Goal: Transaction & Acquisition: Purchase product/service

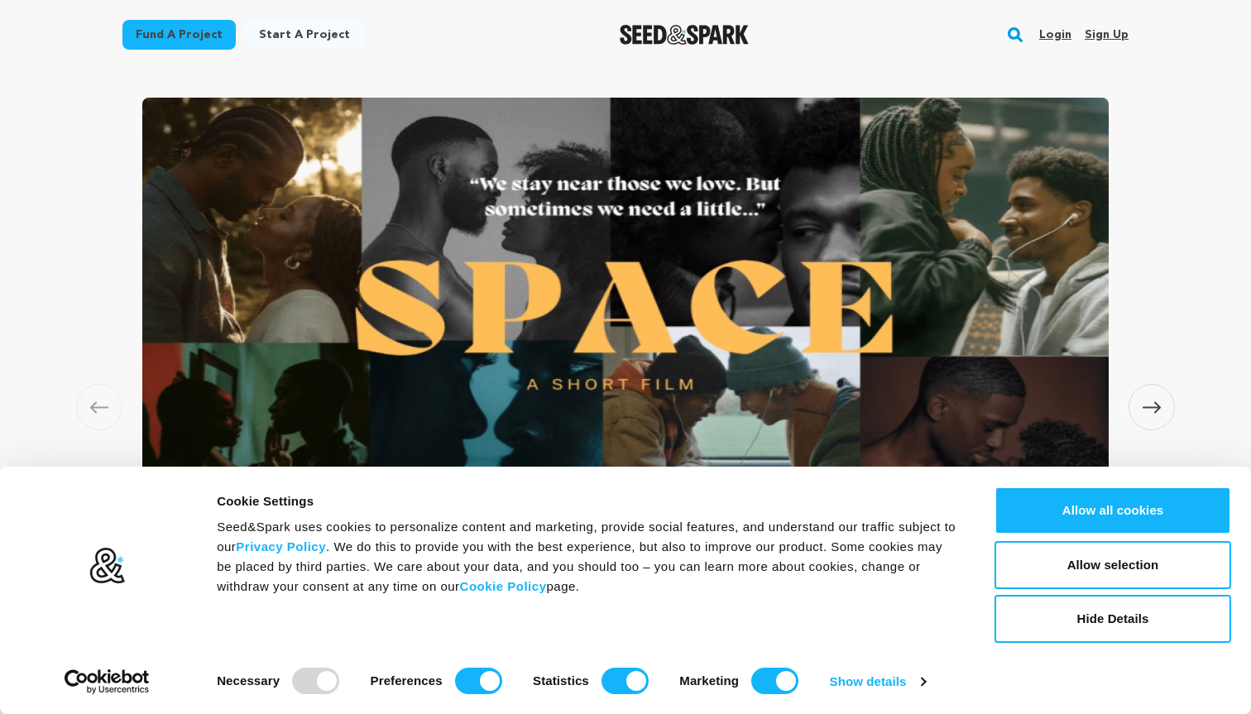
scroll to position [1028, 0]
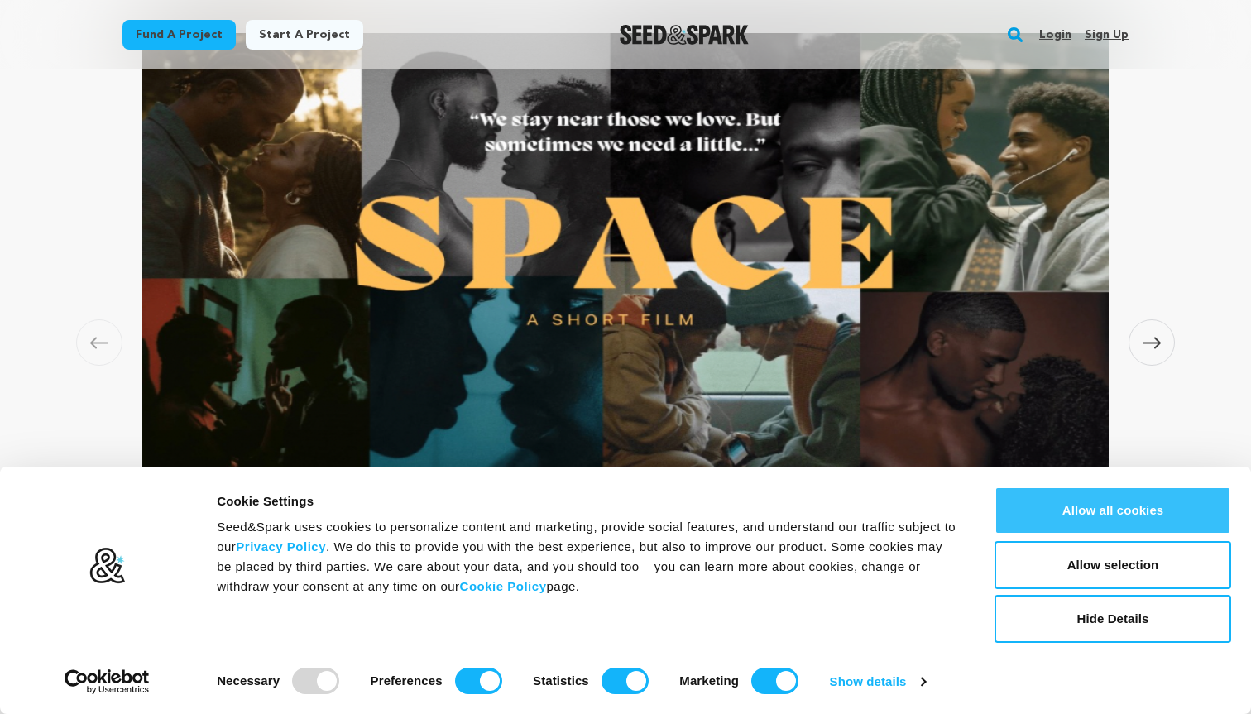
click at [1125, 508] on button "Allow all cookies" at bounding box center [1112, 510] width 237 height 48
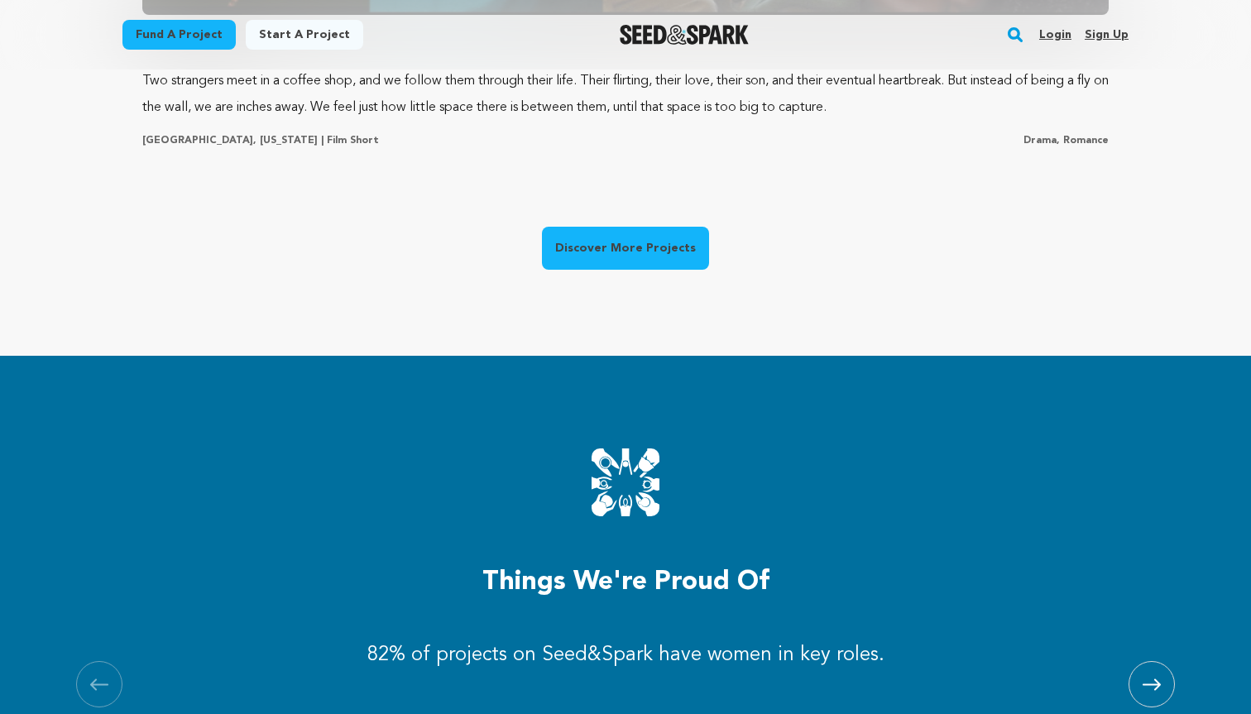
scroll to position [0, 0]
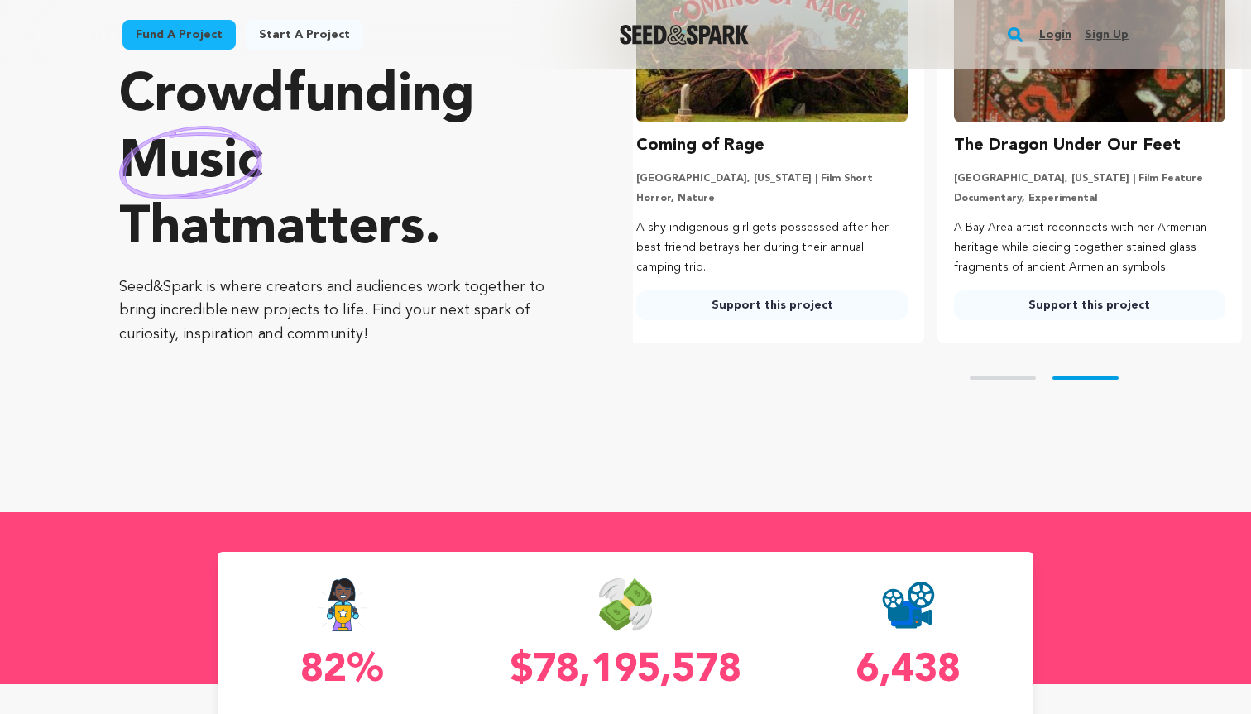
click at [798, 307] on link "Support this project" at bounding box center [771, 305] width 271 height 30
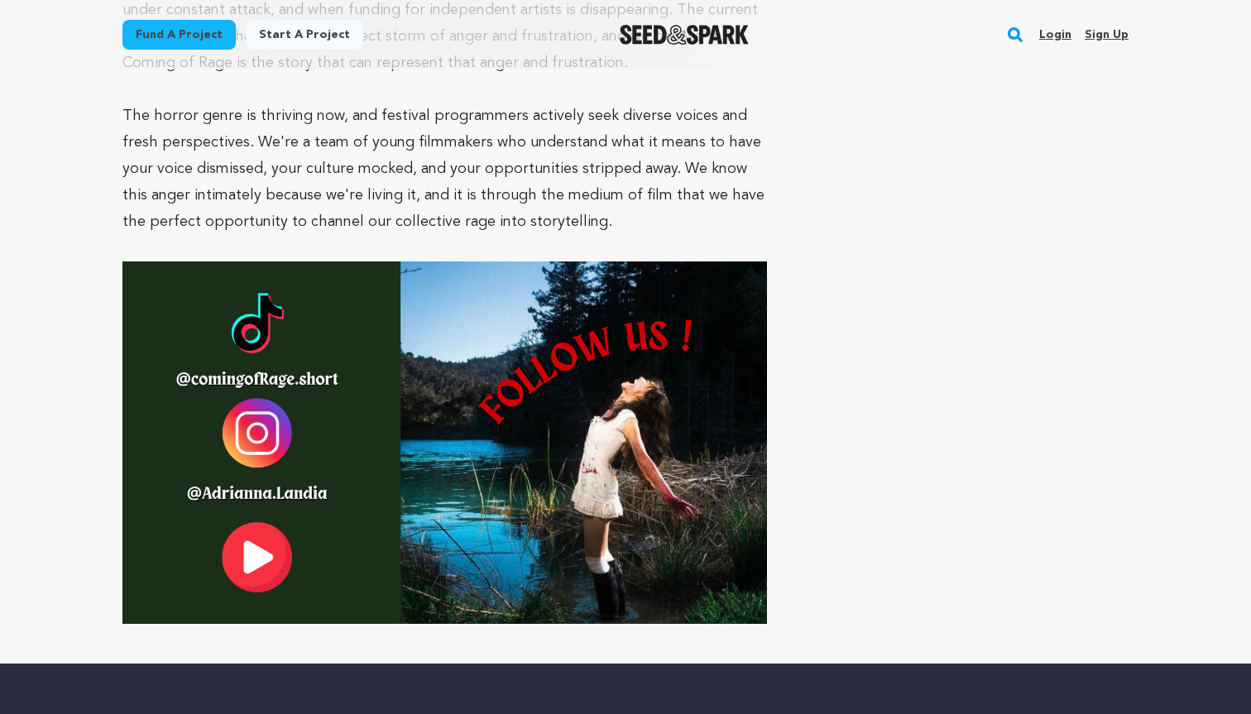
scroll to position [5946, 0]
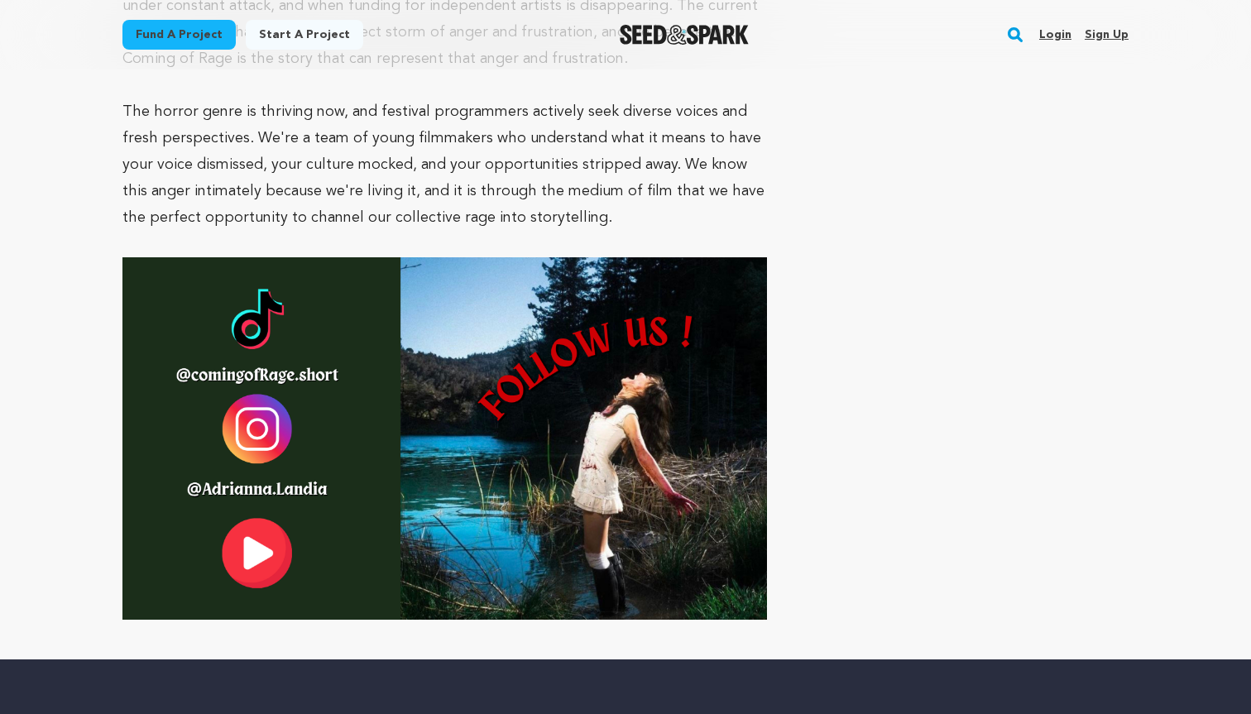
click at [261, 257] on img at bounding box center [444, 438] width 644 height 362
click at [264, 257] on img at bounding box center [444, 438] width 644 height 362
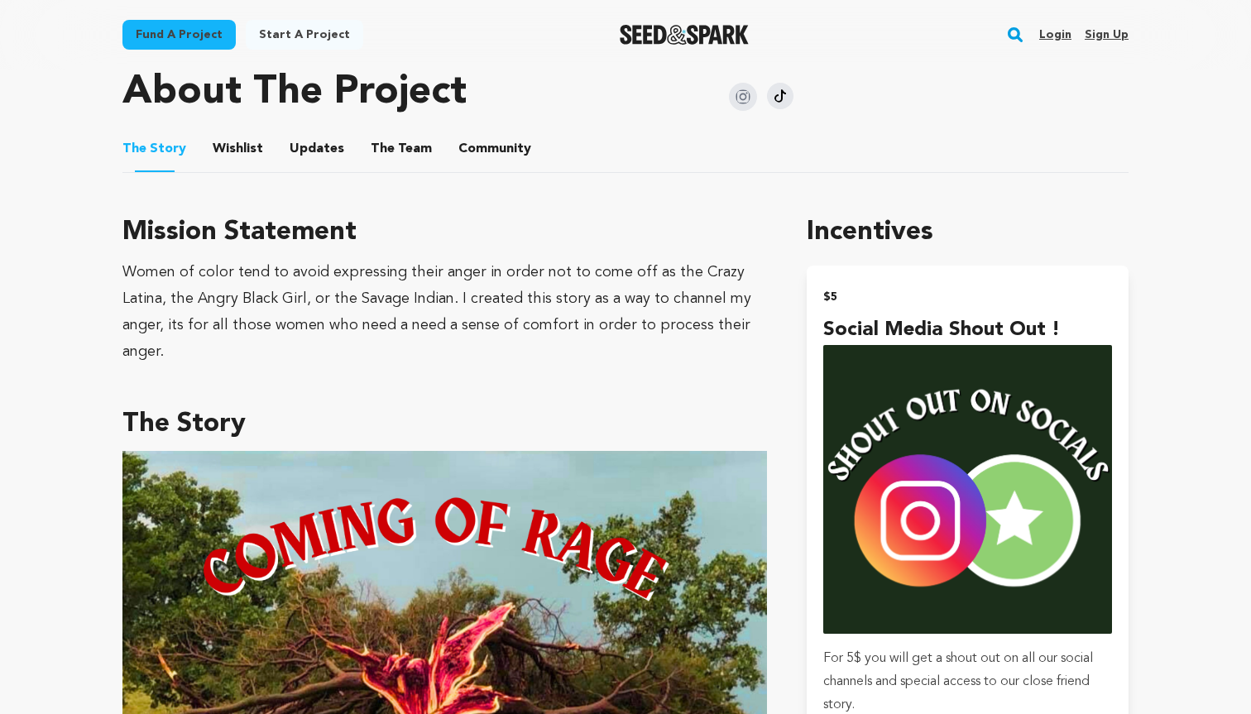
scroll to position [835, 0]
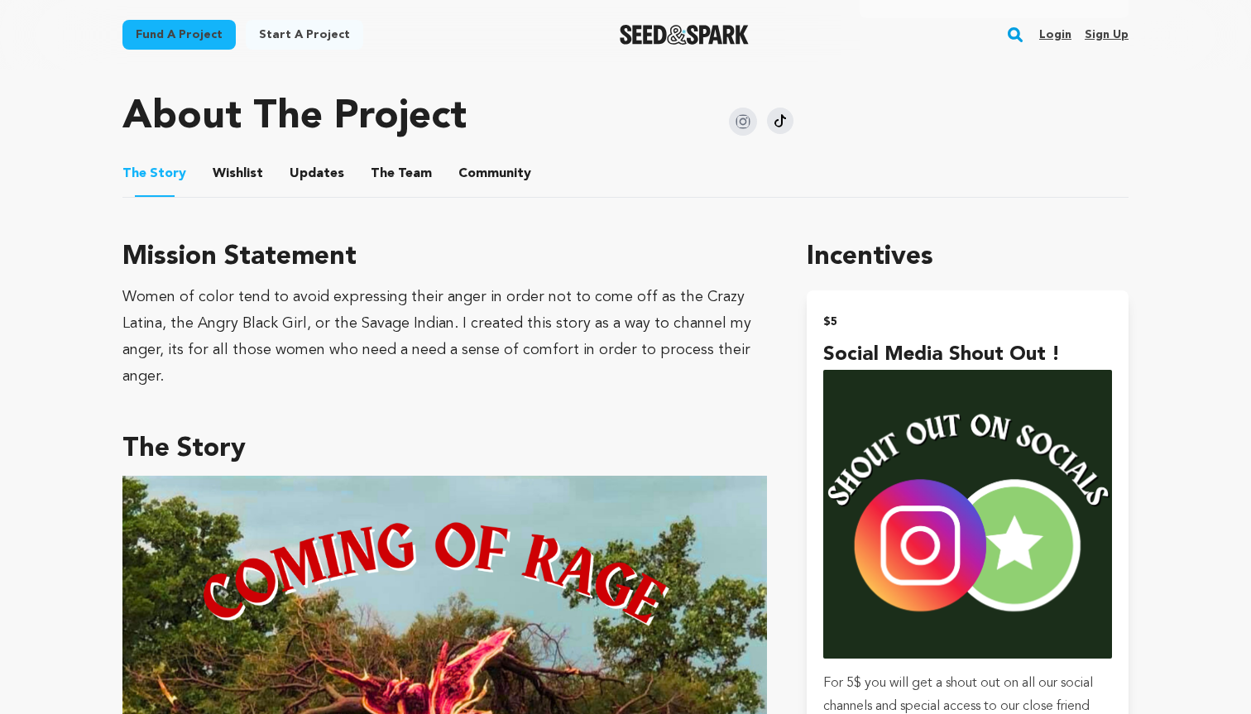
click at [236, 157] on button "Wishlist" at bounding box center [238, 177] width 40 height 40
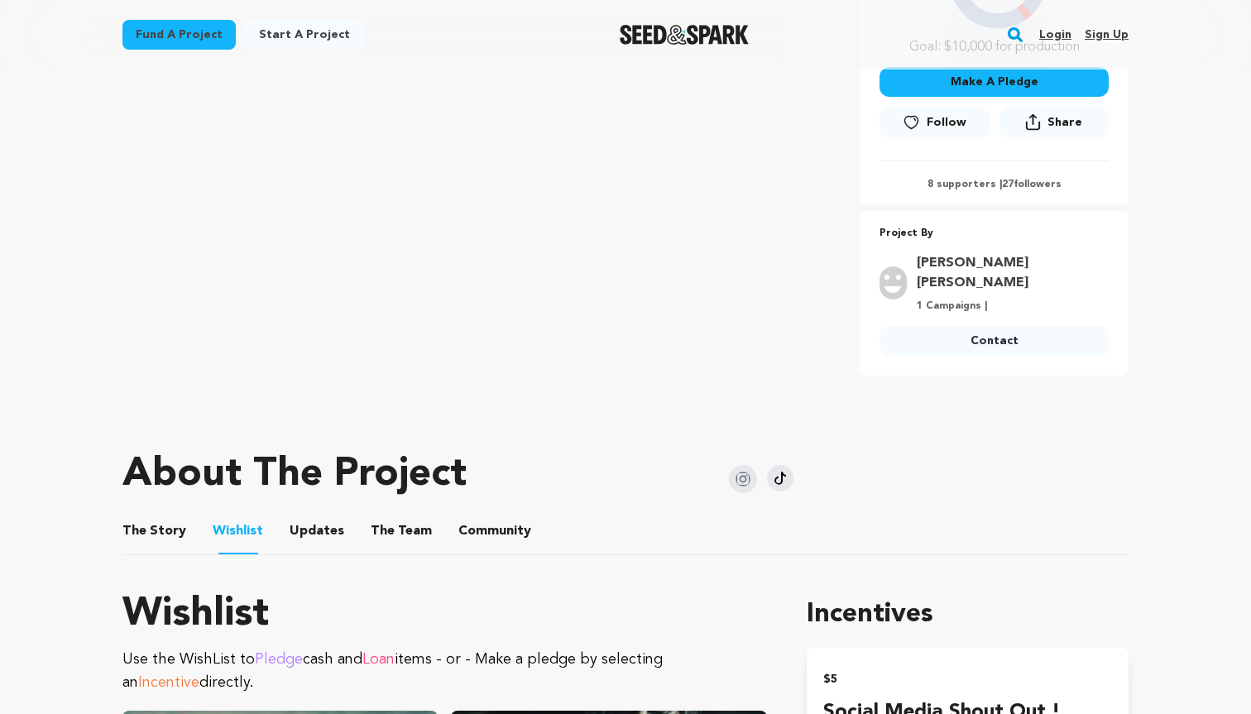
scroll to position [479, 0]
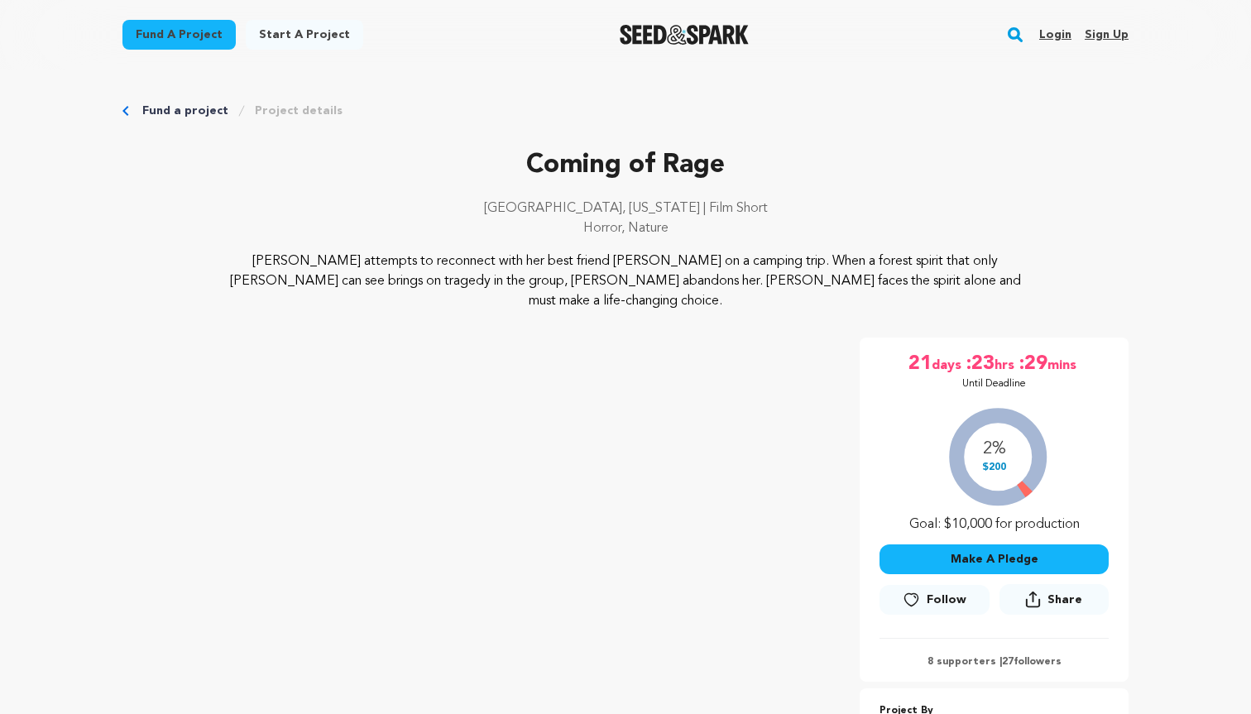
click at [177, 109] on link "Fund a project" at bounding box center [185, 111] width 86 height 17
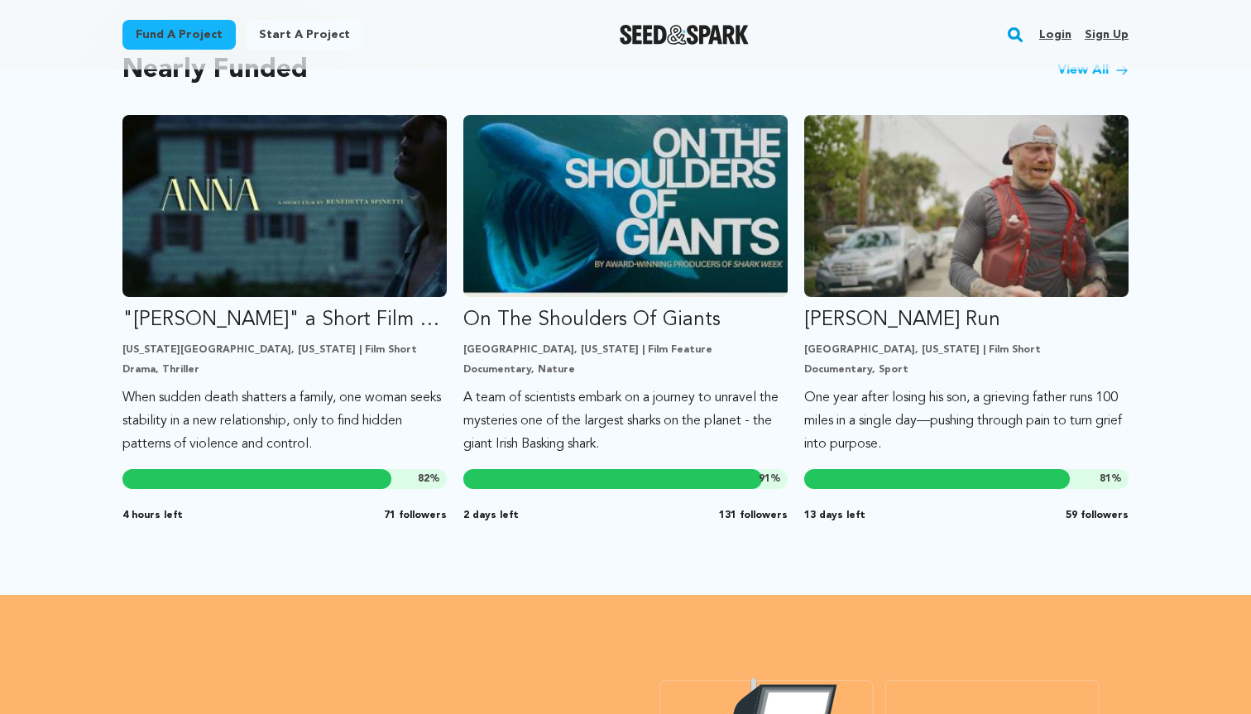
scroll to position [1433, 0]
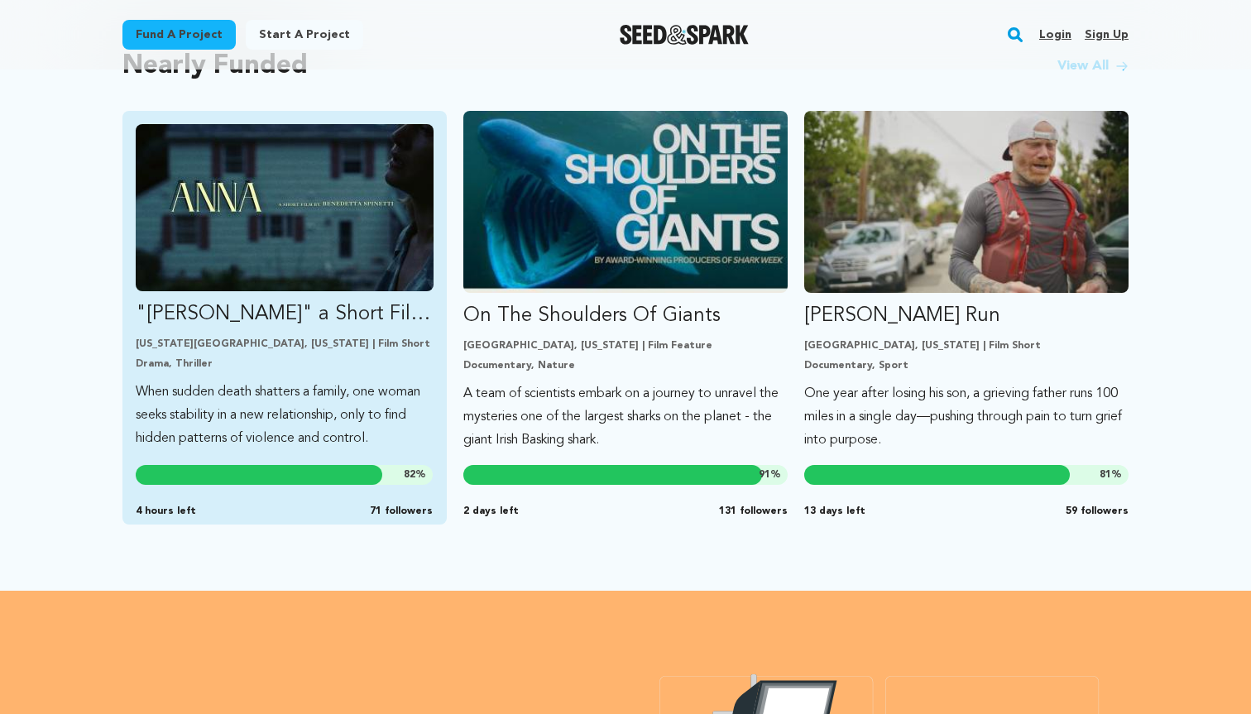
click at [350, 221] on img "Fund &quot;ANNA&quot; a Short Film by Benedetta Spinetti" at bounding box center [285, 207] width 298 height 167
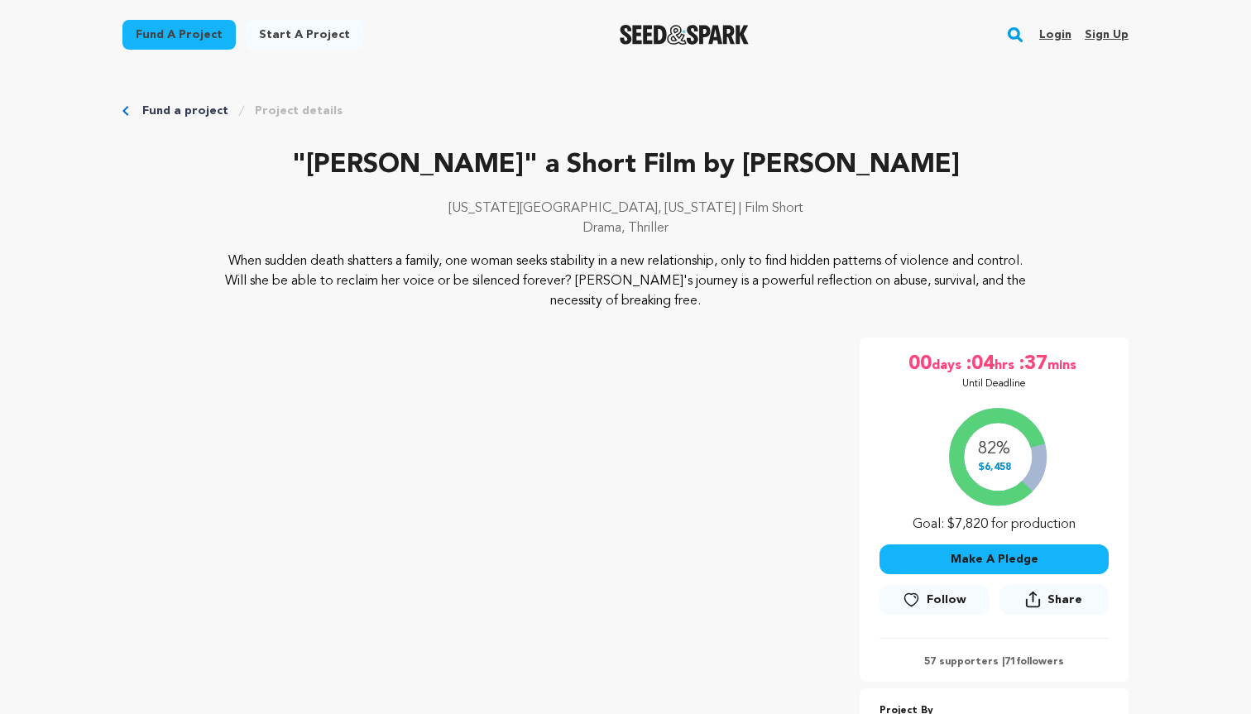
click at [186, 116] on link "Fund a project" at bounding box center [185, 111] width 86 height 17
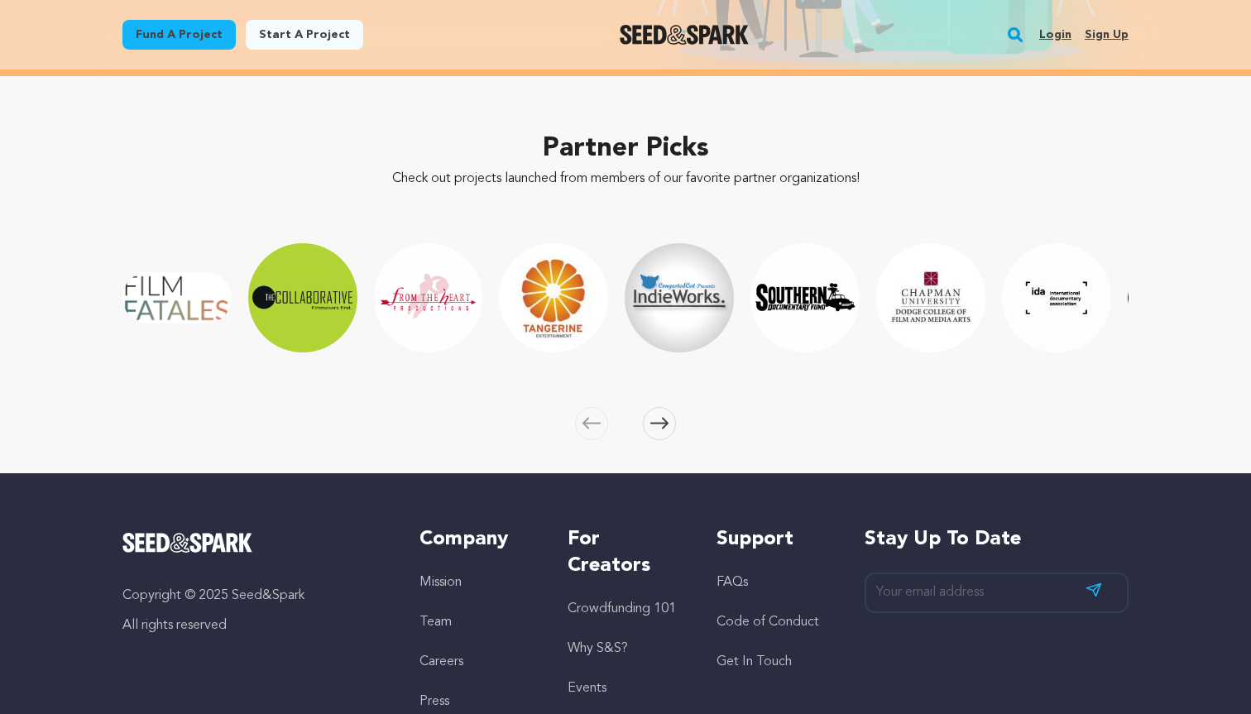
scroll to position [2618, 0]
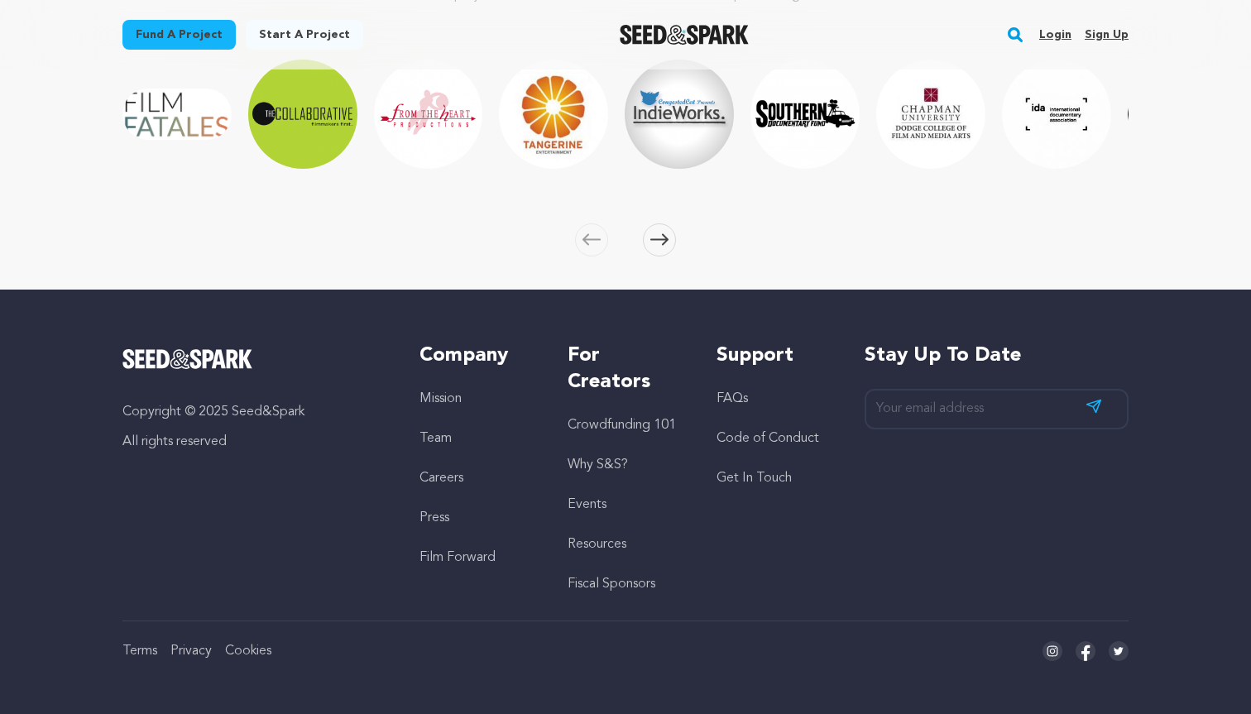
click at [664, 225] on span at bounding box center [659, 239] width 33 height 33
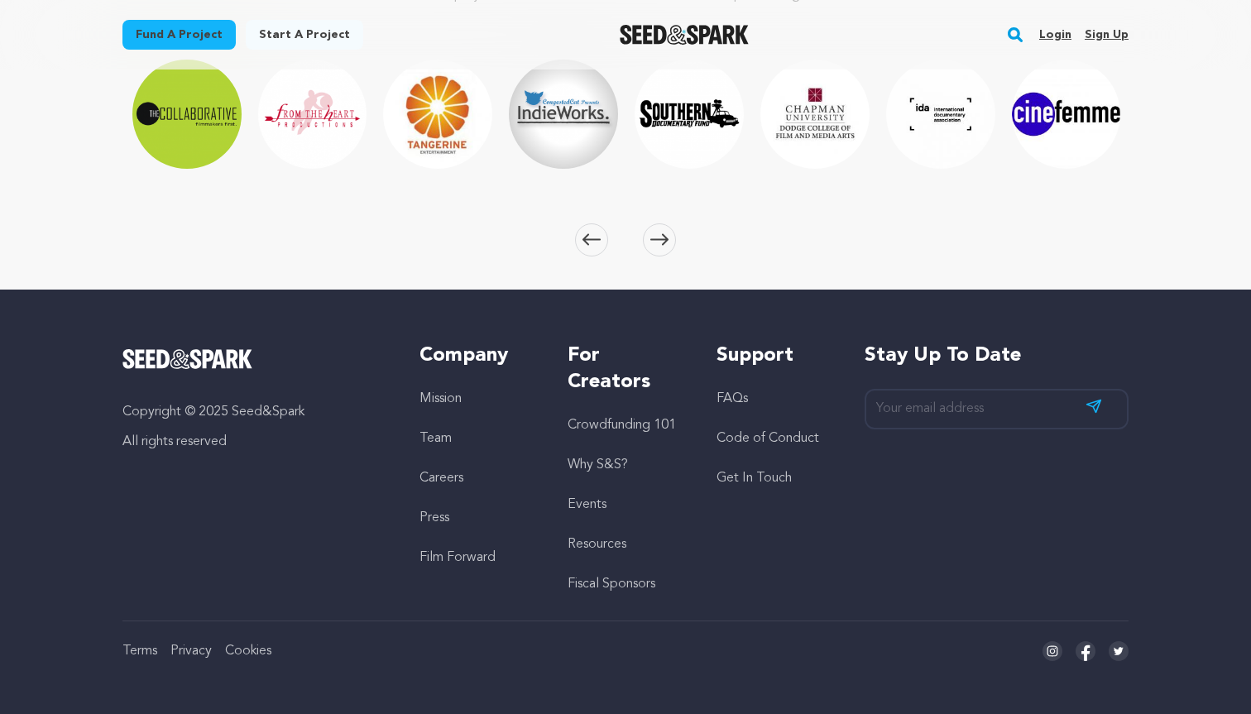
scroll to position [0, 126]
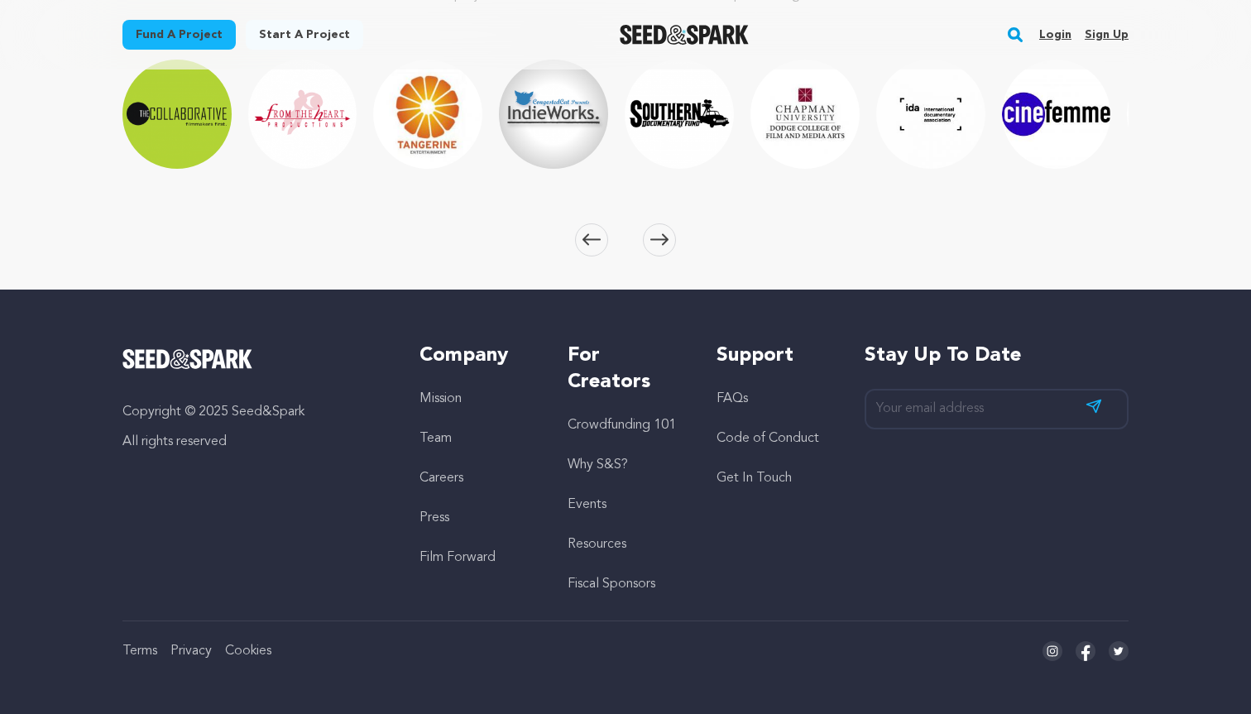
click at [659, 237] on icon at bounding box center [659, 239] width 18 height 12
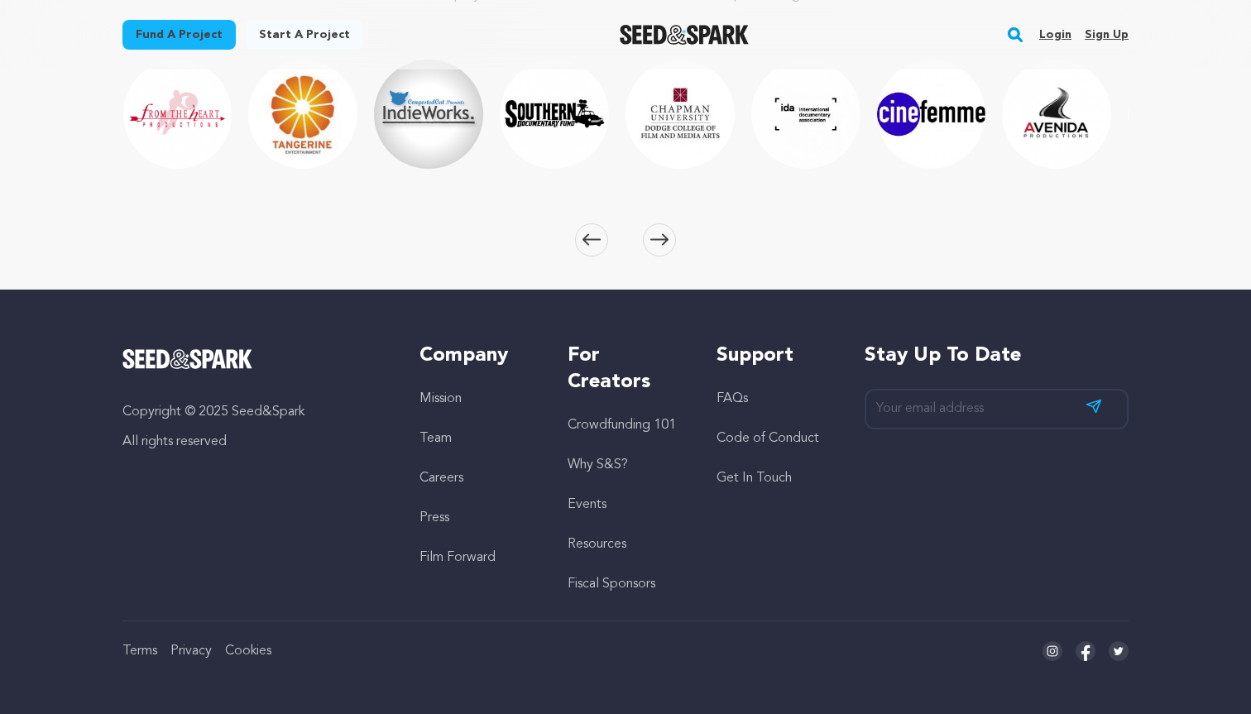
click at [659, 237] on icon at bounding box center [659, 239] width 18 height 12
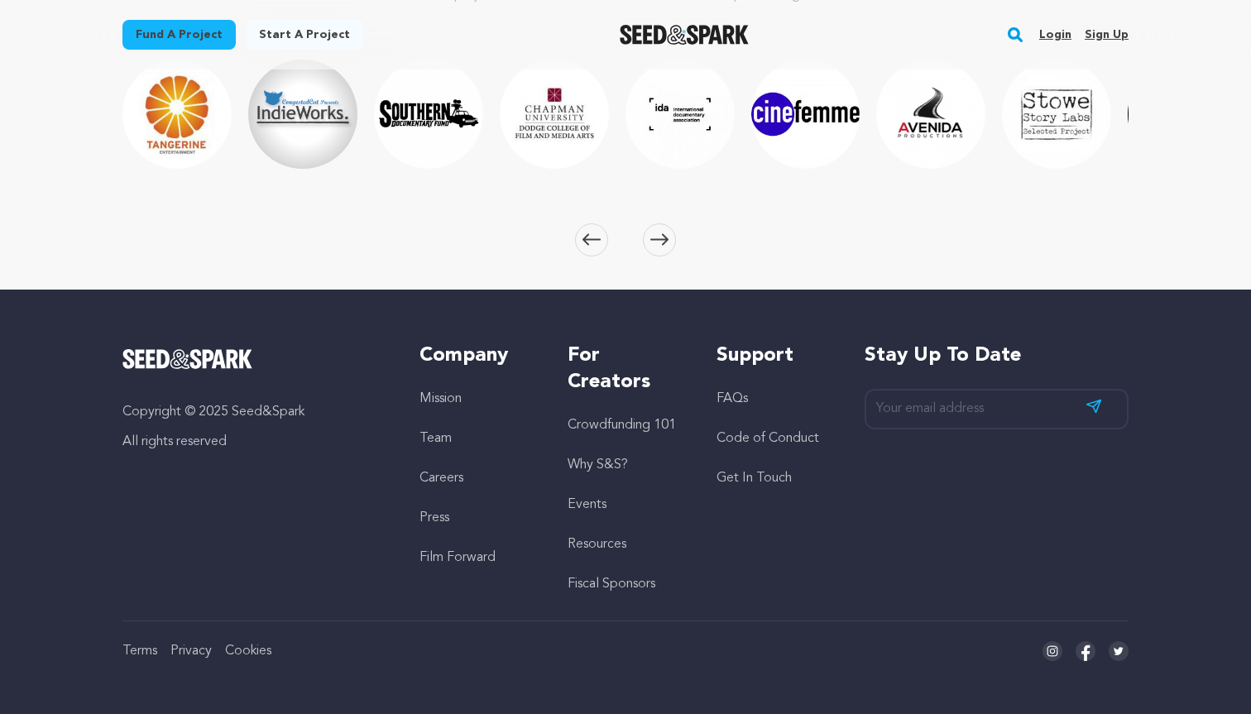
click at [659, 237] on icon at bounding box center [659, 239] width 18 height 12
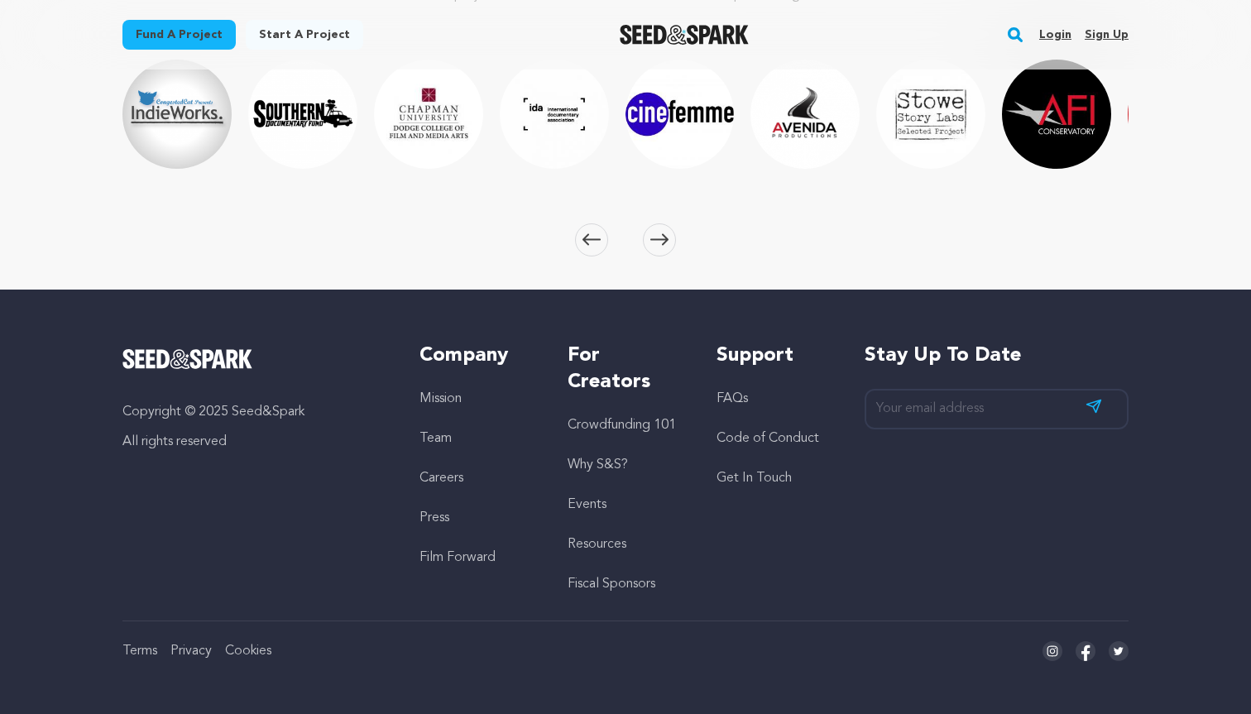
click at [659, 237] on icon at bounding box center [659, 239] width 18 height 12
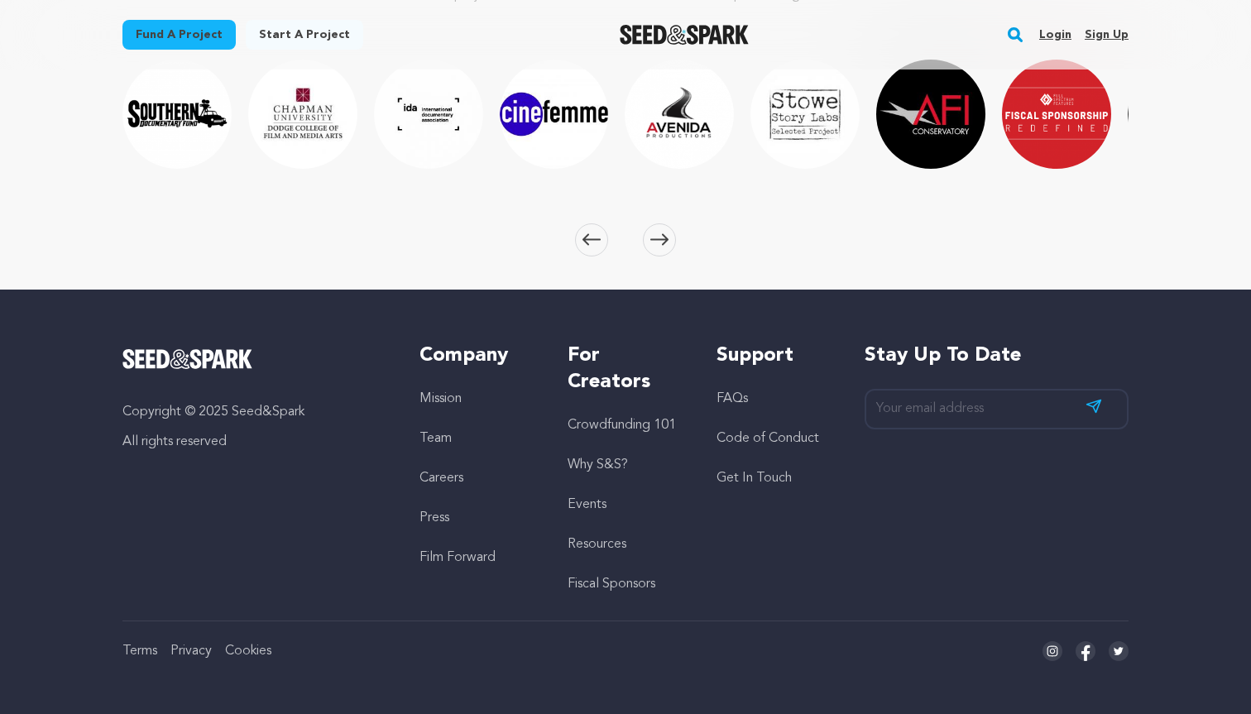
click at [659, 237] on icon at bounding box center [659, 239] width 18 height 12
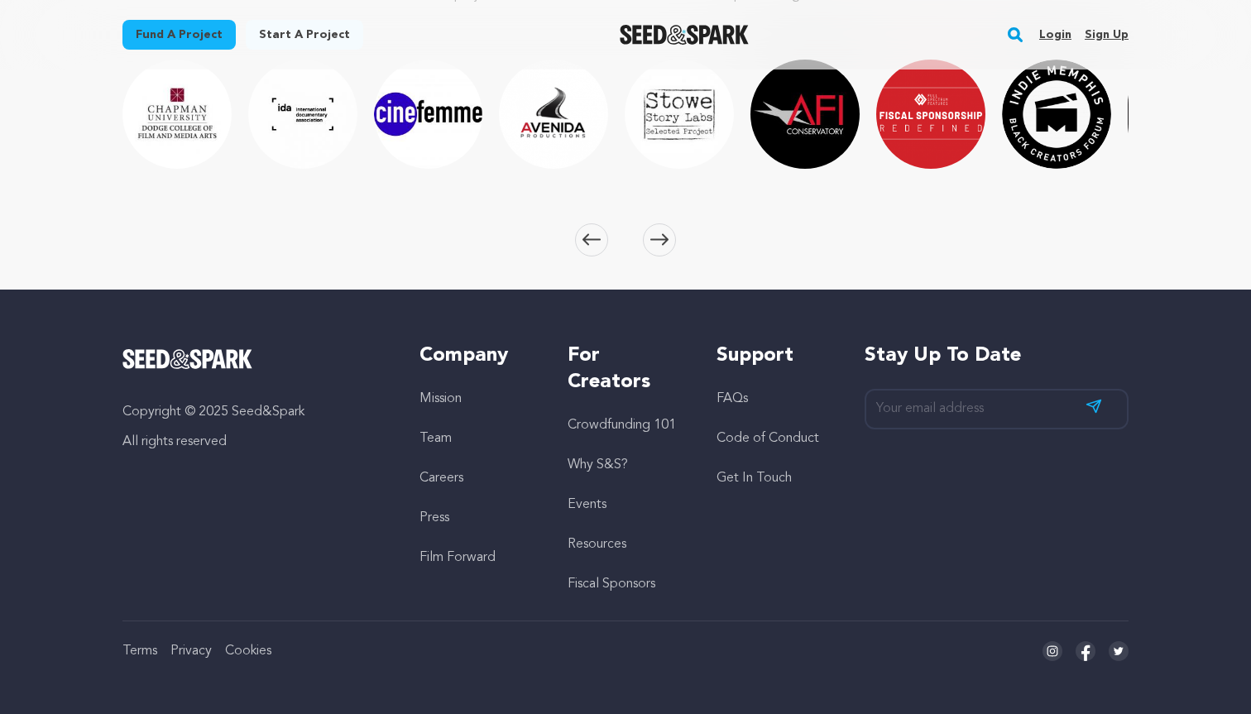
click at [659, 237] on icon at bounding box center [659, 239] width 18 height 12
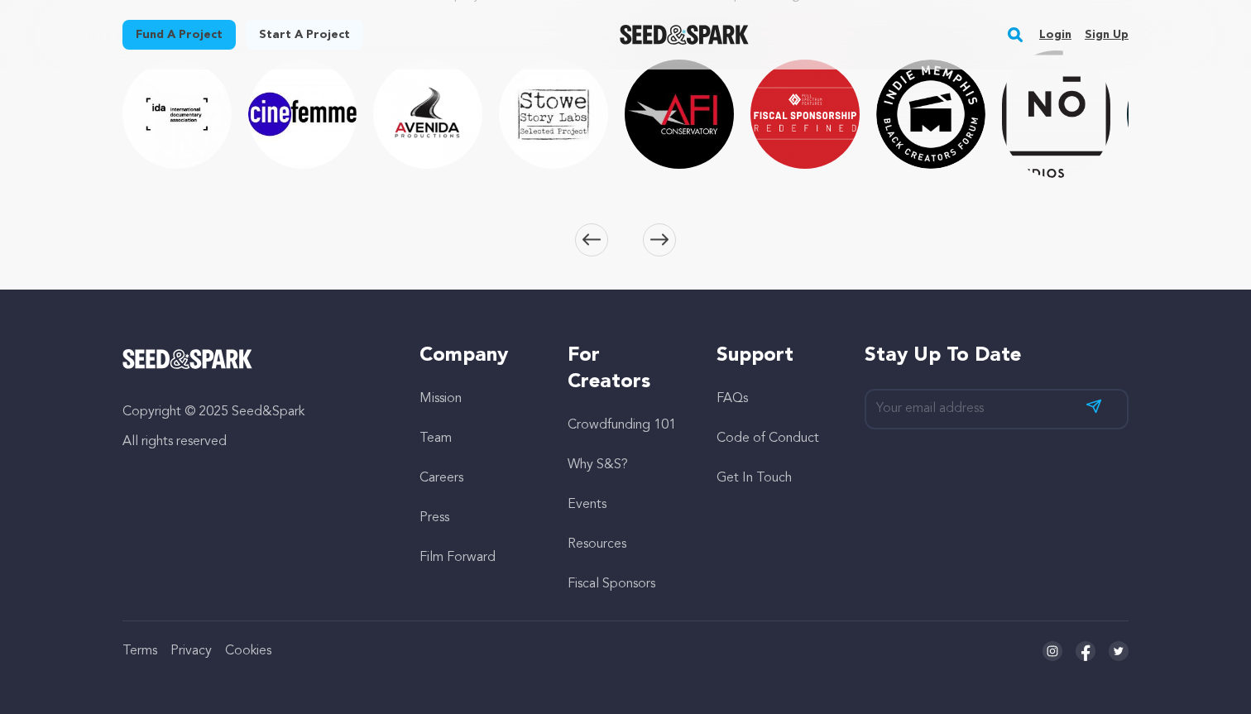
click at [659, 237] on icon at bounding box center [659, 239] width 18 height 12
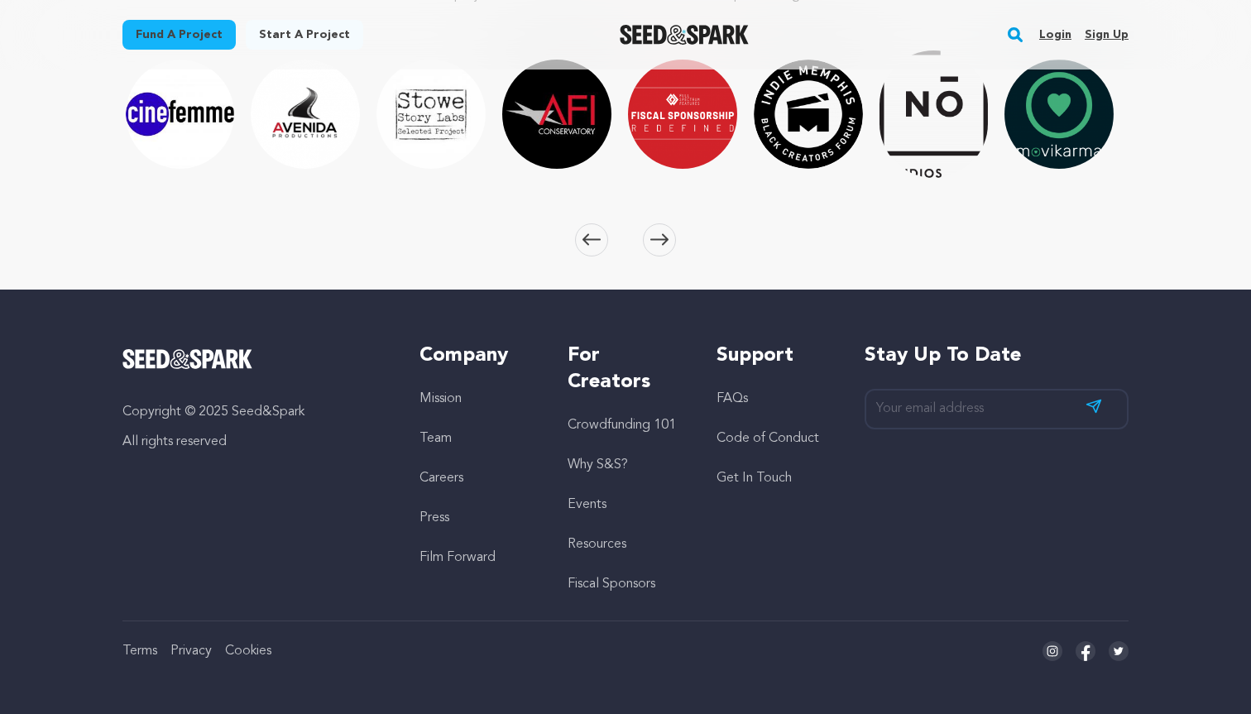
click at [659, 237] on icon at bounding box center [659, 239] width 18 height 12
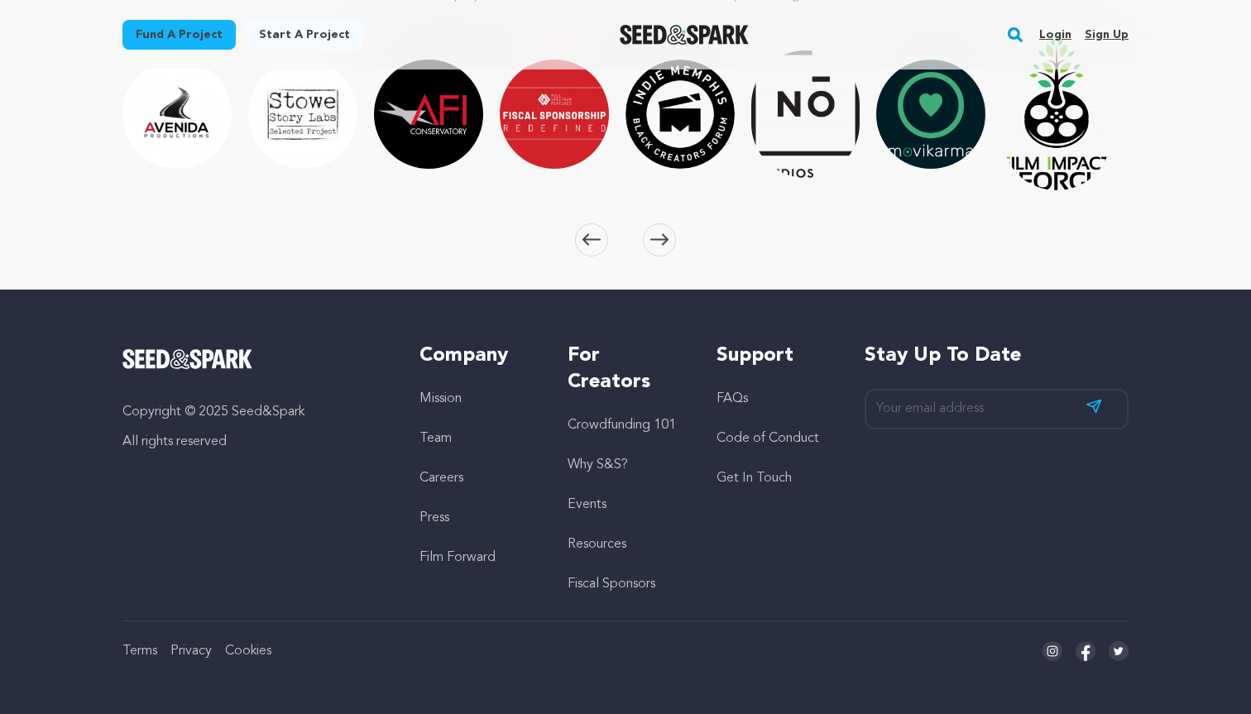
click at [659, 237] on icon at bounding box center [659, 239] width 18 height 12
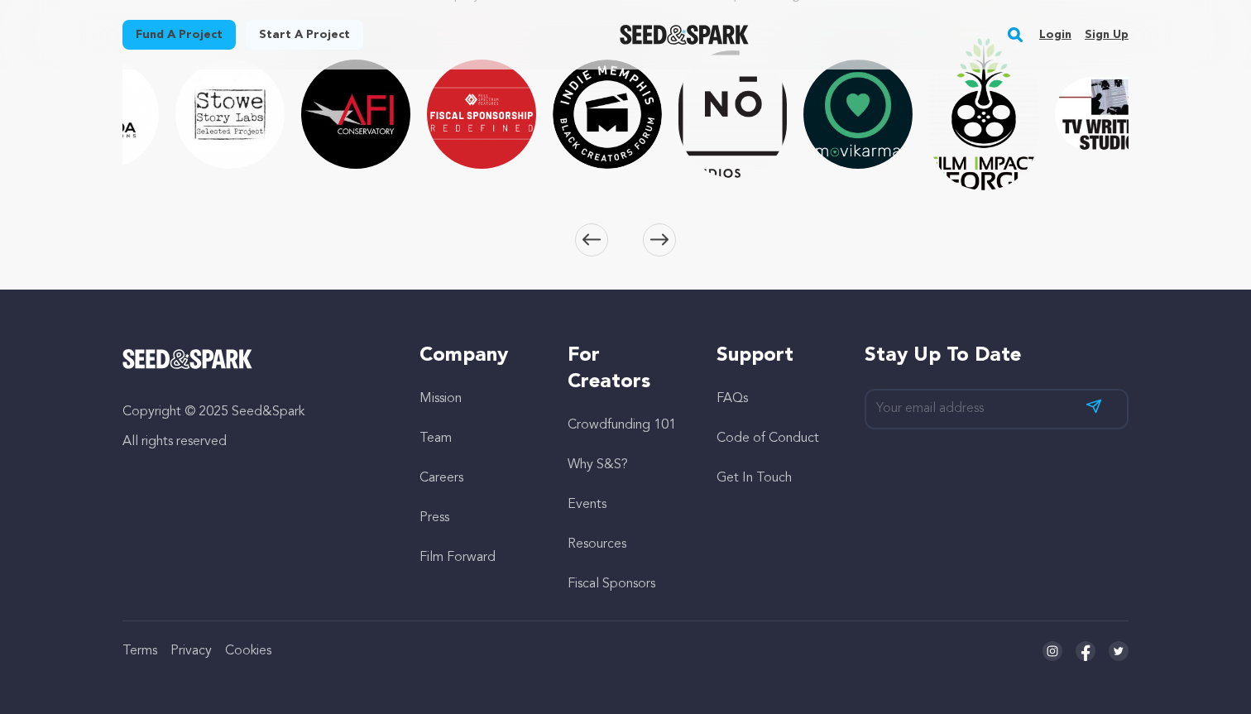
click at [659, 237] on icon at bounding box center [659, 239] width 18 height 12
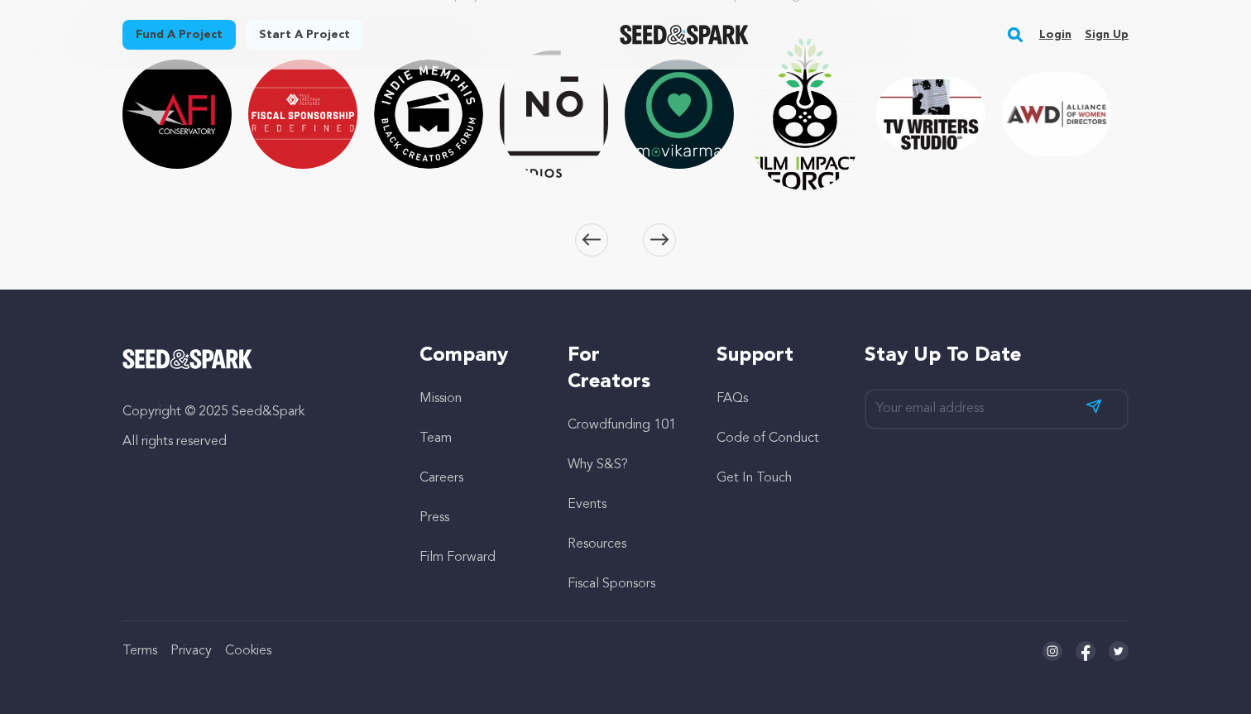
click at [659, 237] on icon at bounding box center [659, 239] width 18 height 12
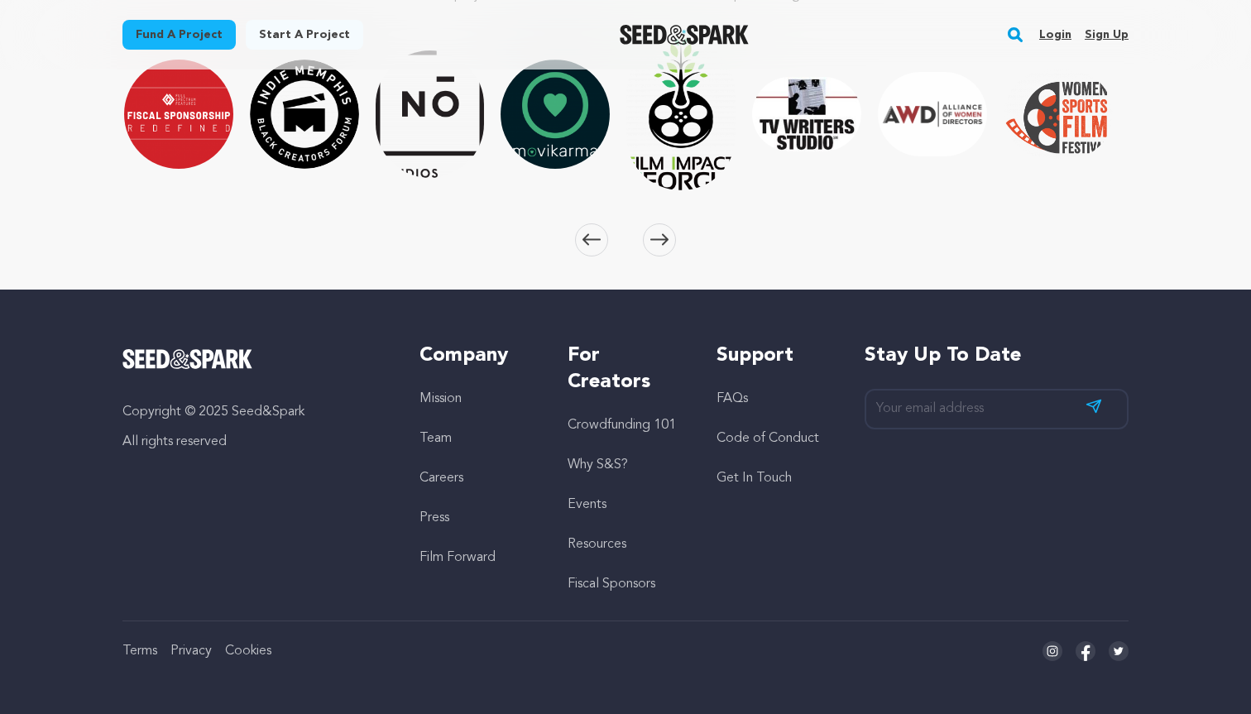
click at [659, 237] on icon at bounding box center [659, 239] width 18 height 12
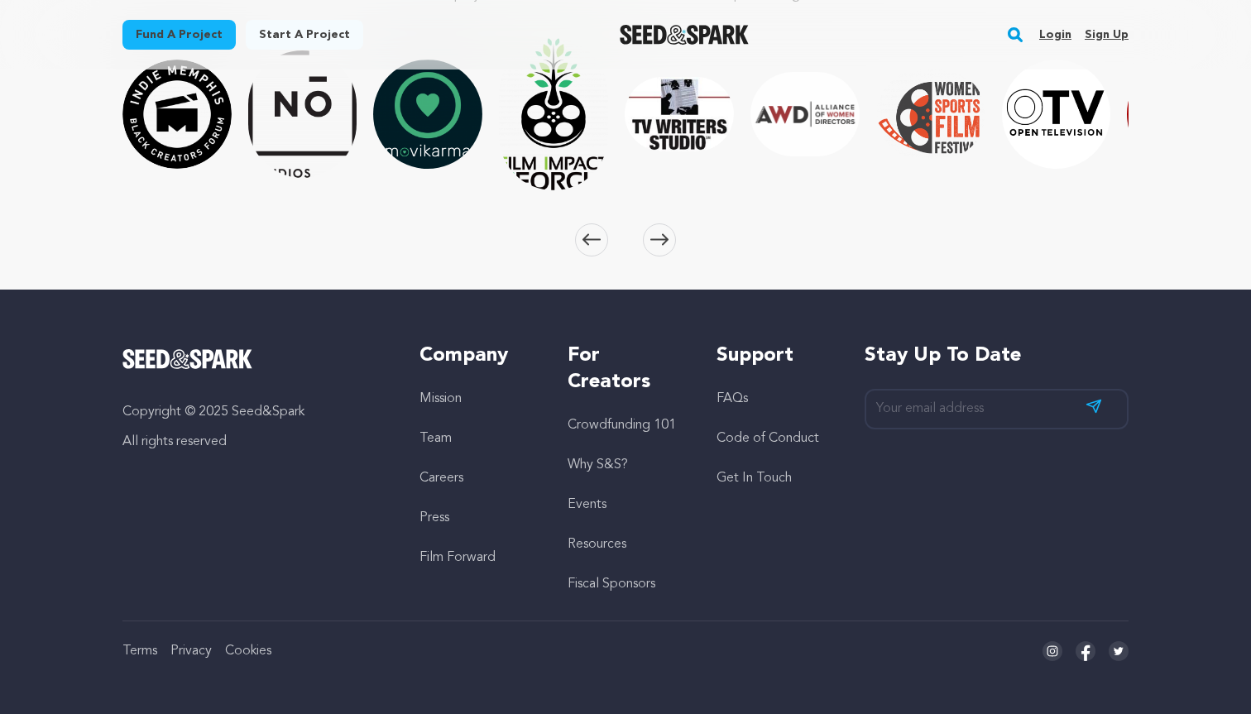
click at [659, 237] on icon at bounding box center [659, 239] width 18 height 12
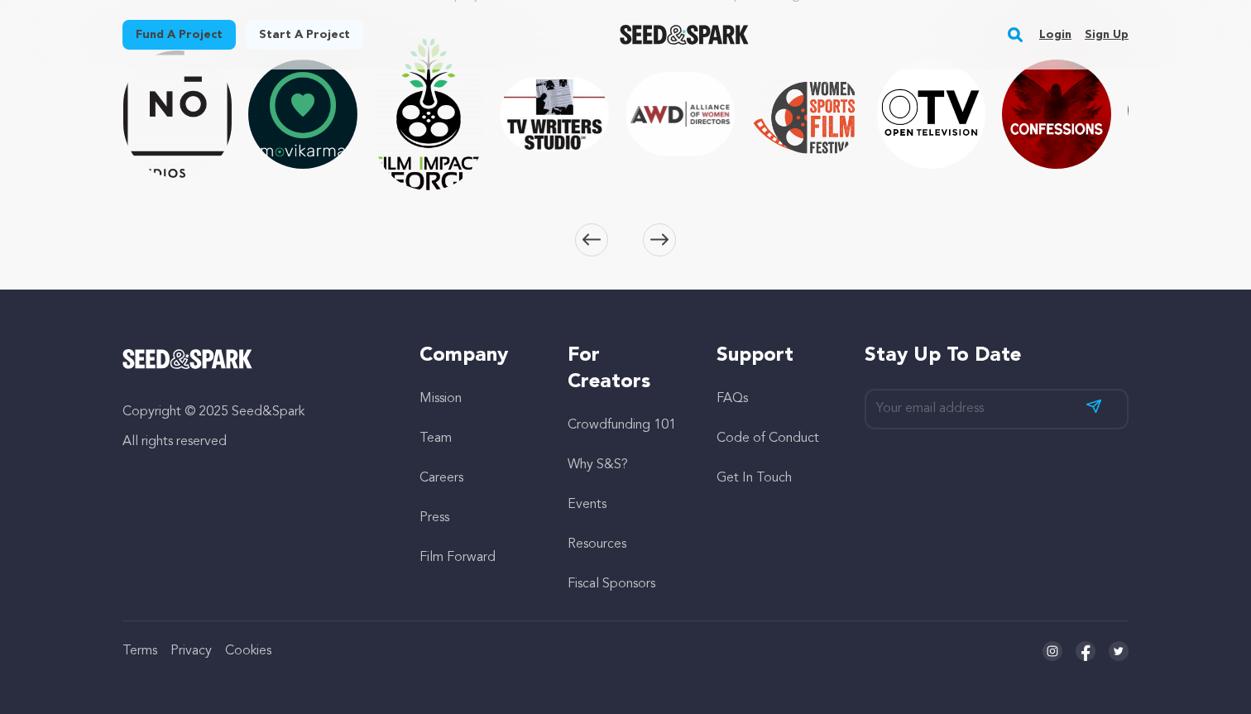
click at [659, 237] on icon at bounding box center [659, 239] width 18 height 12
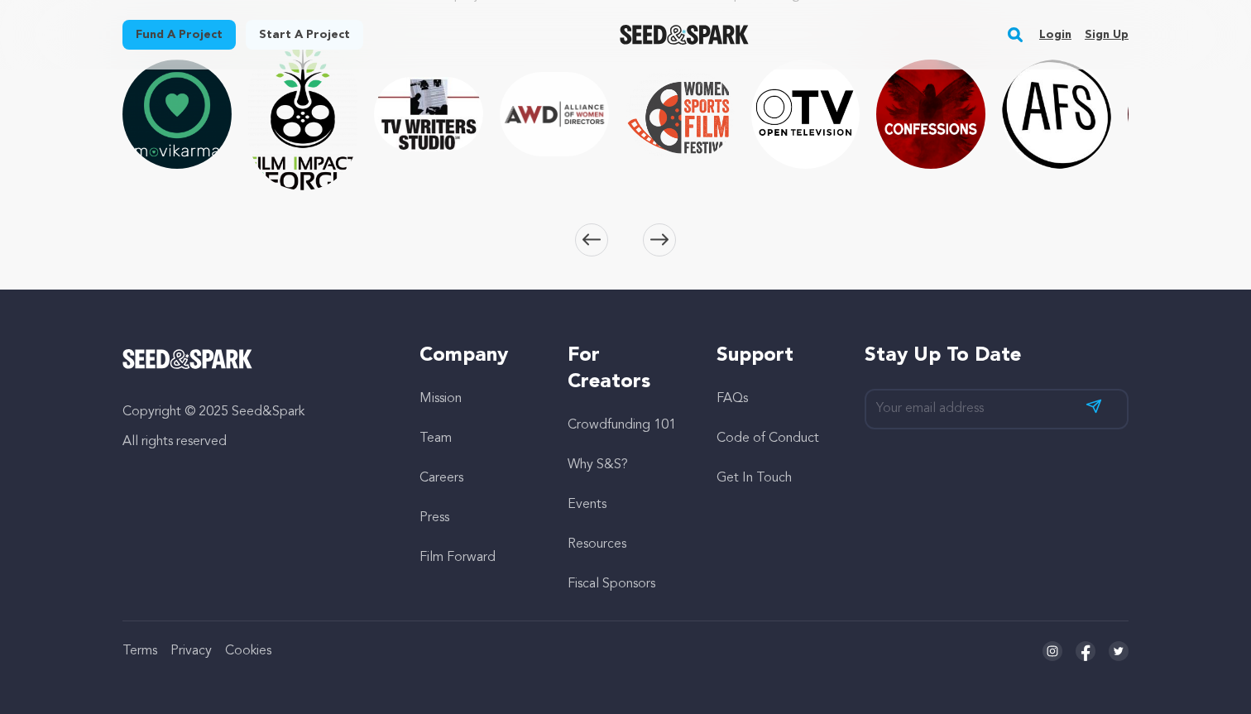
click at [659, 237] on icon at bounding box center [659, 239] width 18 height 12
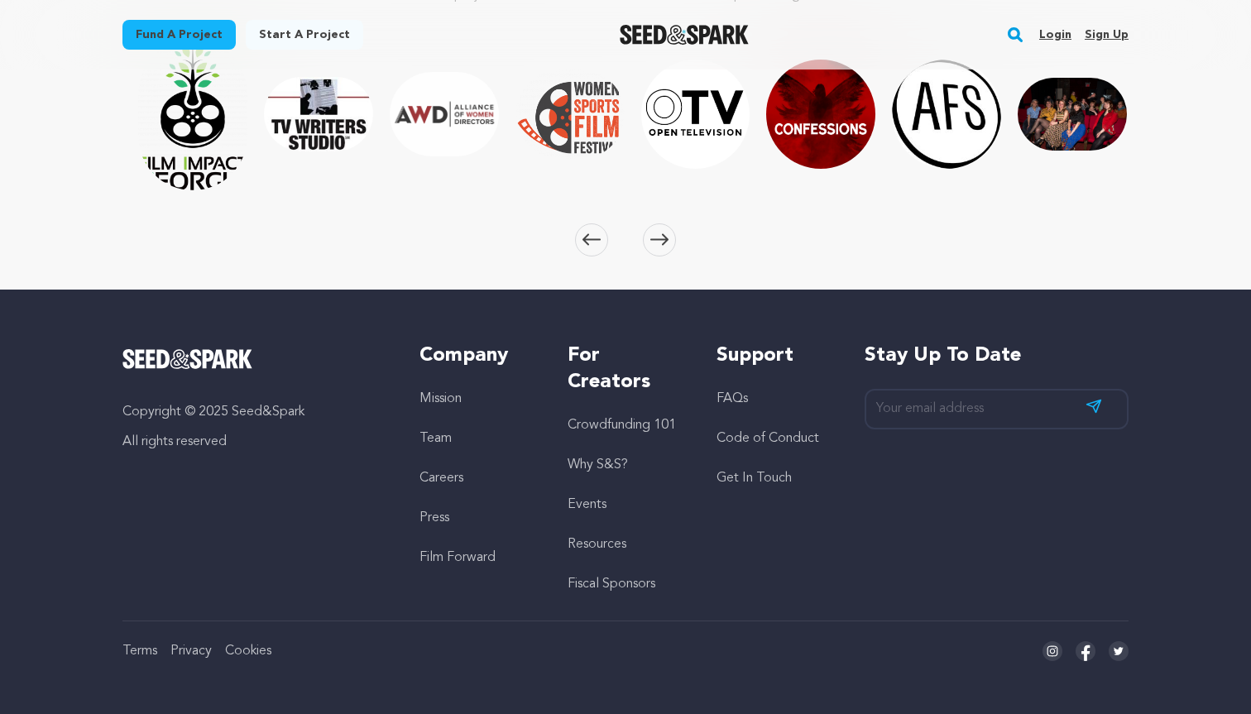
click at [659, 237] on icon at bounding box center [659, 239] width 18 height 12
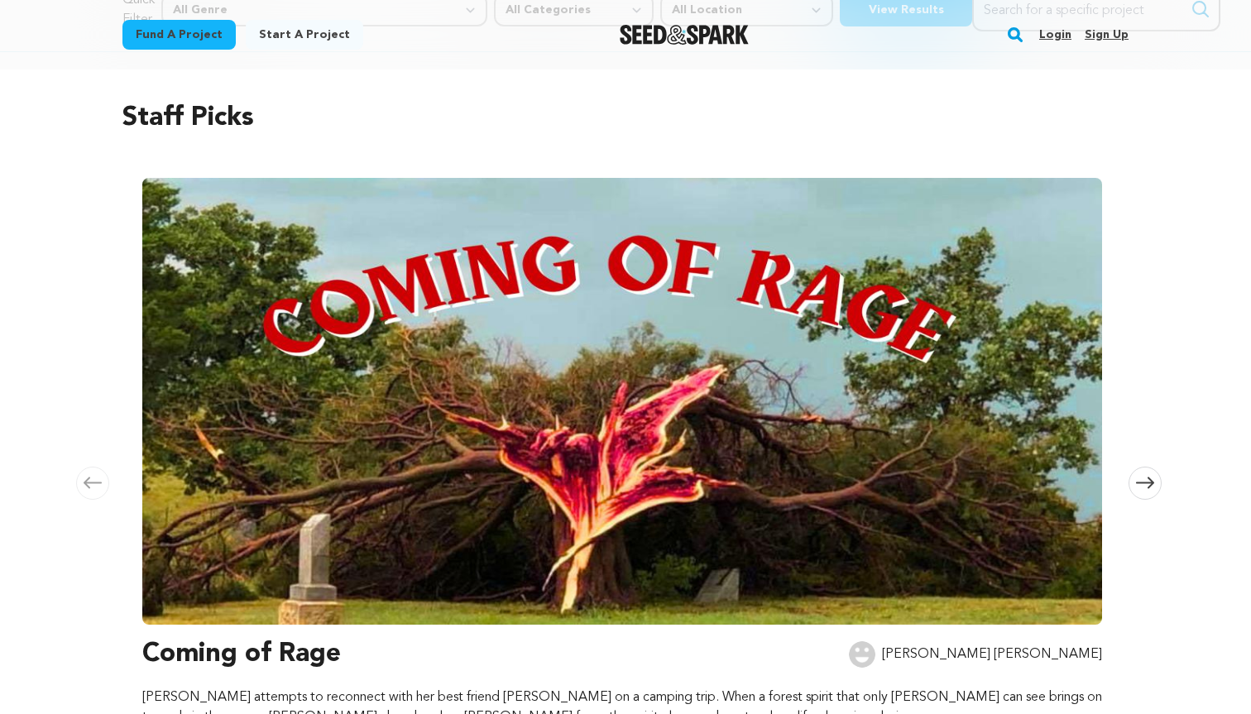
scroll to position [0, 0]
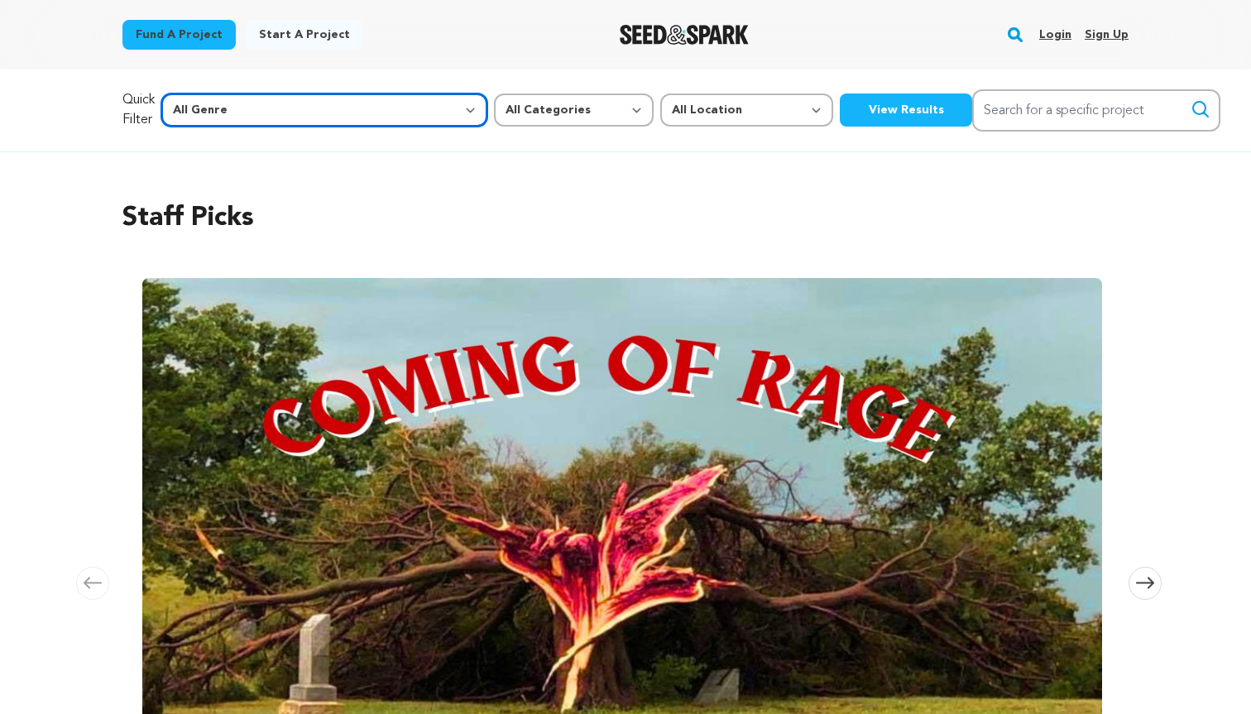
click at [335, 110] on select "All Genre Action Adventure Afrobeat Alternative Ambient Animation Bebop Big Ban…" at bounding box center [324, 109] width 326 height 33
select select "408"
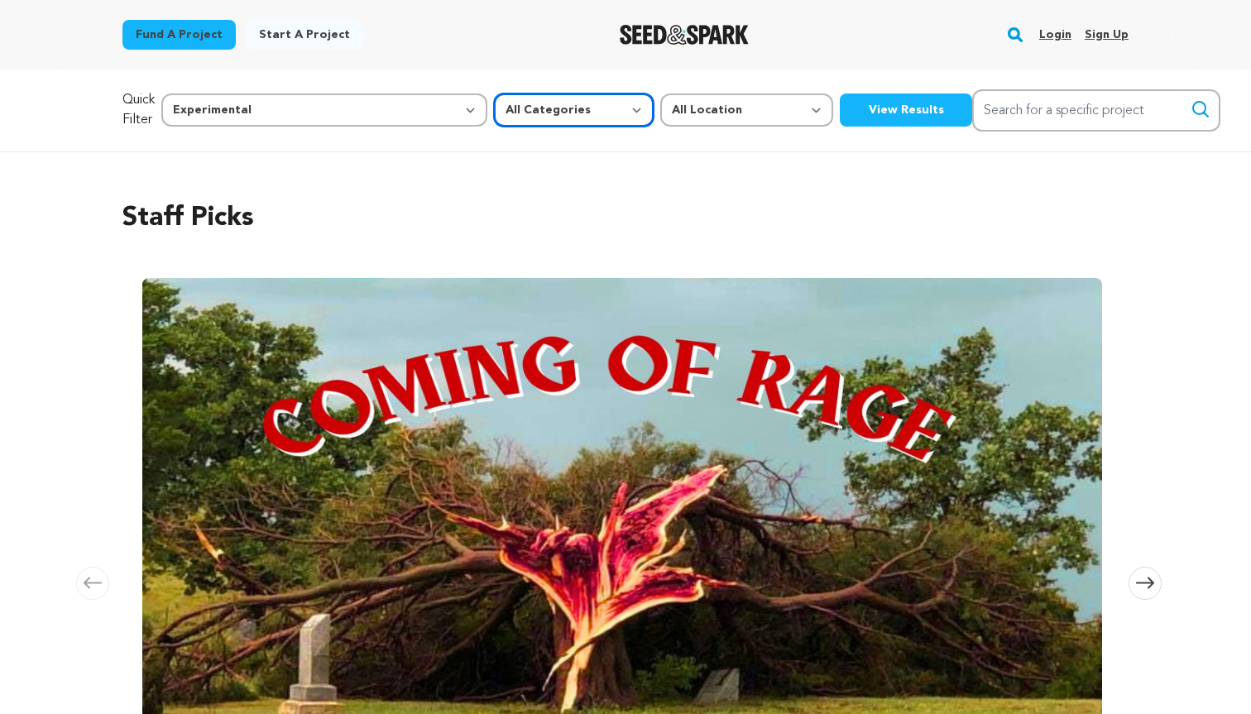
click at [494, 108] on select "All Categories Film Feature Film Short Series Music Video Comics Artist Residen…" at bounding box center [574, 109] width 160 height 33
select select "383"
click at [660, 115] on select "All Location Everywhere United States Canada" at bounding box center [746, 109] width 173 height 33
select select "1671"
click at [840, 118] on button "View Results" at bounding box center [906, 109] width 132 height 33
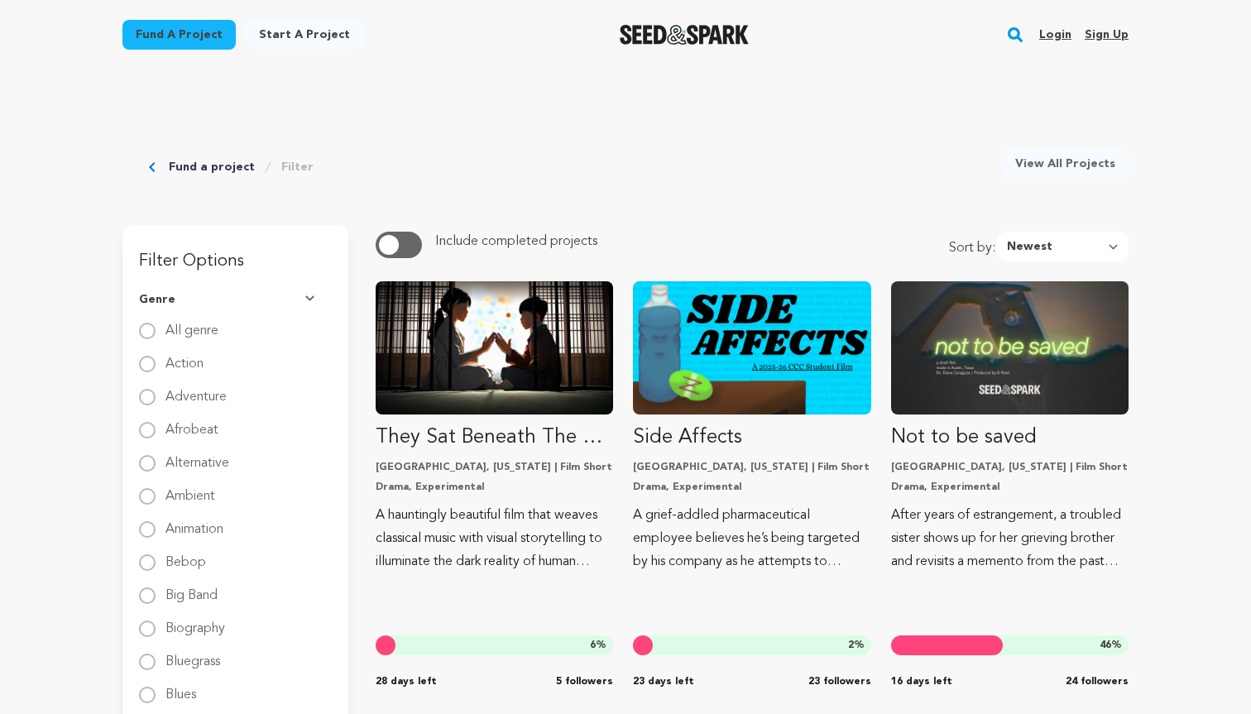
click at [189, 164] on link "Fund a project" at bounding box center [212, 167] width 86 height 17
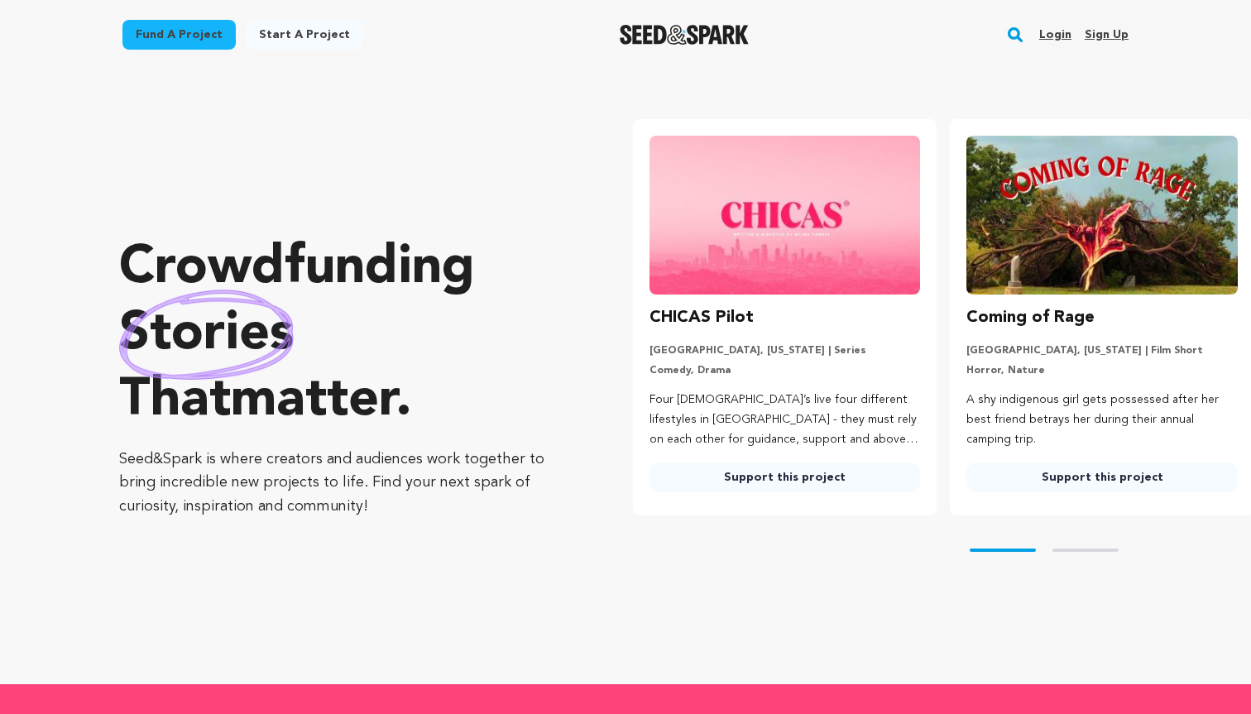
click at [189, 37] on link "Fund a project" at bounding box center [178, 35] width 113 height 30
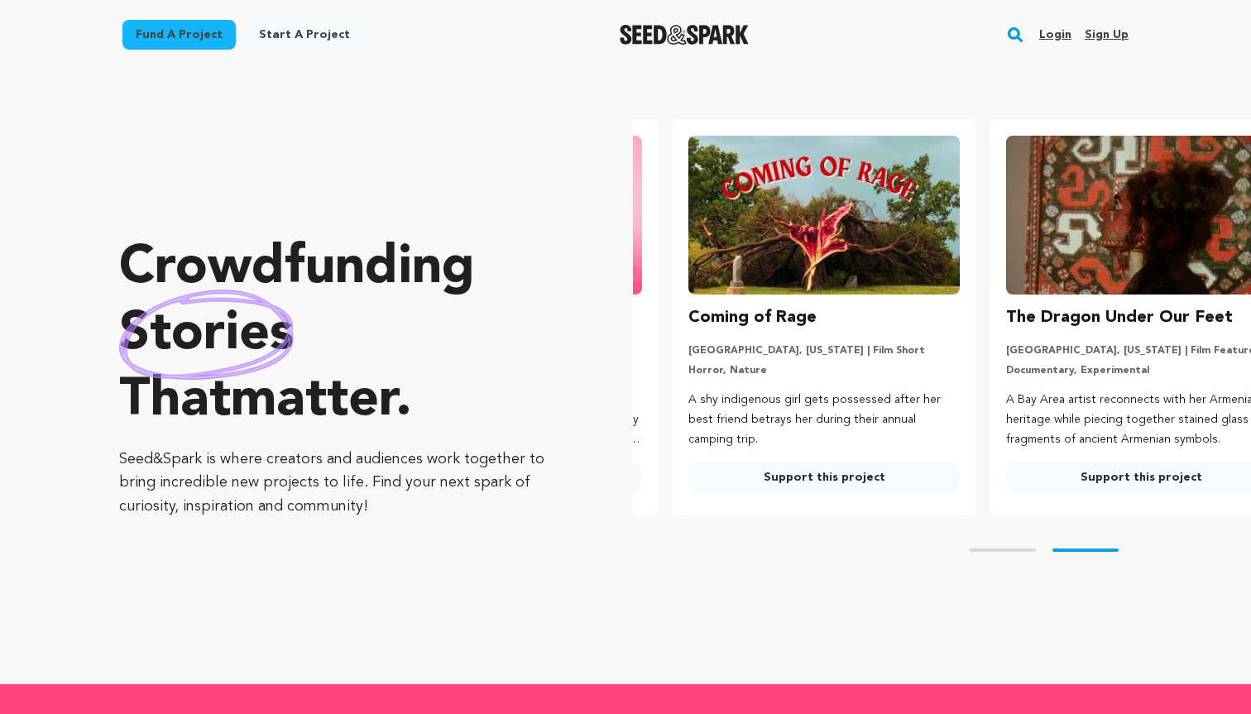
scroll to position [0, 330]
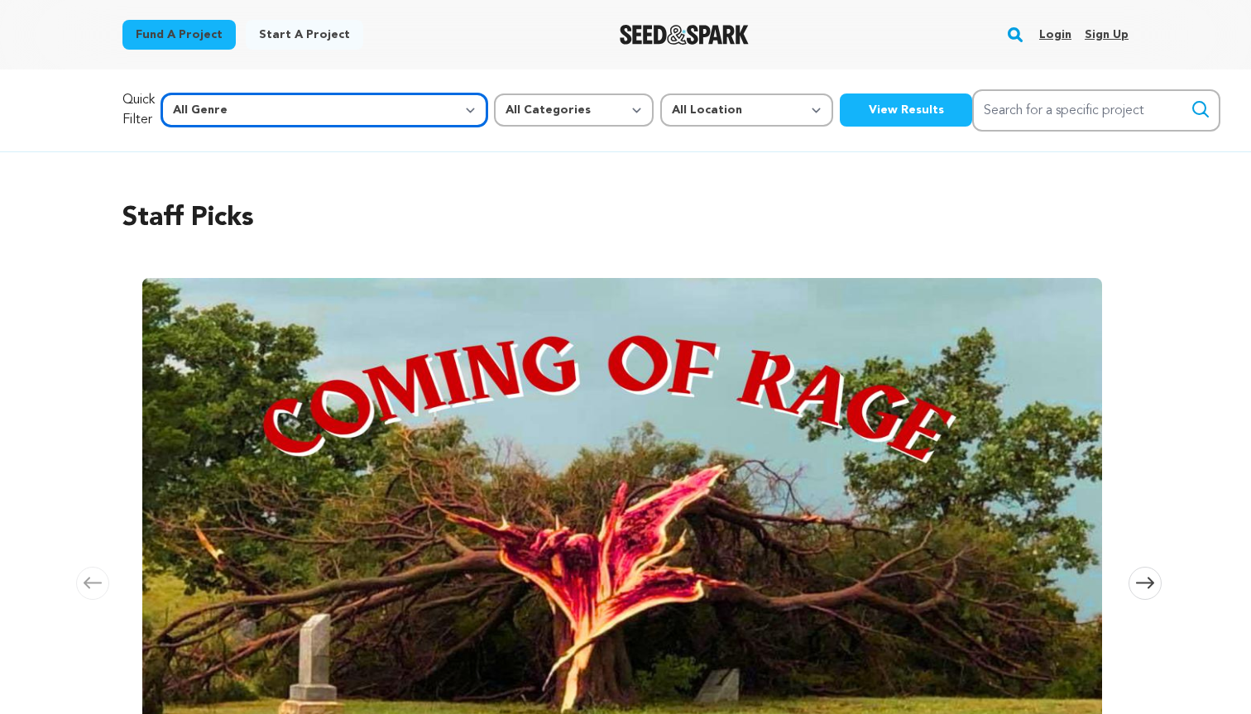
click at [298, 100] on select "All Genre Action Adventure Afrobeat Alternative Ambient Animation Bebop Big Ban…" at bounding box center [324, 109] width 326 height 33
select select "11"
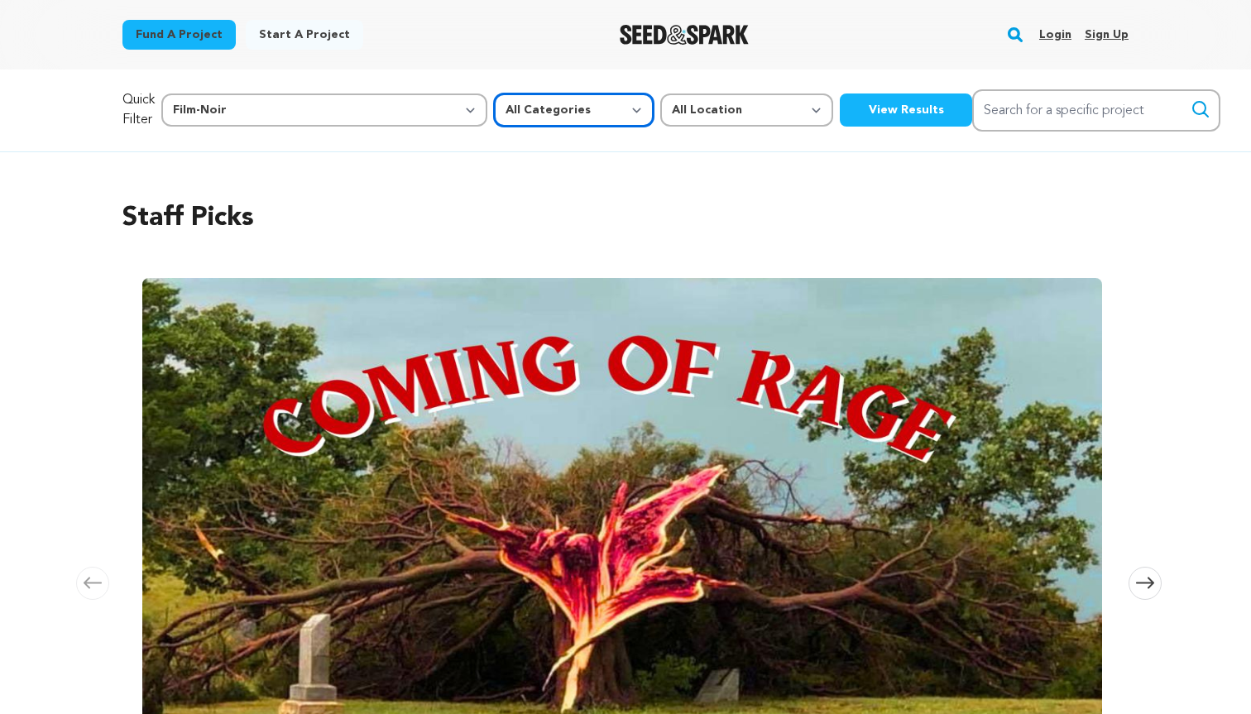
click at [494, 106] on select "All Categories Film Feature Film Short Series Music Video Comics Artist Residen…" at bounding box center [574, 109] width 160 height 33
select select "383"
click at [660, 107] on select "All Location Everywhere United States Canada" at bounding box center [746, 109] width 173 height 33
select select "1671"
click at [840, 106] on button "View Results" at bounding box center [906, 109] width 132 height 33
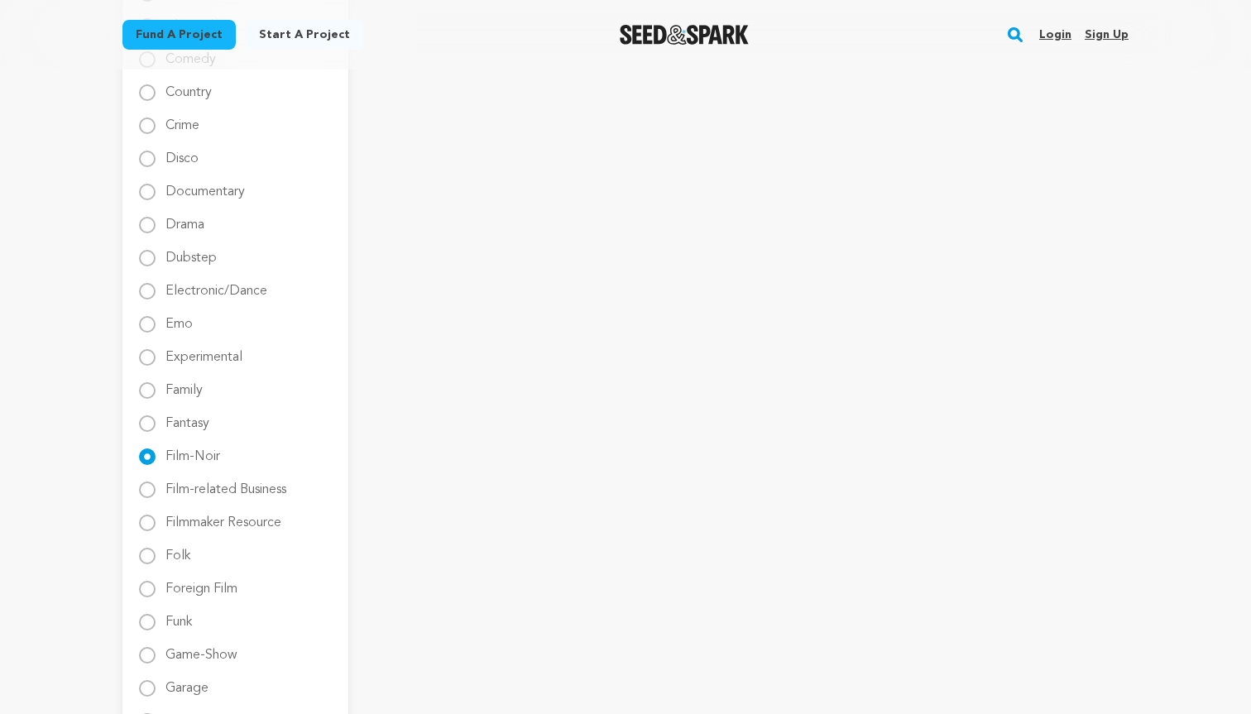
scroll to position [755, 0]
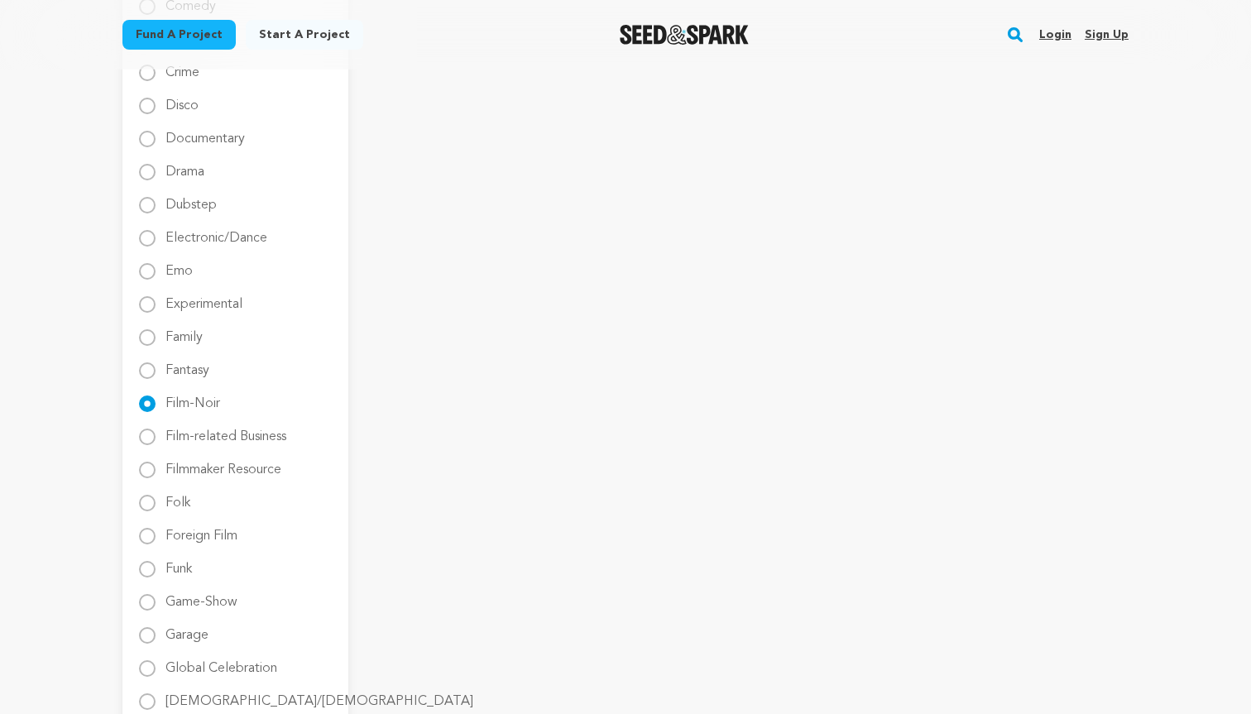
click at [202, 308] on label "Experimental" at bounding box center [203, 298] width 77 height 26
click at [156, 308] on input "Experimental" at bounding box center [147, 304] width 17 height 17
radio input "true"
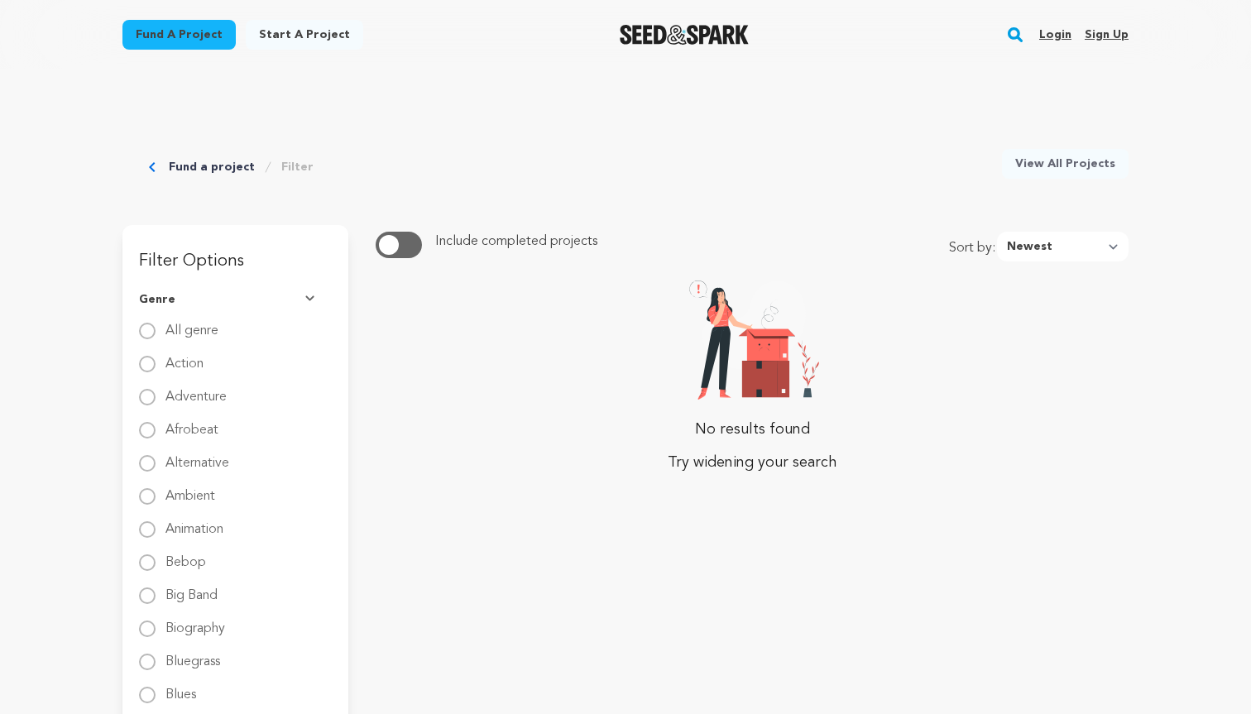
click at [195, 165] on link "Fund a project" at bounding box center [212, 167] width 86 height 17
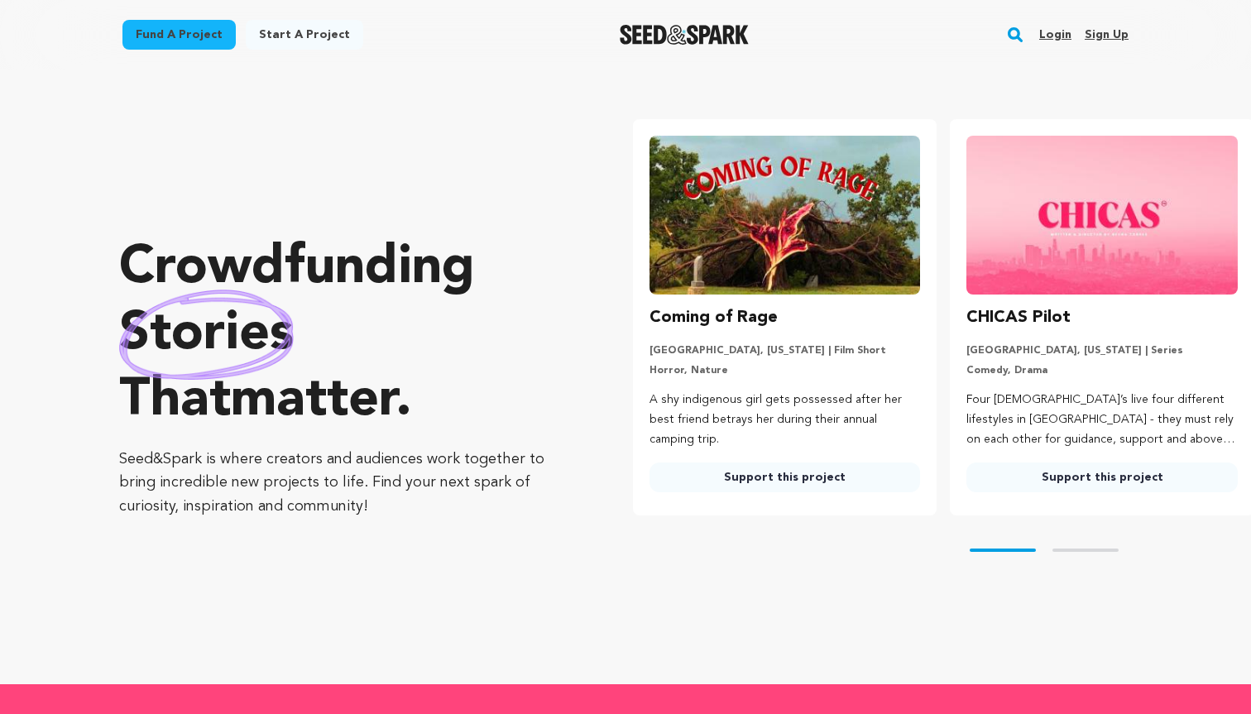
click at [186, 17] on div "Fund a project Start a project Search Login Sign up Start a project Fund a proj…" at bounding box center [612, 34] width 1033 height 43
click at [184, 29] on link "Fund a project" at bounding box center [178, 35] width 113 height 30
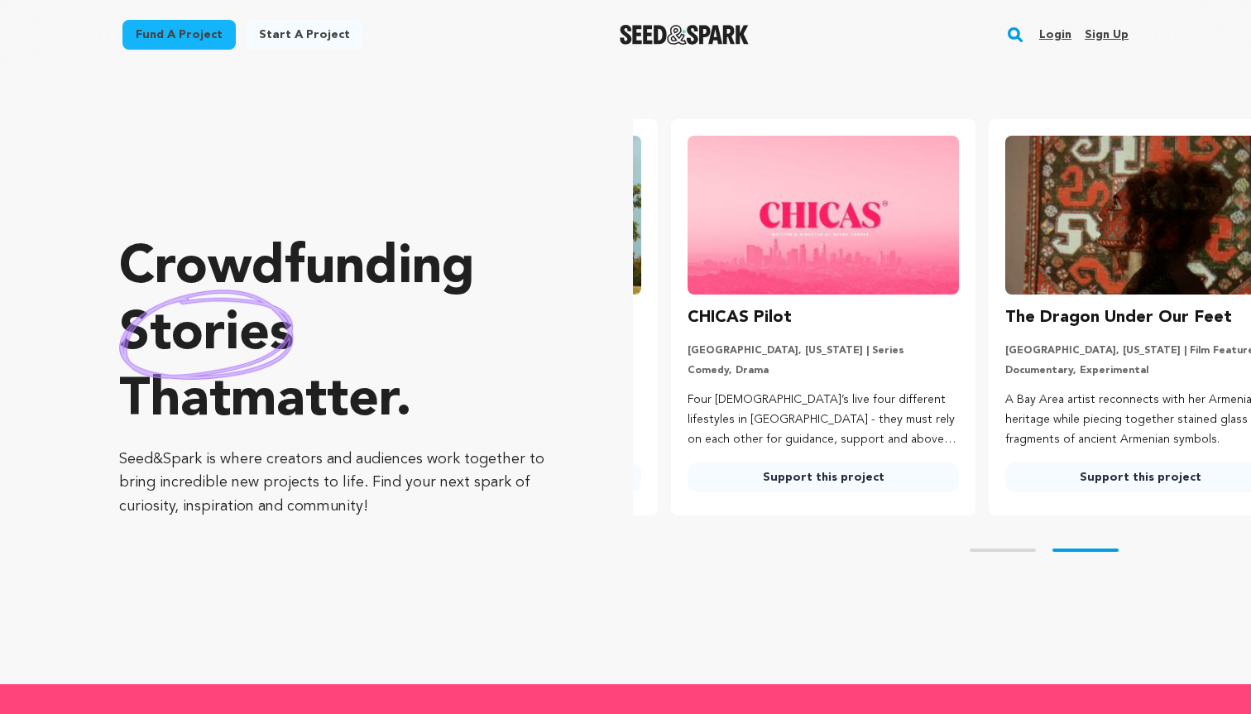
scroll to position [0, 330]
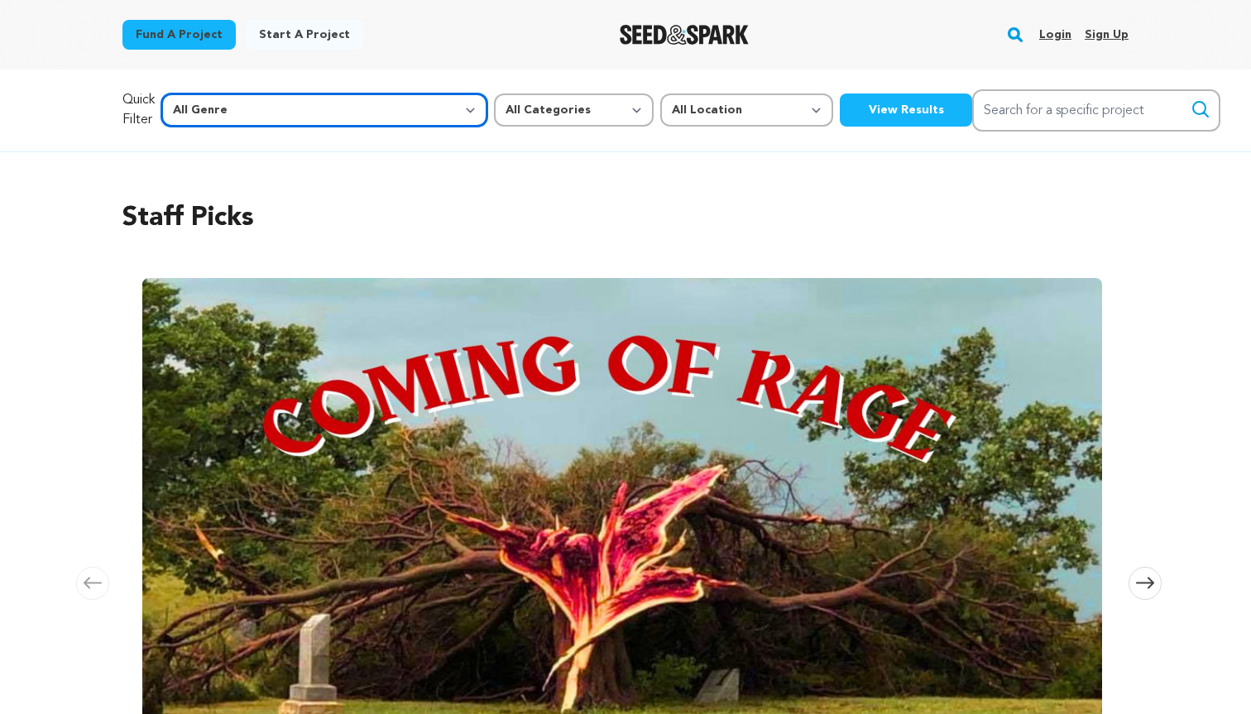
click at [338, 112] on select "All Genre Action Adventure Afrobeat Alternative Ambient Animation Bebop Big Ban…" at bounding box center [324, 109] width 326 height 33
select select "11"
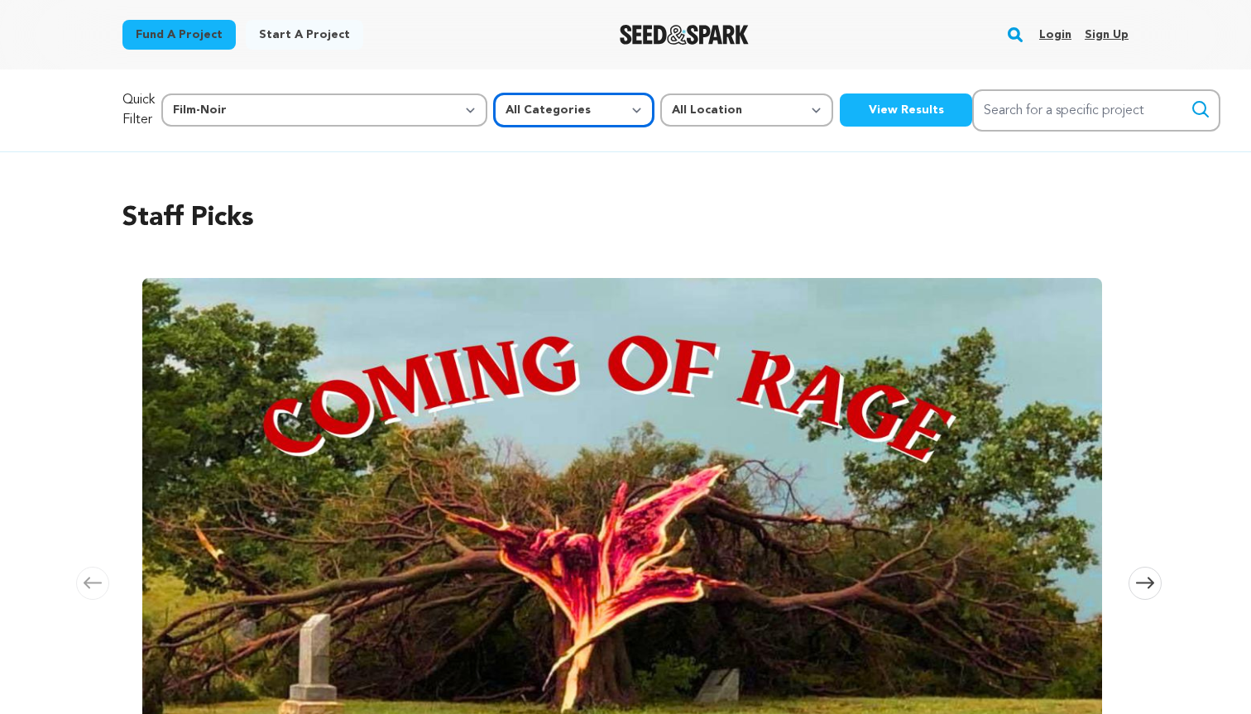
click at [494, 116] on select "All Categories Film Feature Film Short Series Music Video Comics Artist Residen…" at bounding box center [574, 109] width 160 height 33
select select "383"
click at [840, 108] on button "View Results" at bounding box center [906, 109] width 132 height 33
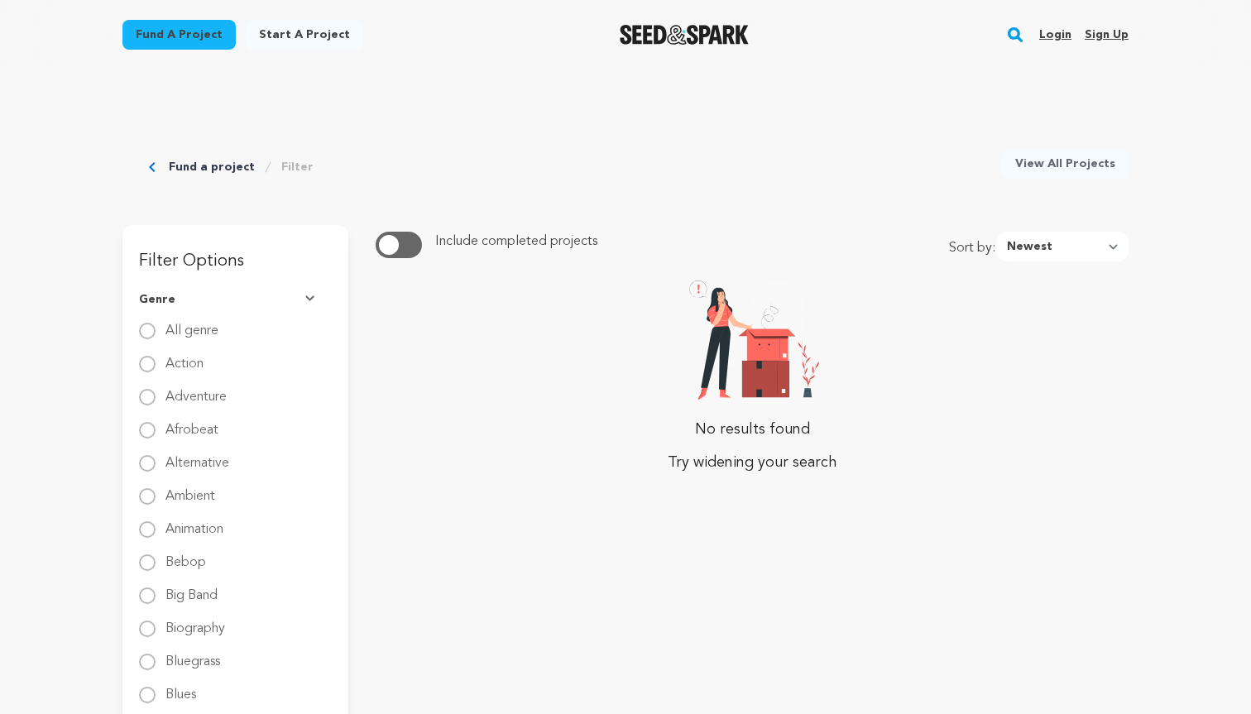
click at [785, 337] on img at bounding box center [752, 337] width 133 height 125
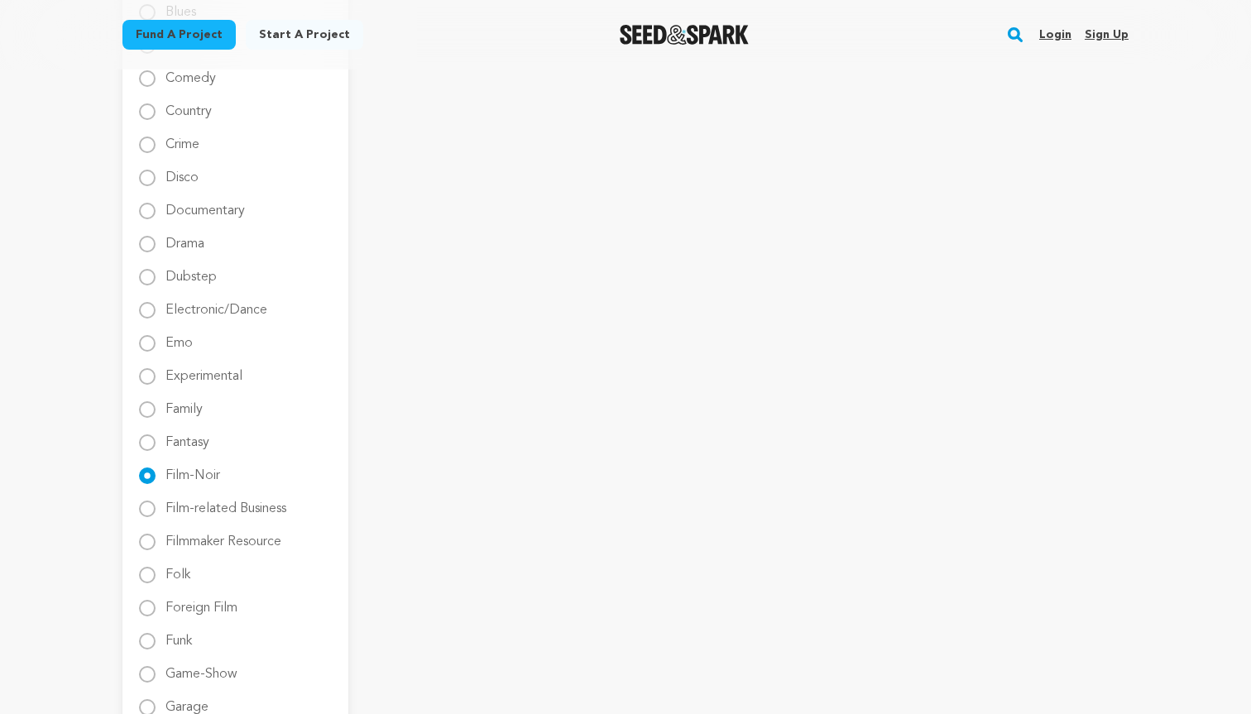
scroll to position [688, 0]
click at [228, 371] on label "Experimental" at bounding box center [203, 365] width 77 height 26
click at [156, 371] on input "Experimental" at bounding box center [147, 371] width 17 height 17
radio input "true"
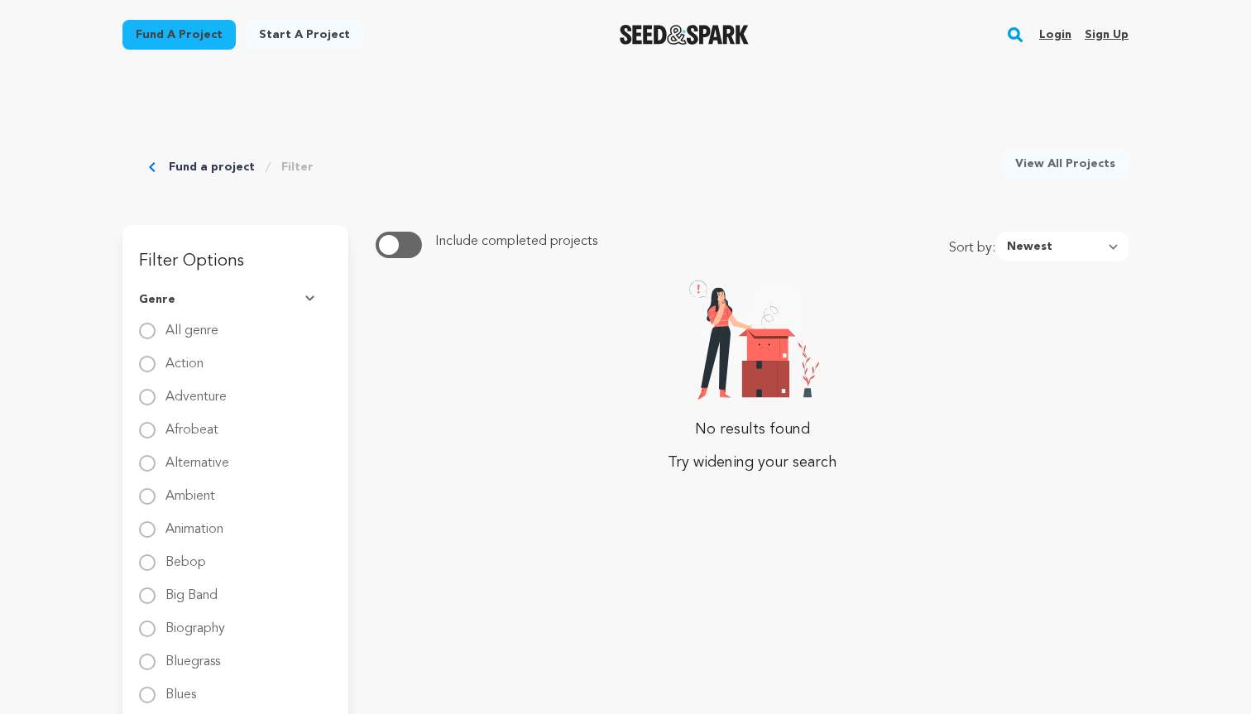
click at [412, 239] on button "button" at bounding box center [399, 245] width 46 height 26
click at [405, 244] on span "button" at bounding box center [405, 245] width 20 height 20
click at [202, 163] on link "Fund a project" at bounding box center [212, 167] width 86 height 17
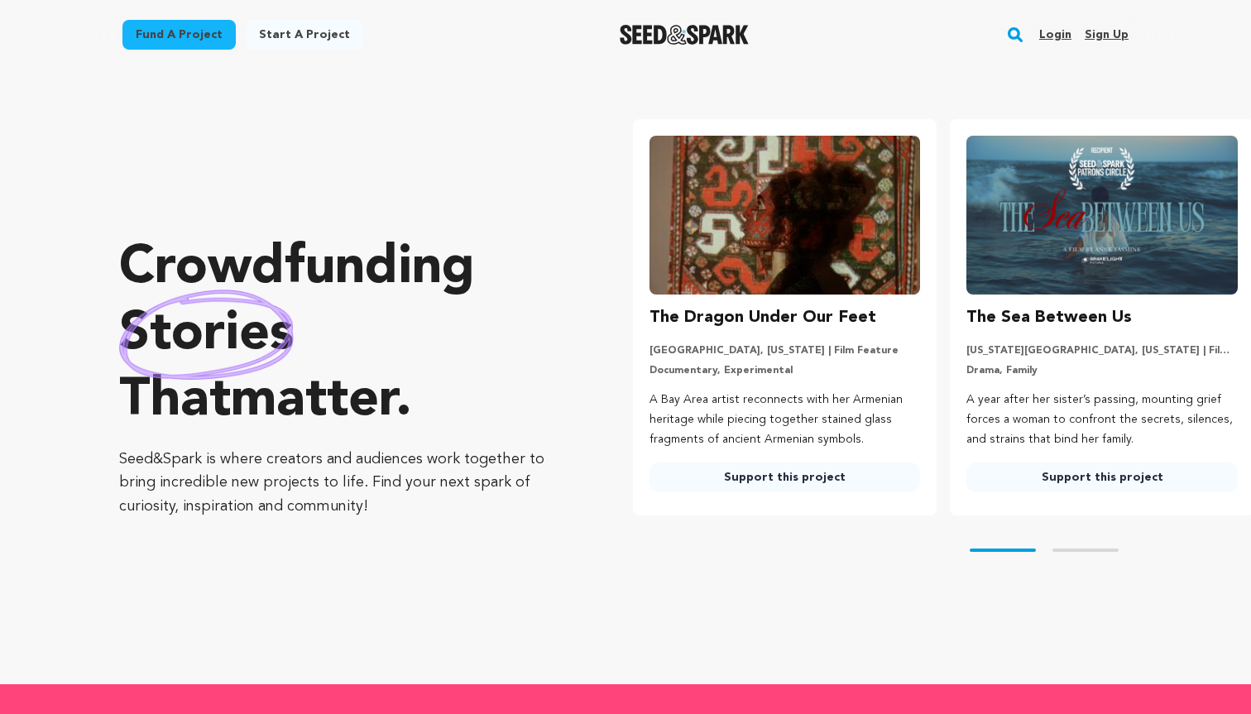
click at [165, 25] on link "Fund a project" at bounding box center [178, 35] width 113 height 30
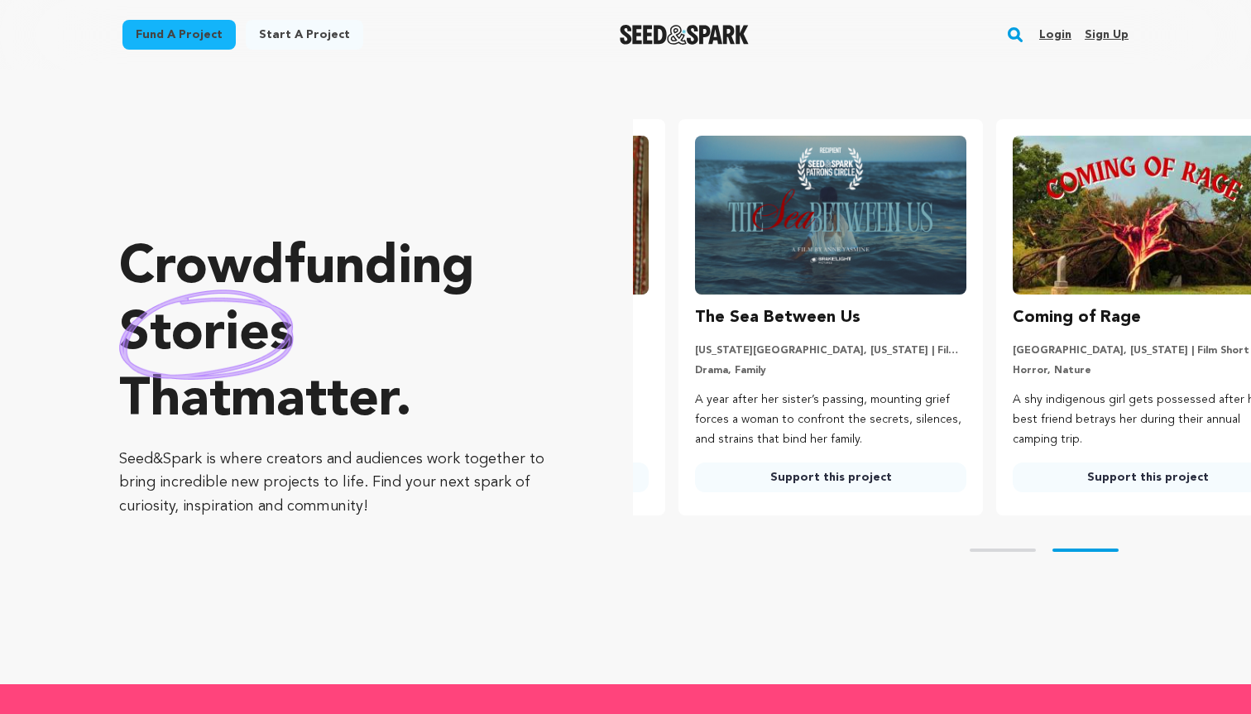
scroll to position [0, 322]
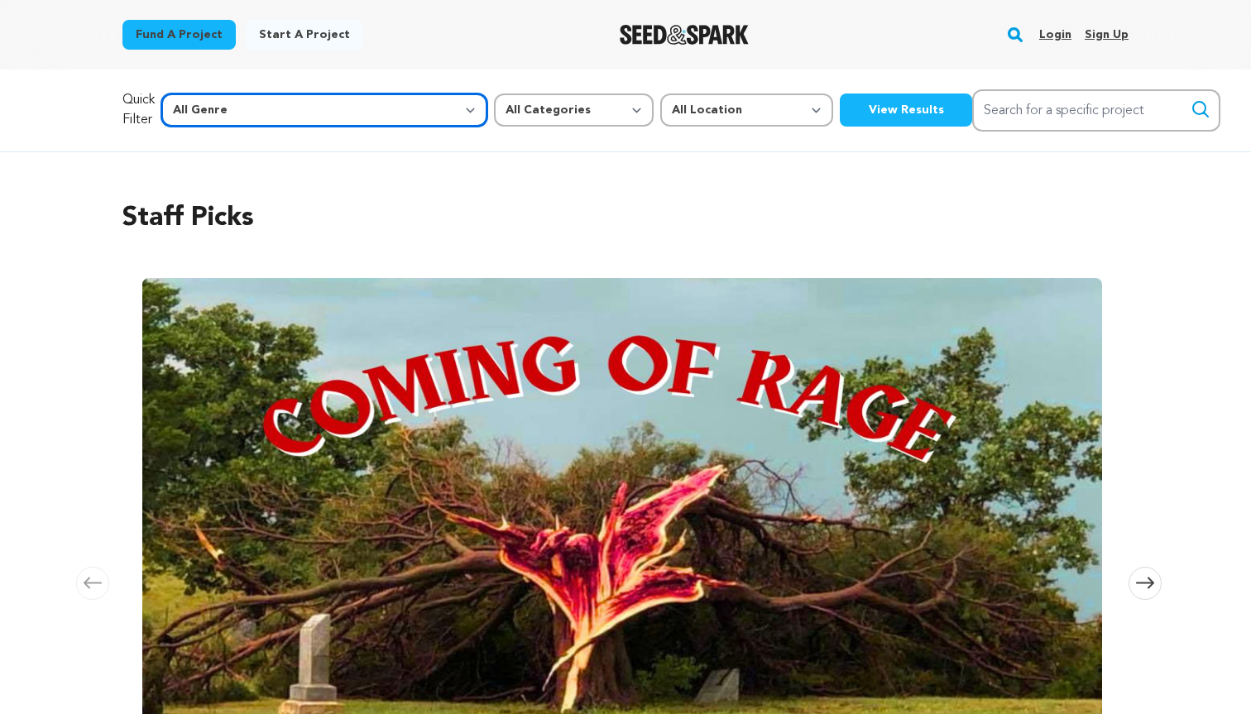
click at [328, 119] on select "All Genre Action Adventure Afrobeat Alternative Ambient Animation Bebop Big Ban…" at bounding box center [324, 109] width 326 height 33
select select "408"
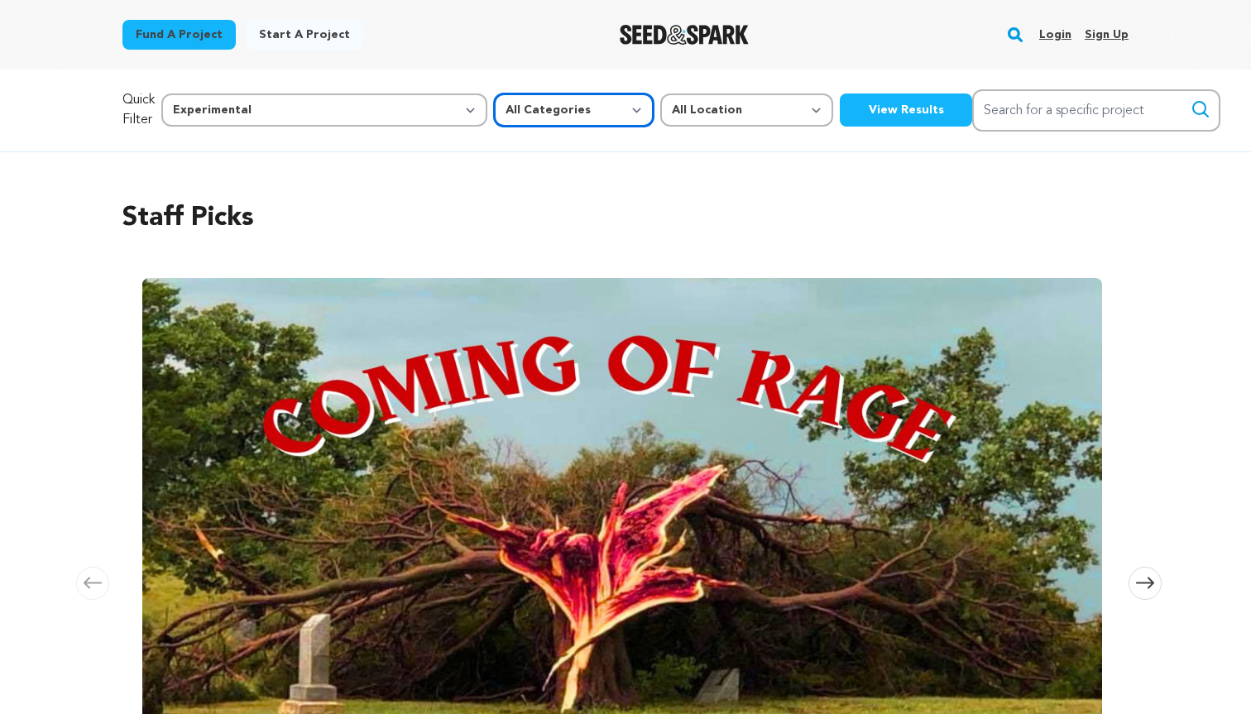
click at [513, 102] on select "All Categories Film Feature Film Short Series Music Video Comics Artist Residen…" at bounding box center [574, 109] width 160 height 33
select select "383"
click at [840, 112] on button "View Results" at bounding box center [906, 109] width 132 height 33
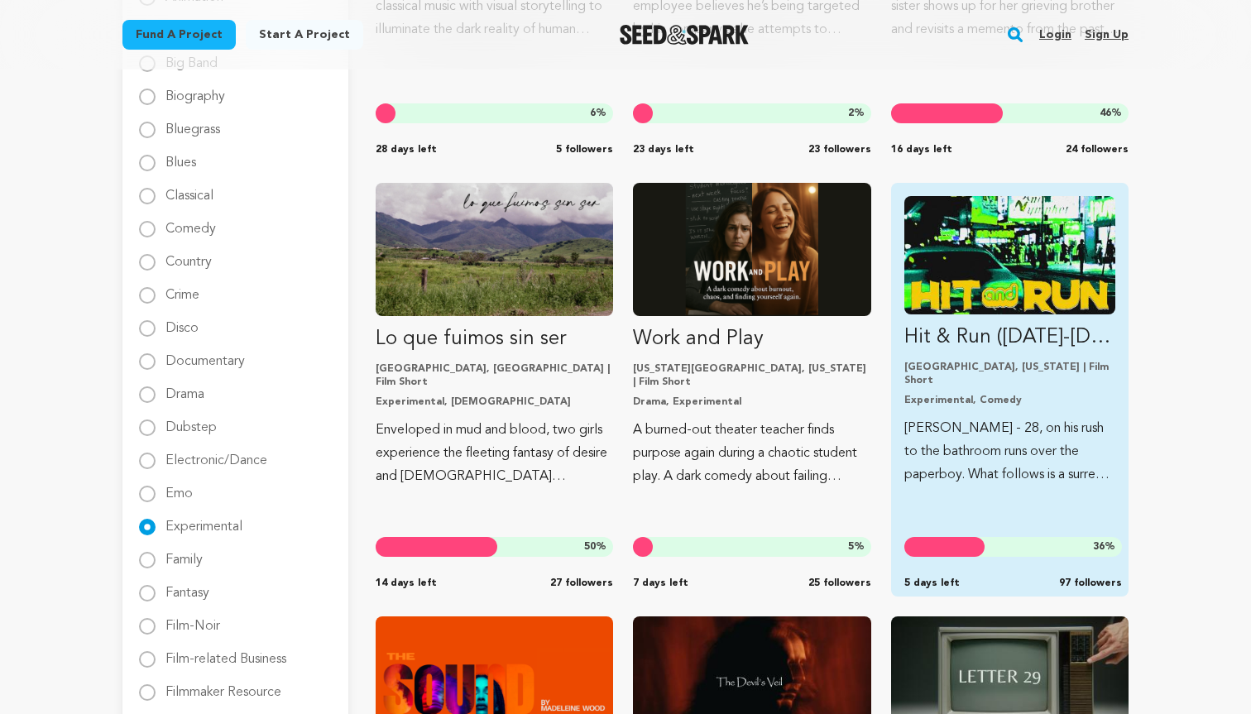
scroll to position [517, 0]
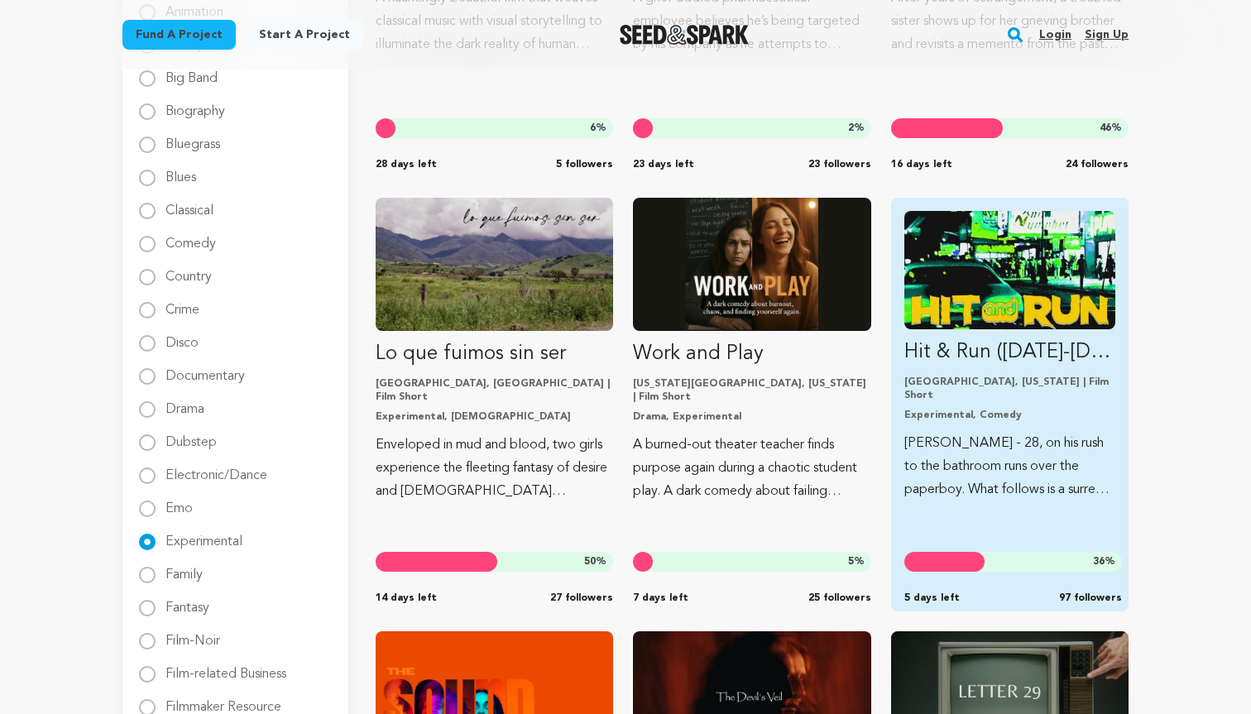
click at [1057, 289] on img "Fund Hit &amp; Run (2025-2026)" at bounding box center [1009, 270] width 211 height 118
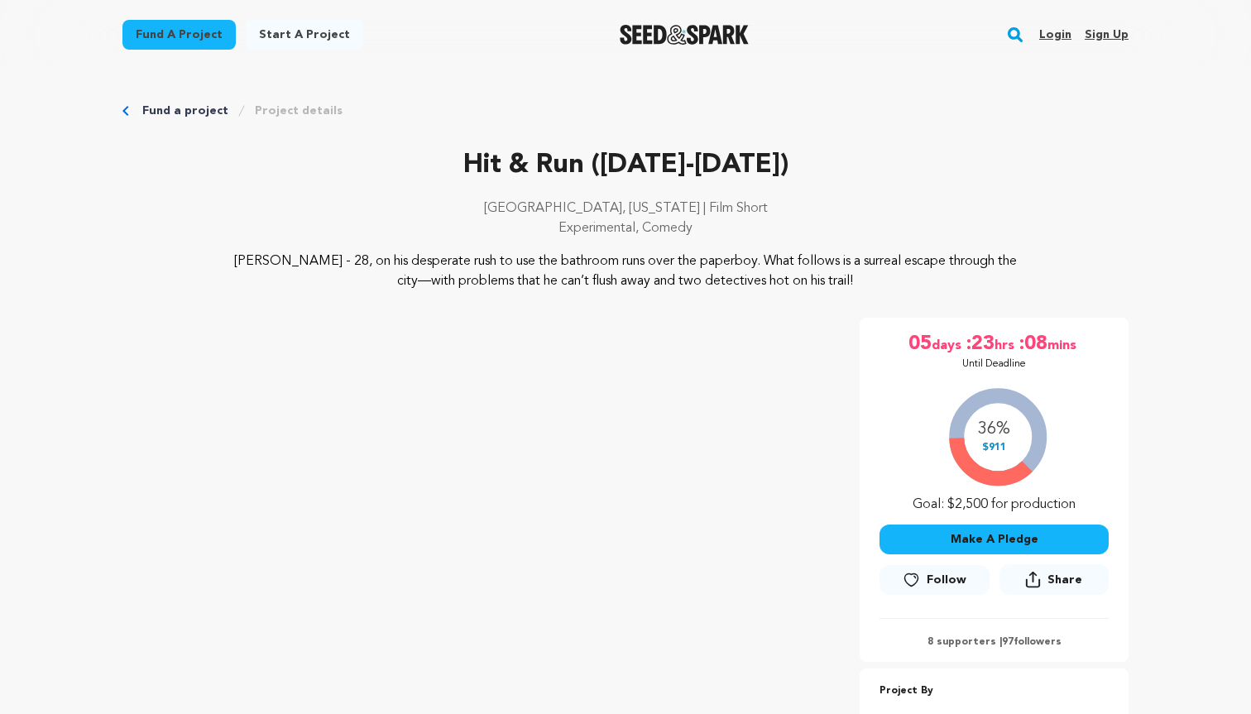
click at [172, 110] on link "Fund a project" at bounding box center [185, 111] width 86 height 17
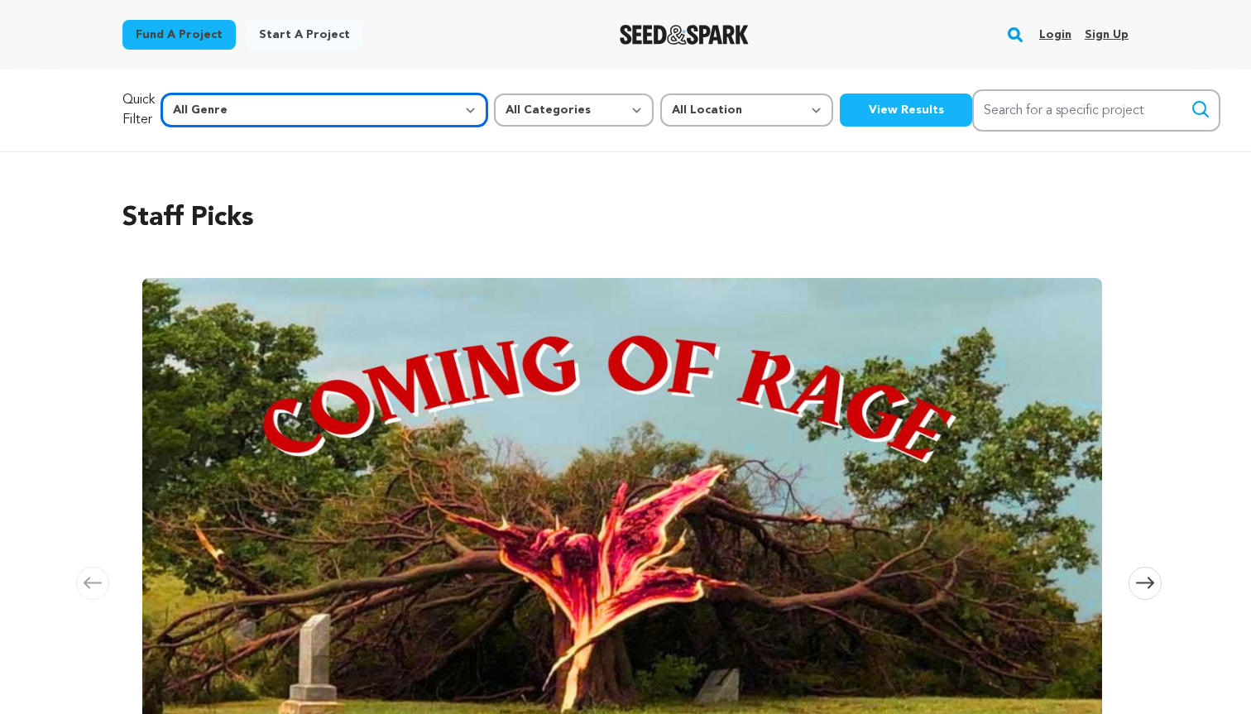
click at [299, 105] on select "All Genre Action Adventure Afrobeat Alternative Ambient Animation Bebop Big Ban…" at bounding box center [324, 109] width 326 height 33
select select "11"
click at [840, 105] on button "View Results" at bounding box center [906, 109] width 132 height 33
select select "11"
click at [314, 123] on select "All Genre Action Adventure Afrobeat Alternative Ambient Animation Bebop Big Ban…" at bounding box center [324, 109] width 326 height 33
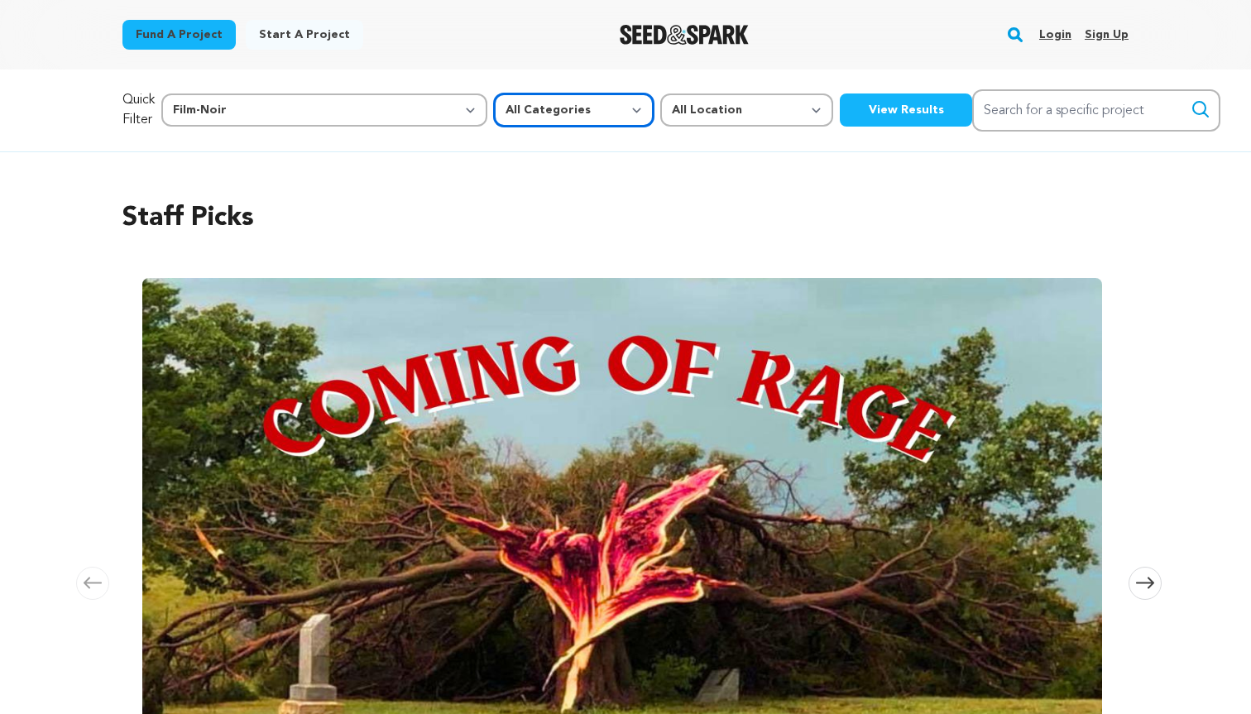
click at [494, 119] on select "All Categories Film Feature Film Short Series Music Video Comics Artist Residen…" at bounding box center [574, 109] width 160 height 33
select select "383"
click at [840, 108] on button "View Results" at bounding box center [906, 109] width 132 height 33
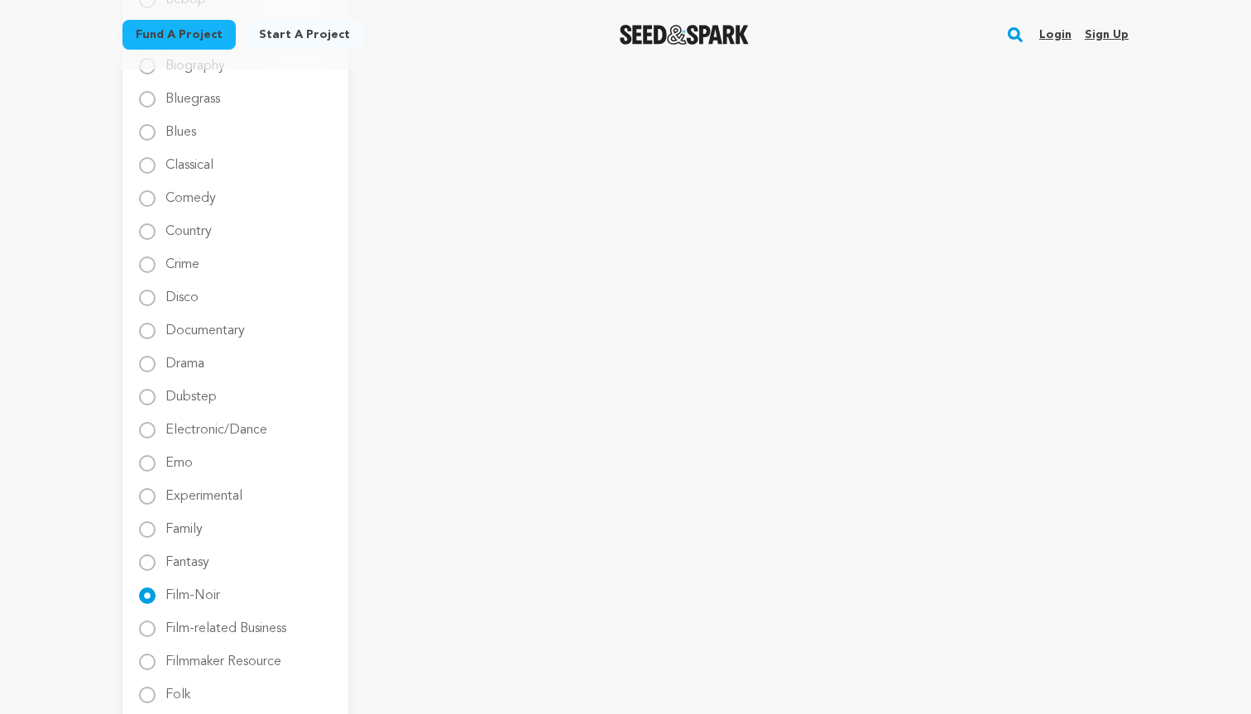
scroll to position [28, 0]
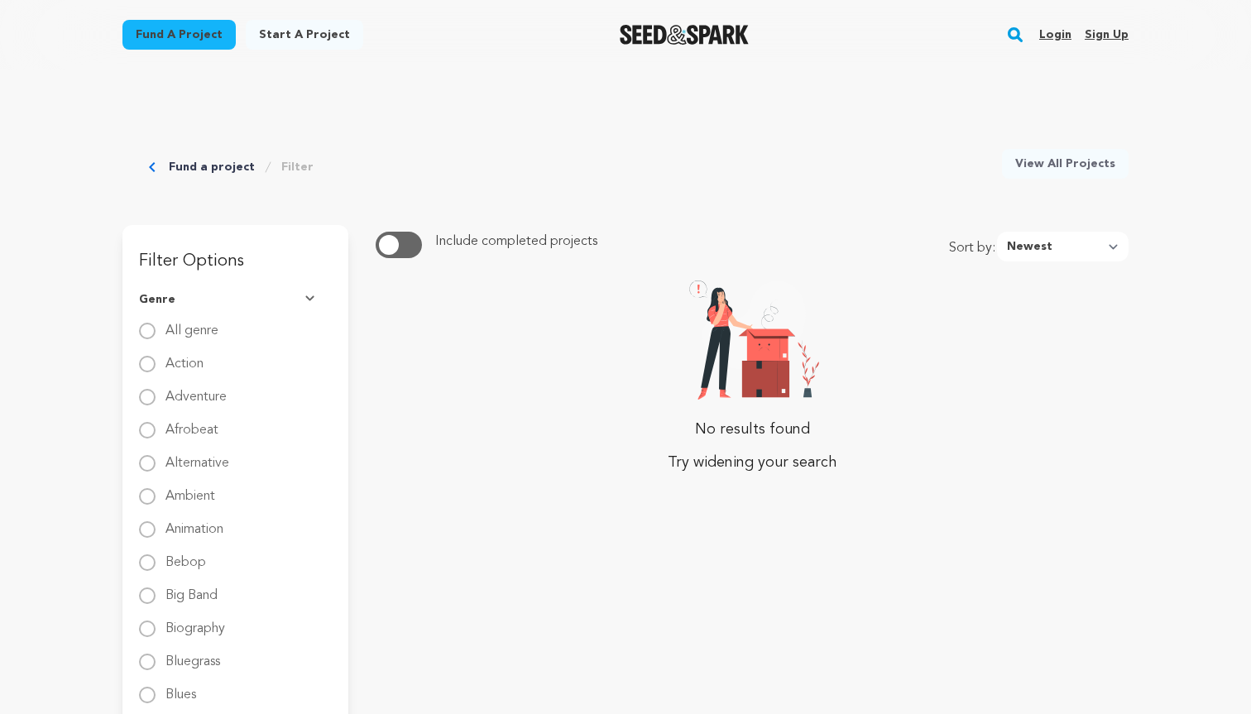
scroll to position [28, 0]
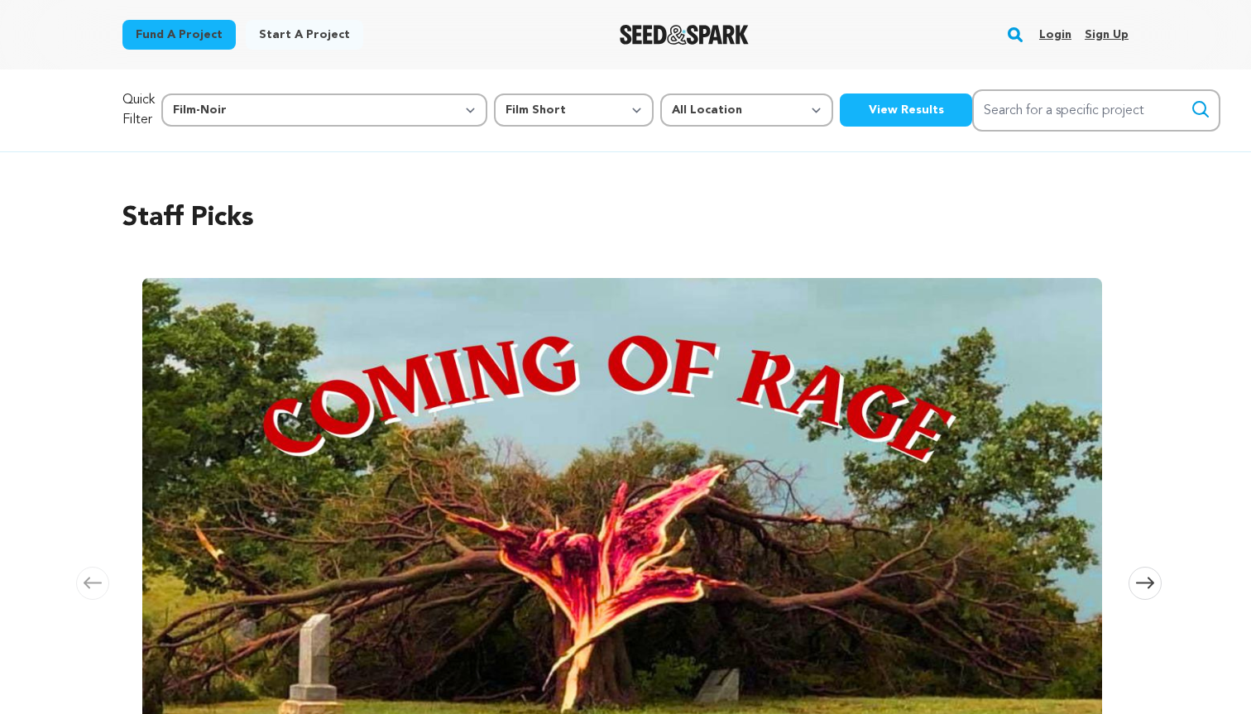
select select "11"
select select "383"
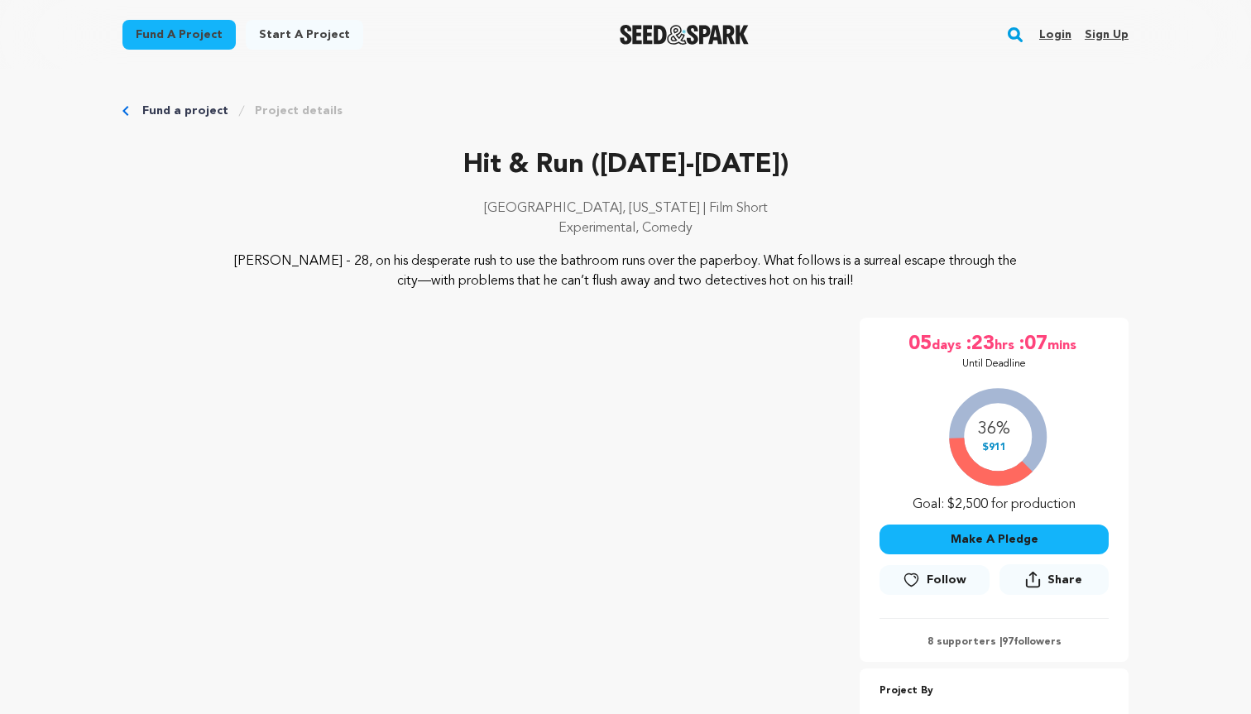
click at [167, 110] on link "Fund a project" at bounding box center [185, 111] width 86 height 17
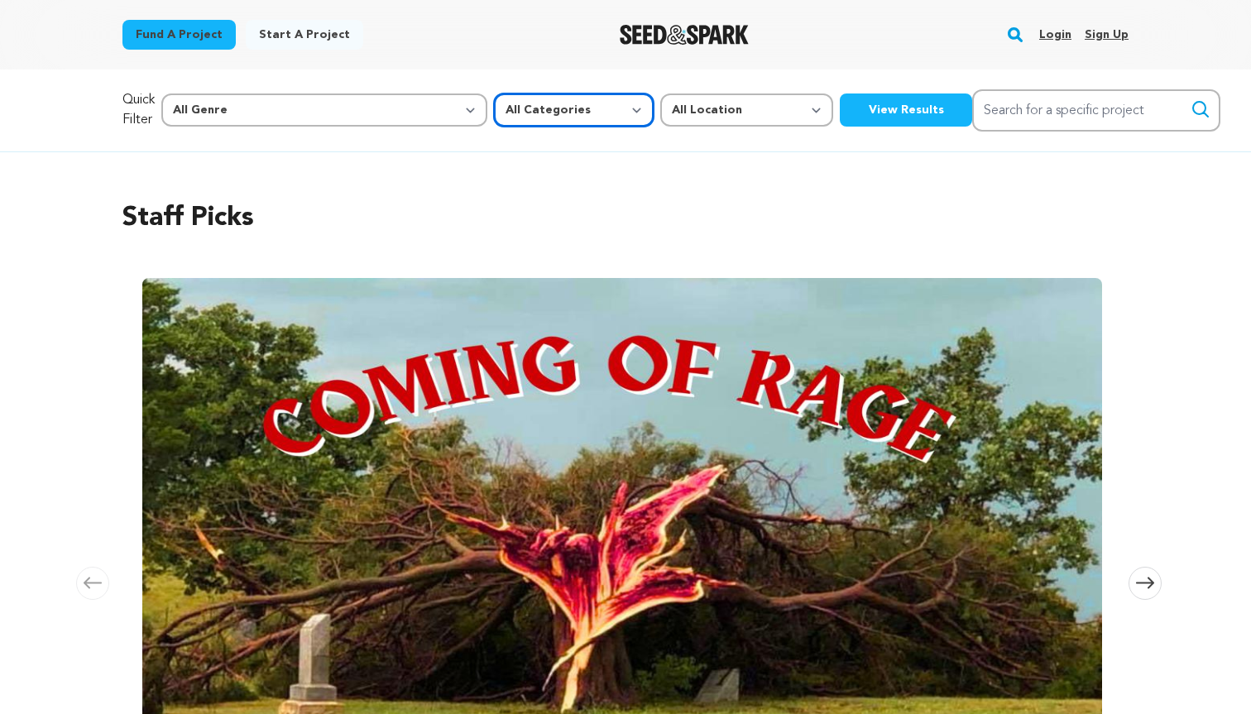
click at [494, 113] on select "All Categories Film Feature Film Short Series Music Video Comics Artist Residen…" at bounding box center [574, 109] width 160 height 33
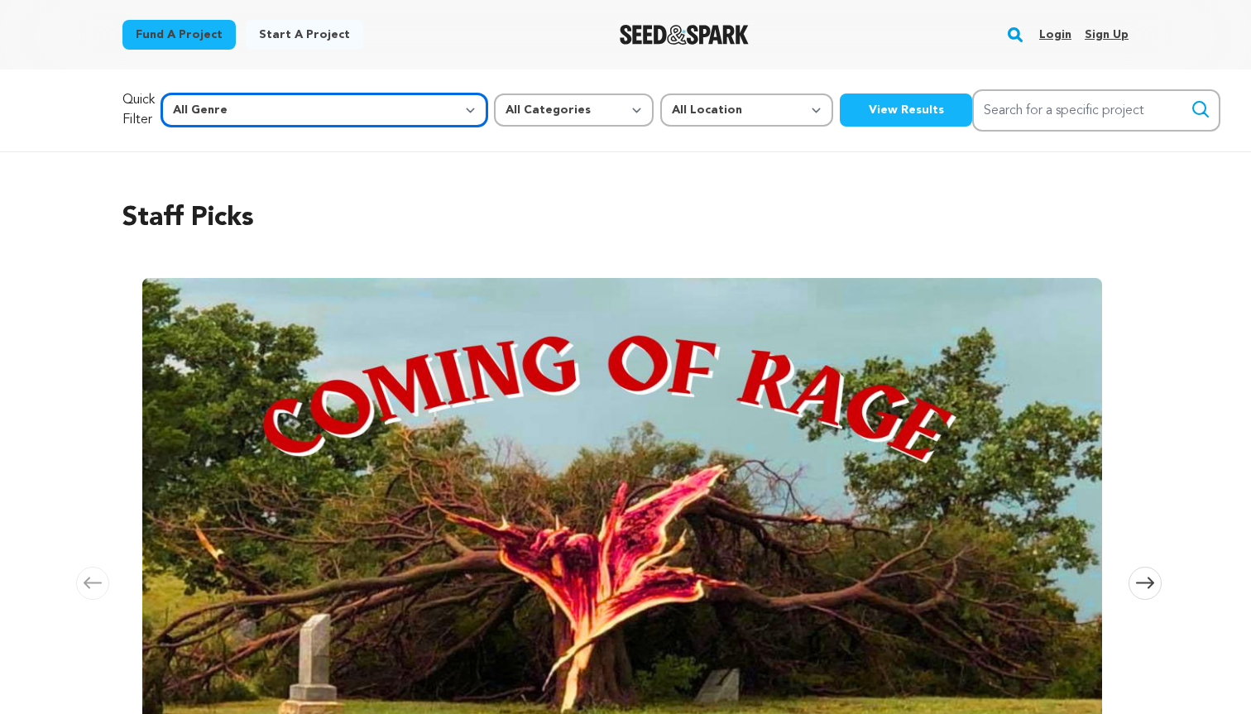
click at [330, 117] on select "All Genre Action Adventure Afrobeat Alternative Ambient Animation Bebop Big Ban…" at bounding box center [324, 109] width 326 height 33
select select "408"
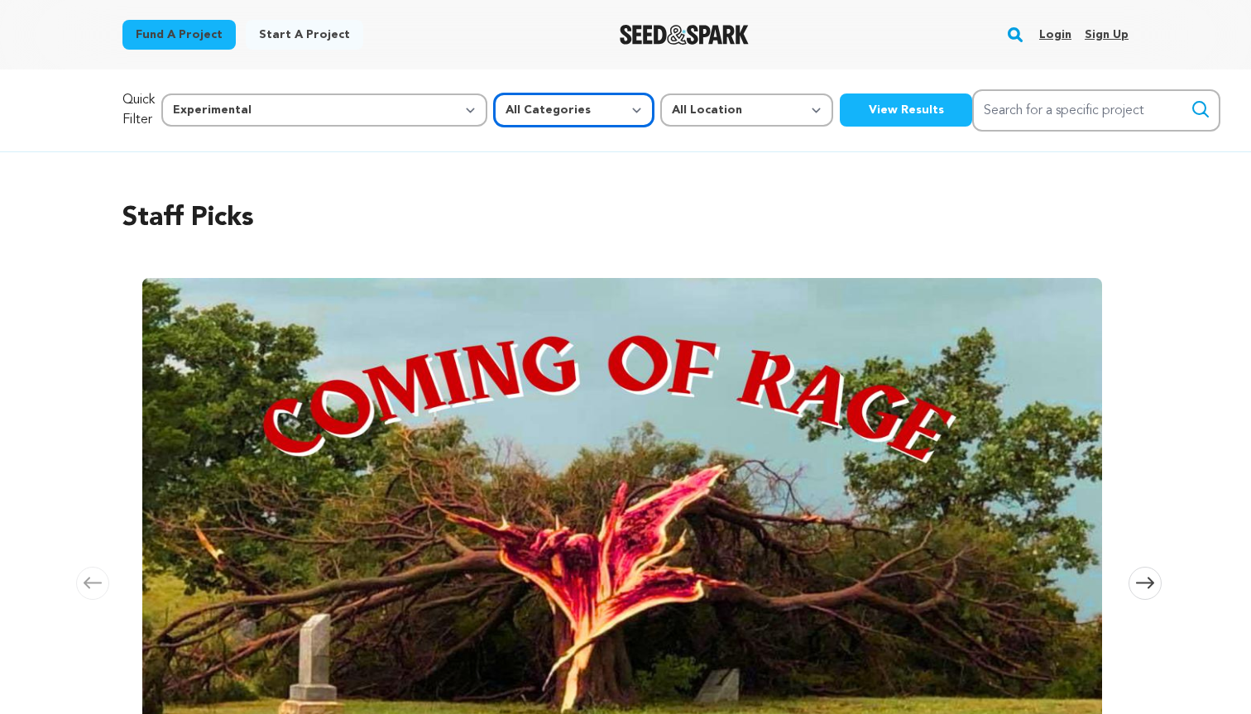
click at [494, 121] on select "All Categories Film Feature Film Short Series Music Video Comics Artist Residen…" at bounding box center [574, 109] width 160 height 33
select select "383"
click at [840, 113] on button "View Results" at bounding box center [906, 109] width 132 height 33
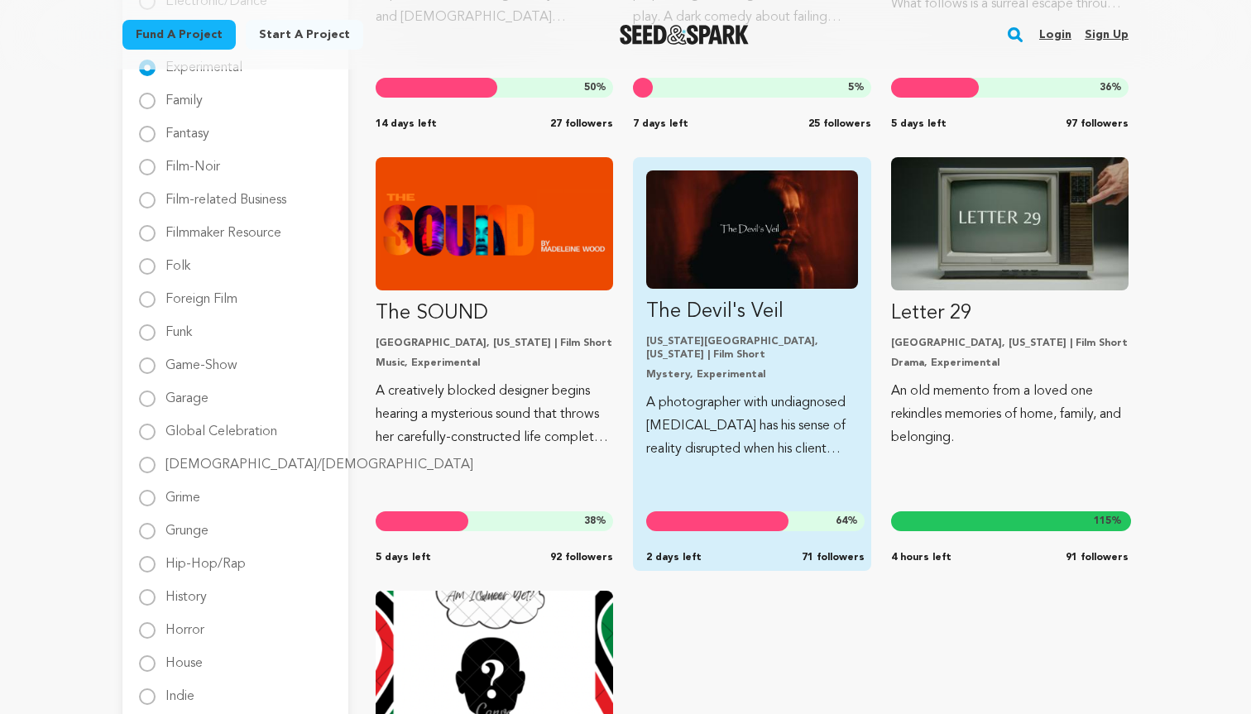
scroll to position [994, 0]
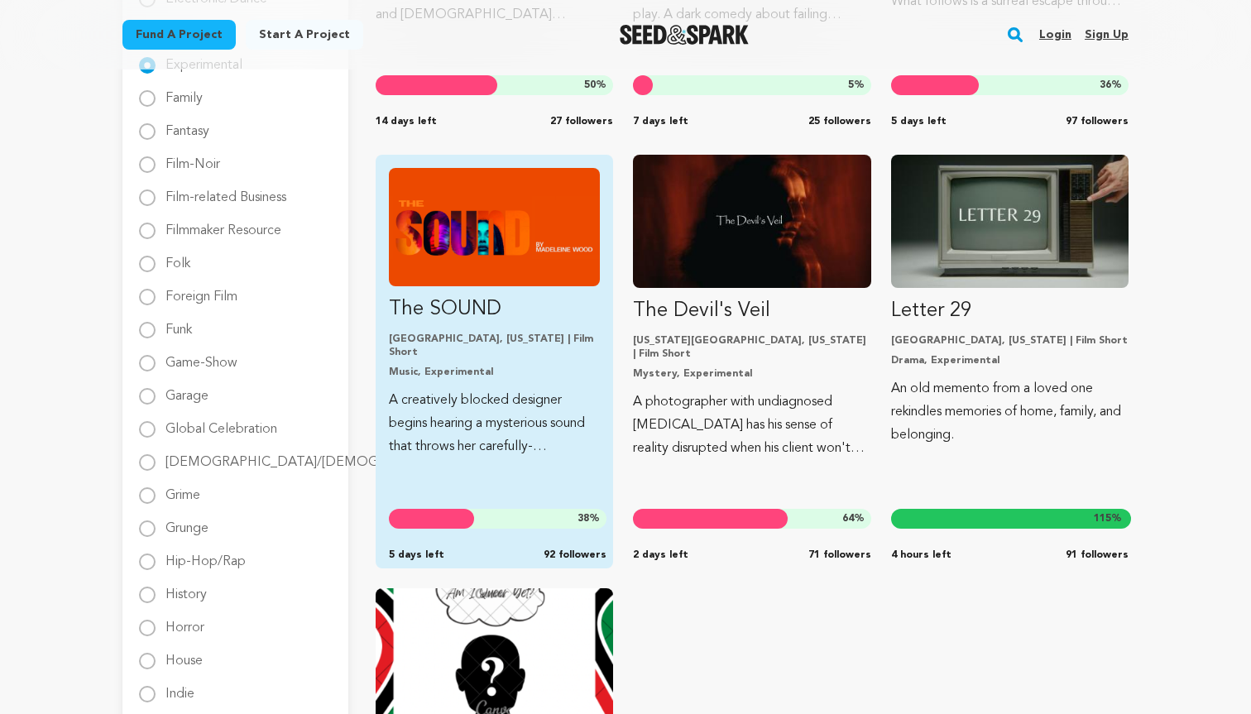
click at [549, 234] on img "Fund The SOUND" at bounding box center [494, 227] width 211 height 118
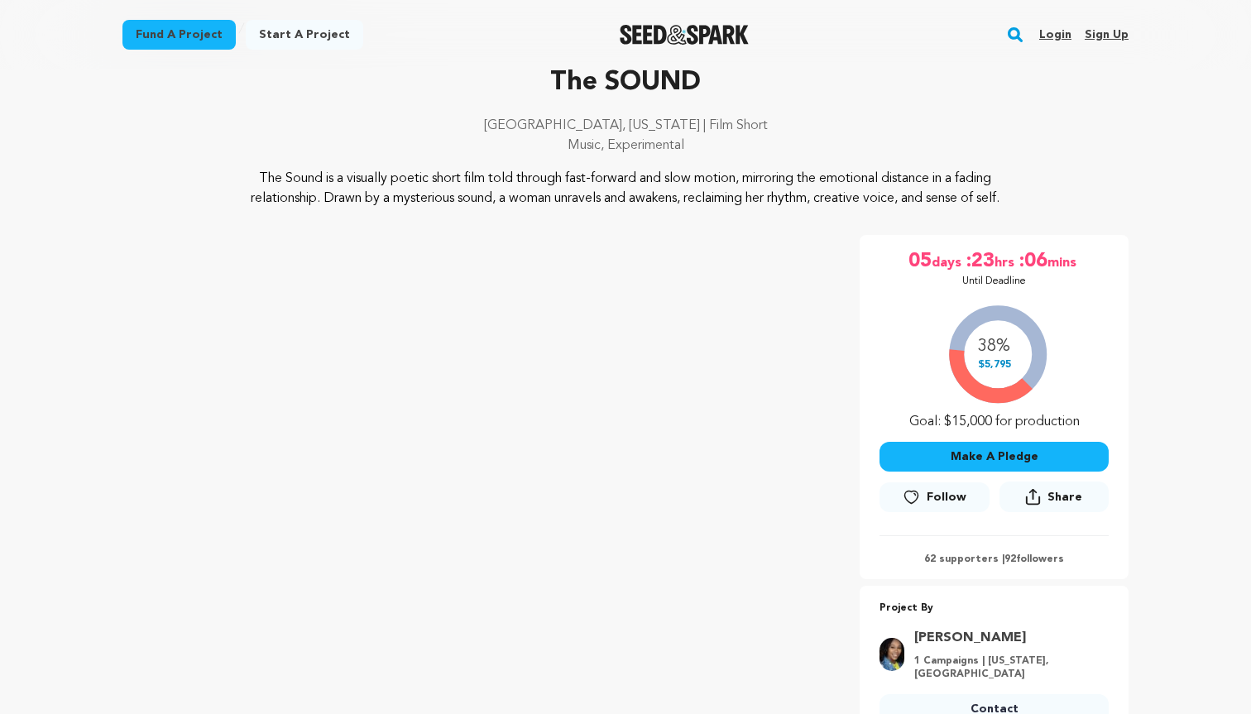
scroll to position [136, 0]
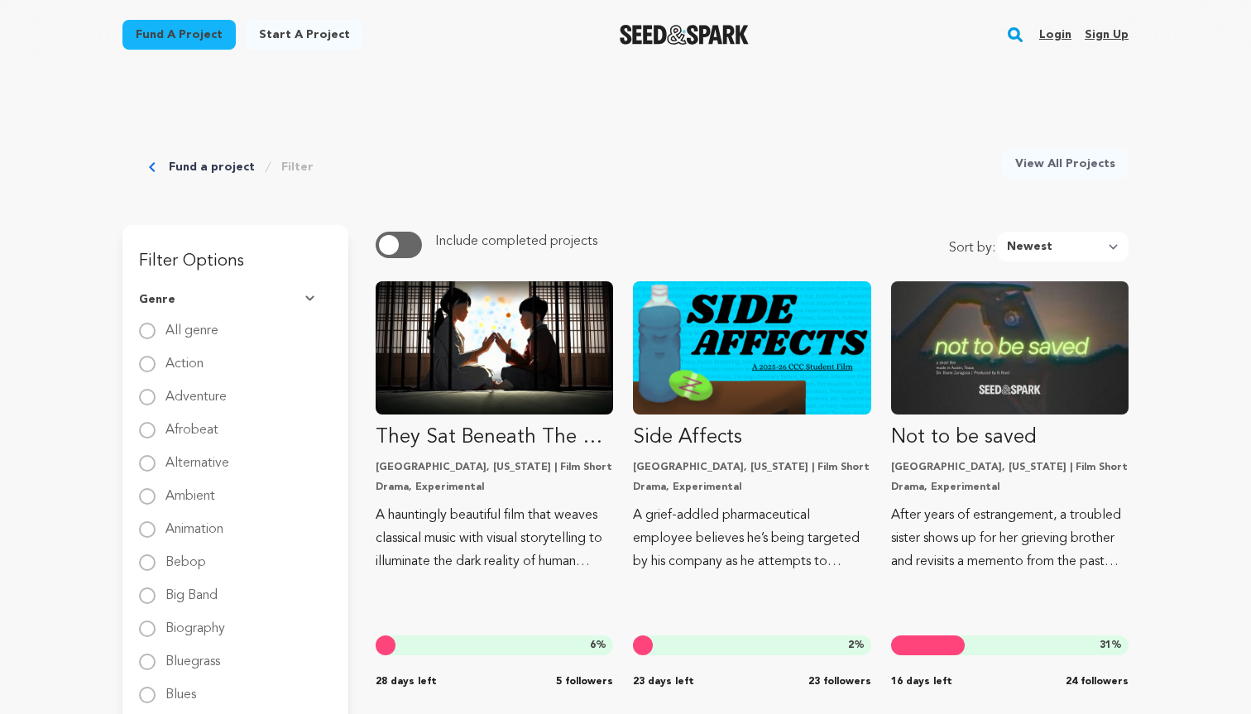
scroll to position [994, 0]
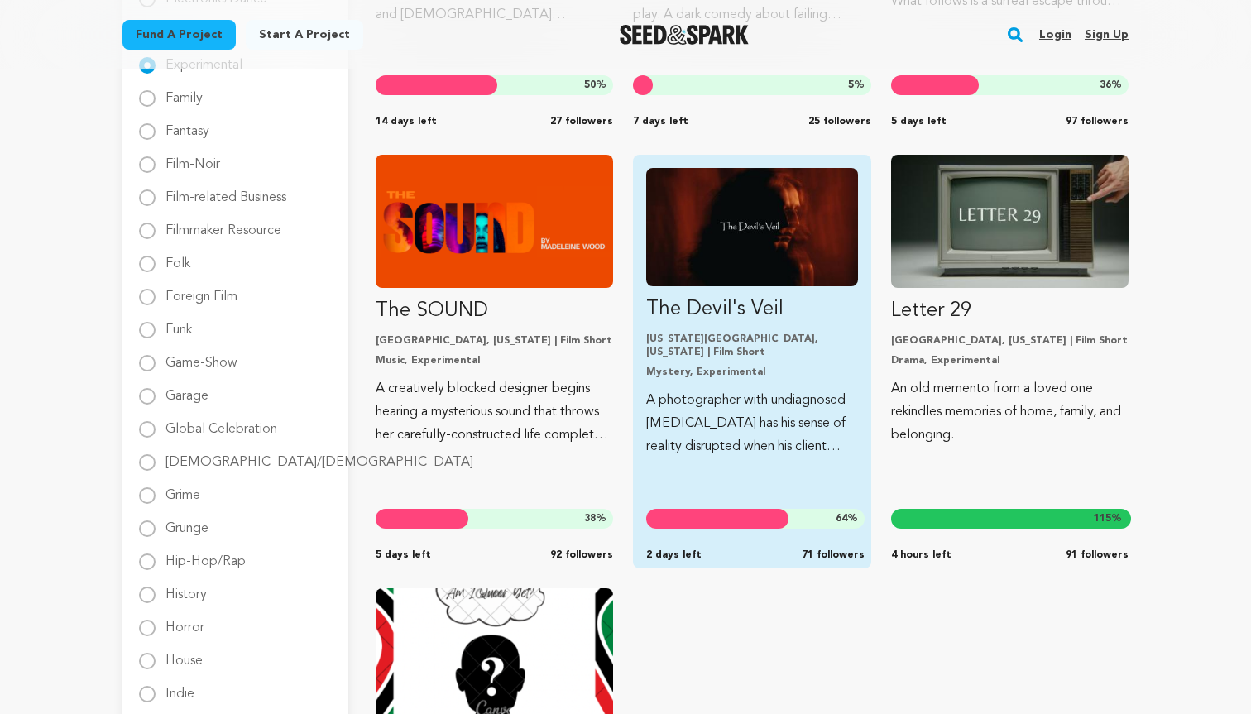
click at [766, 261] on img "Fund The Devil&#039;s Veil" at bounding box center [751, 227] width 211 height 118
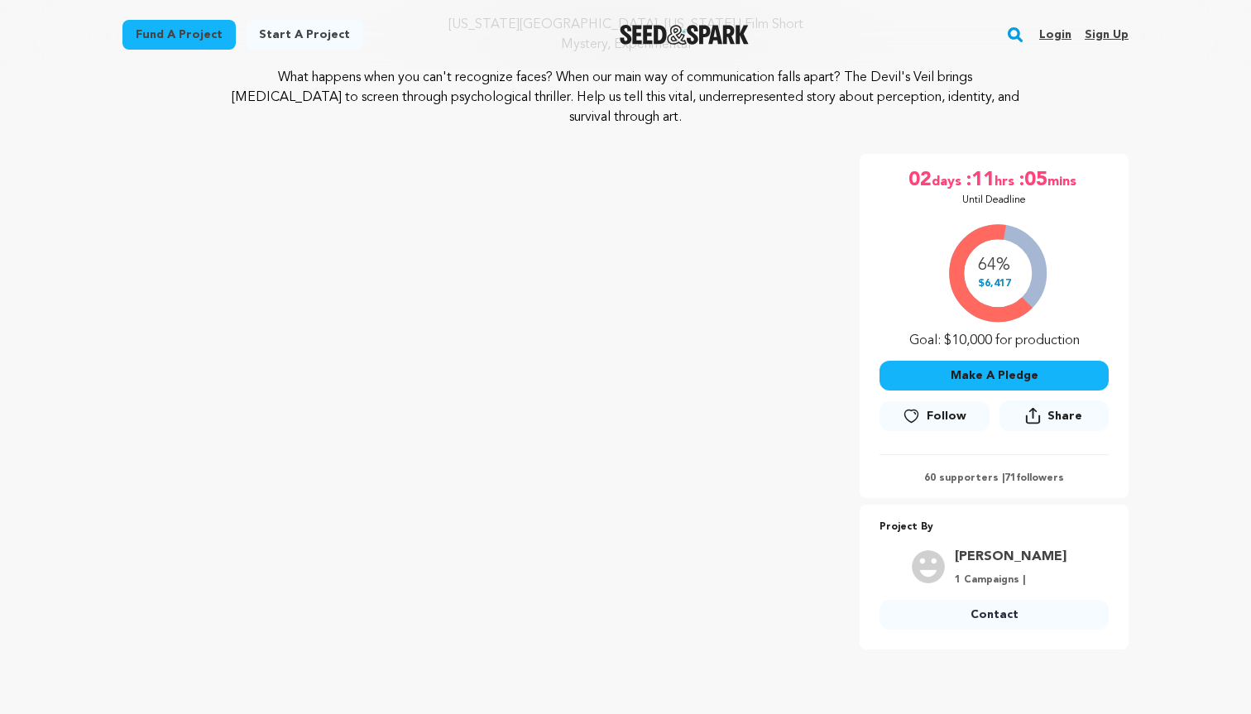
scroll to position [206, 0]
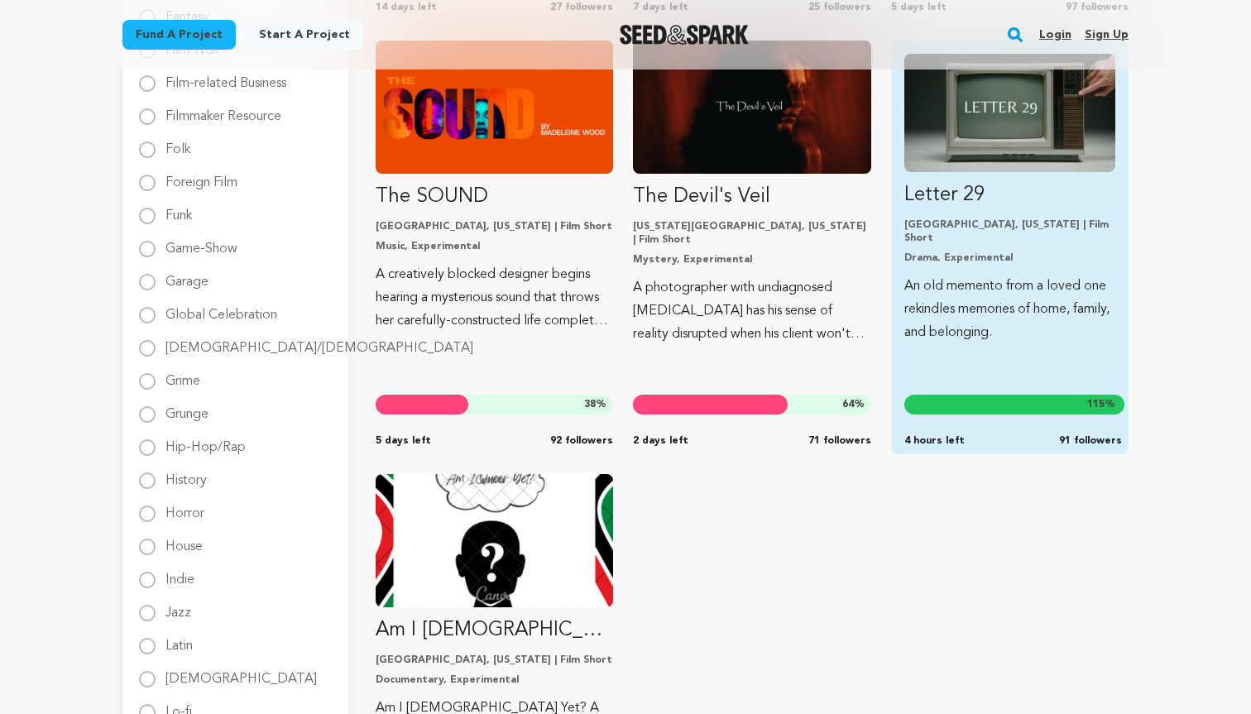
scroll to position [1153, 0]
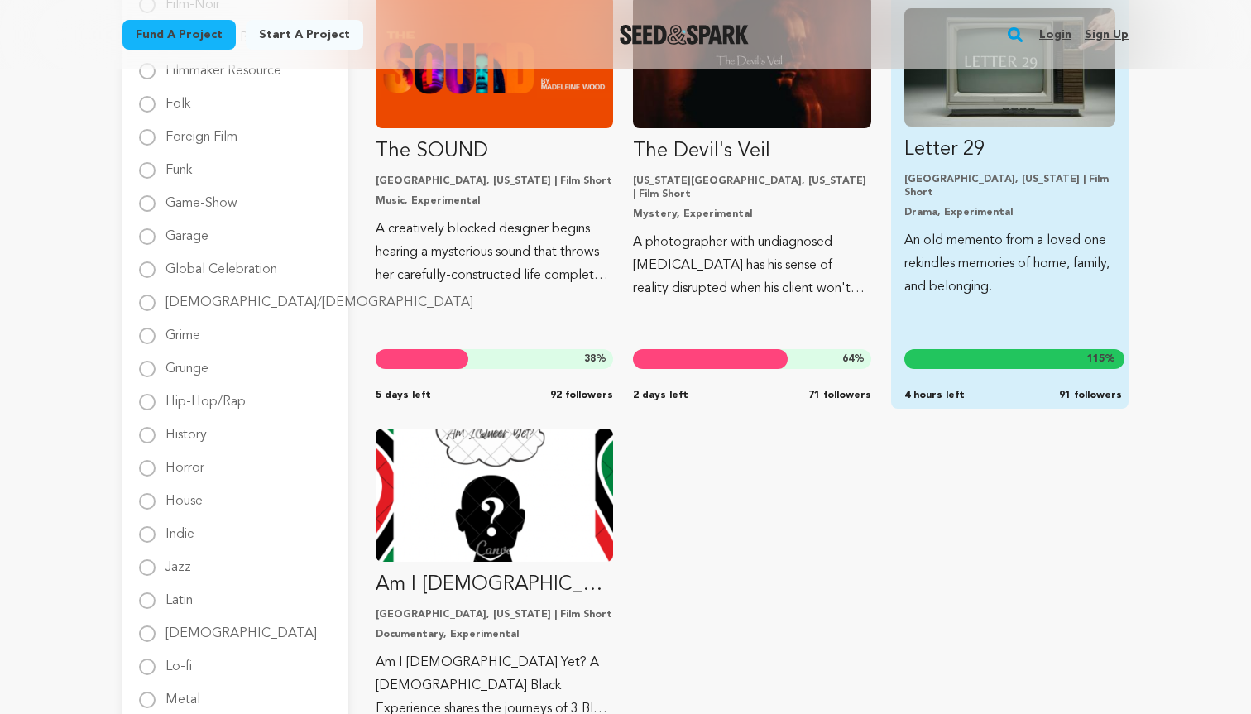
click at [1004, 286] on div "Letter 29 Chicago, Illinois | Film Short Drama, Experimental An old memento fro…" at bounding box center [1009, 202] width 237 height 414
click at [993, 247] on p "An old memento from a loved one rekindles memories of home, family, and belongi…" at bounding box center [1009, 263] width 211 height 69
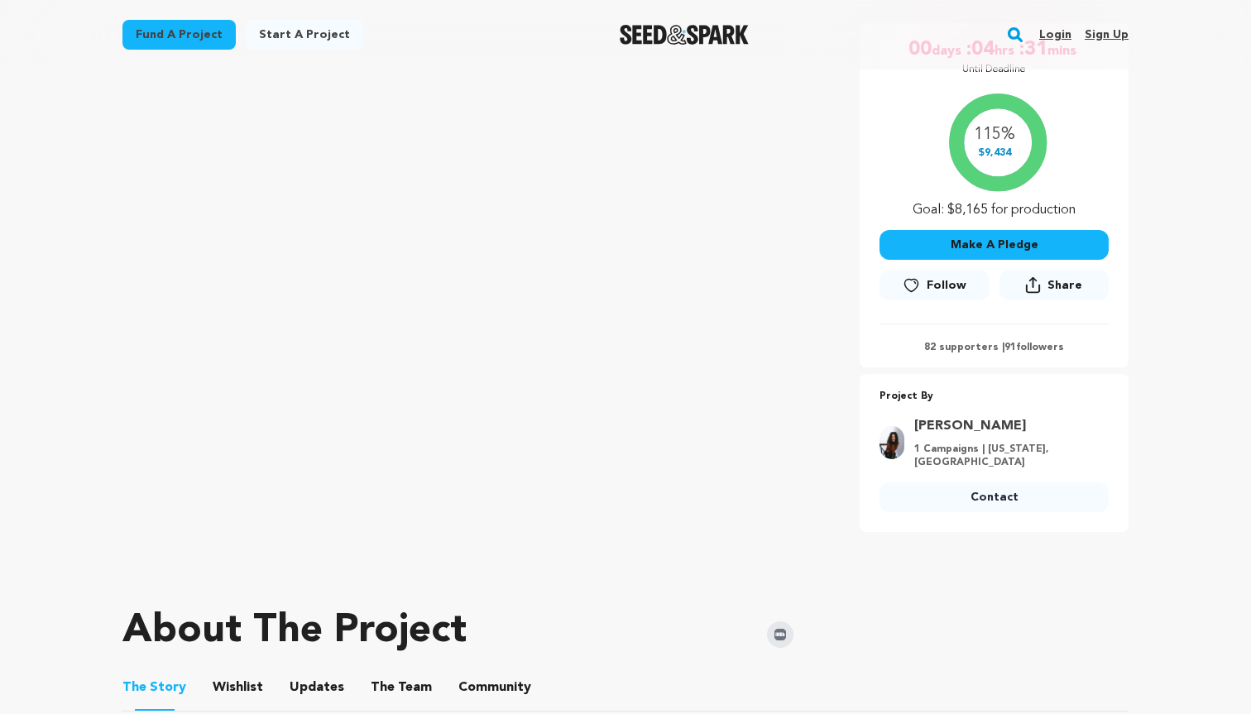
scroll to position [777, 0]
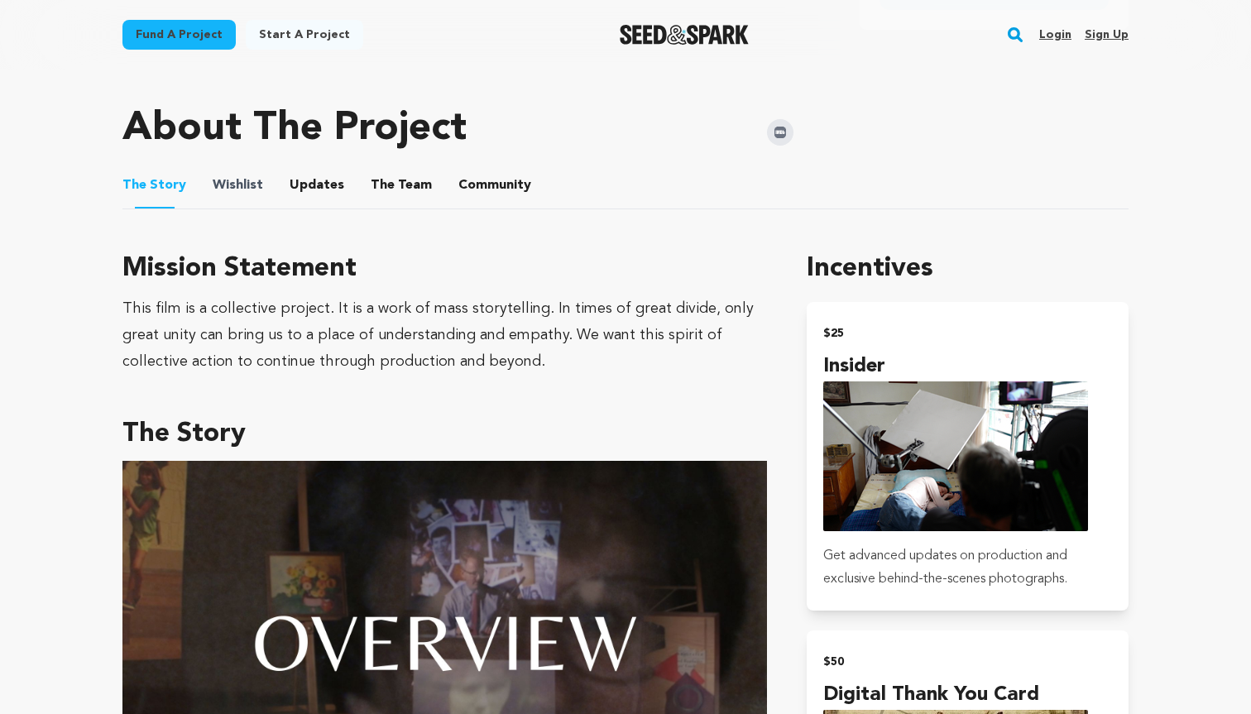
click at [213, 175] on span "Wishlist" at bounding box center [238, 185] width 50 height 20
click at [309, 179] on button "Updates" at bounding box center [317, 189] width 40 height 40
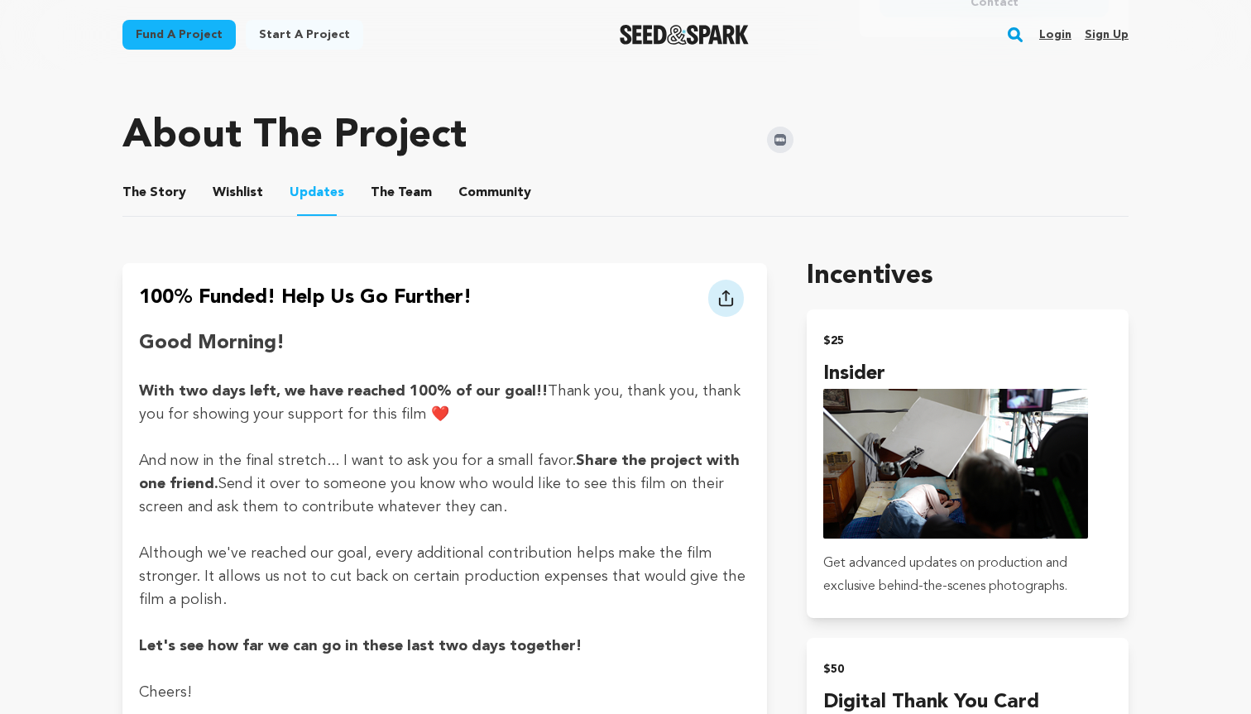
scroll to position [762, 0]
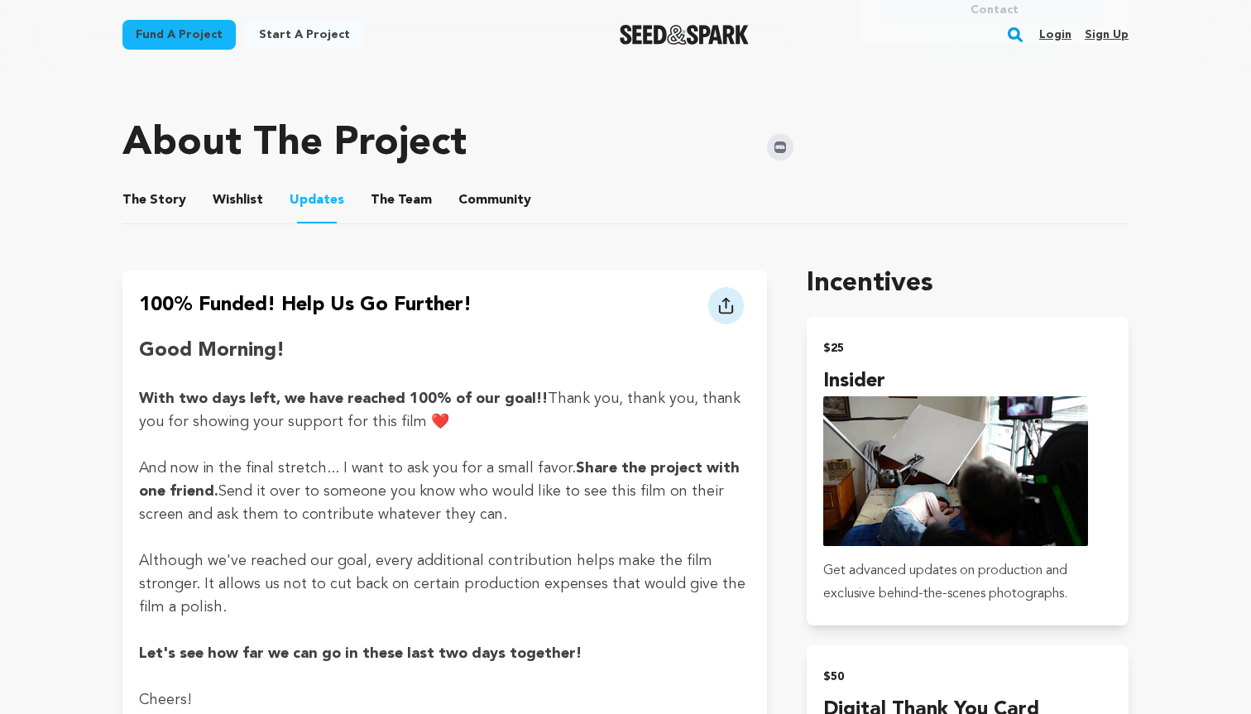
click at [396, 196] on button "The Team" at bounding box center [401, 204] width 40 height 40
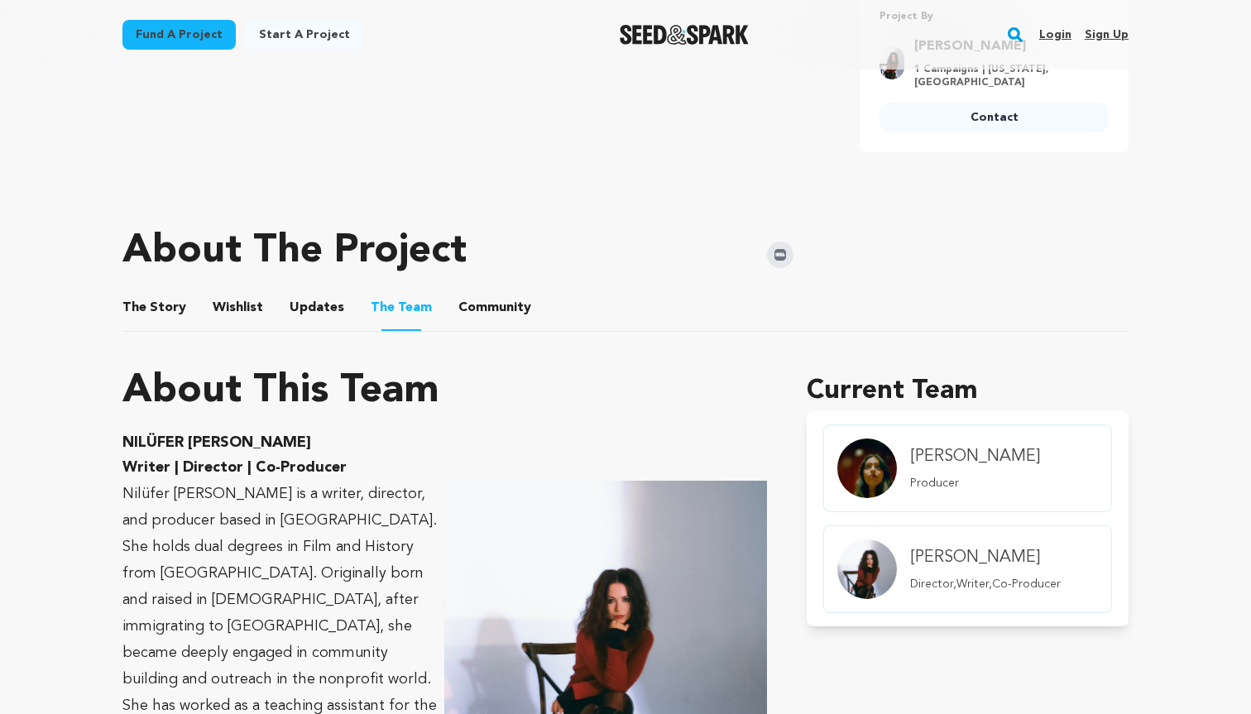
scroll to position [667, 0]
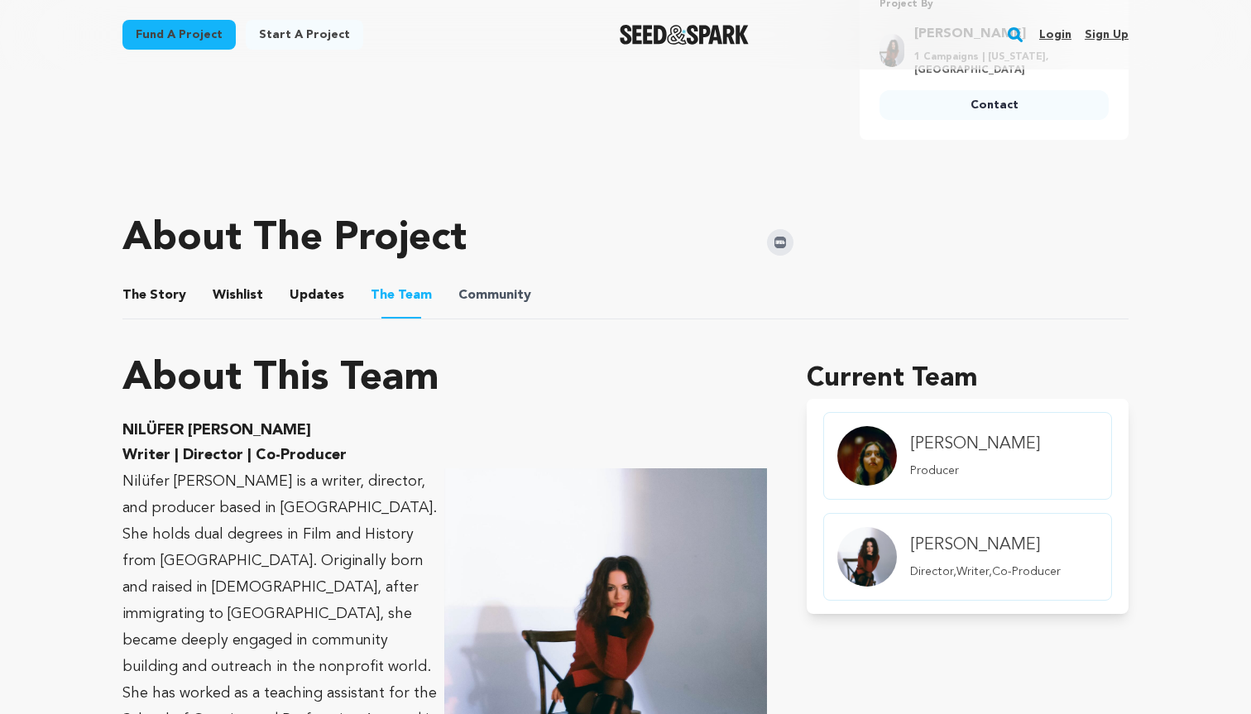
click at [505, 290] on span "Community" at bounding box center [494, 295] width 73 height 20
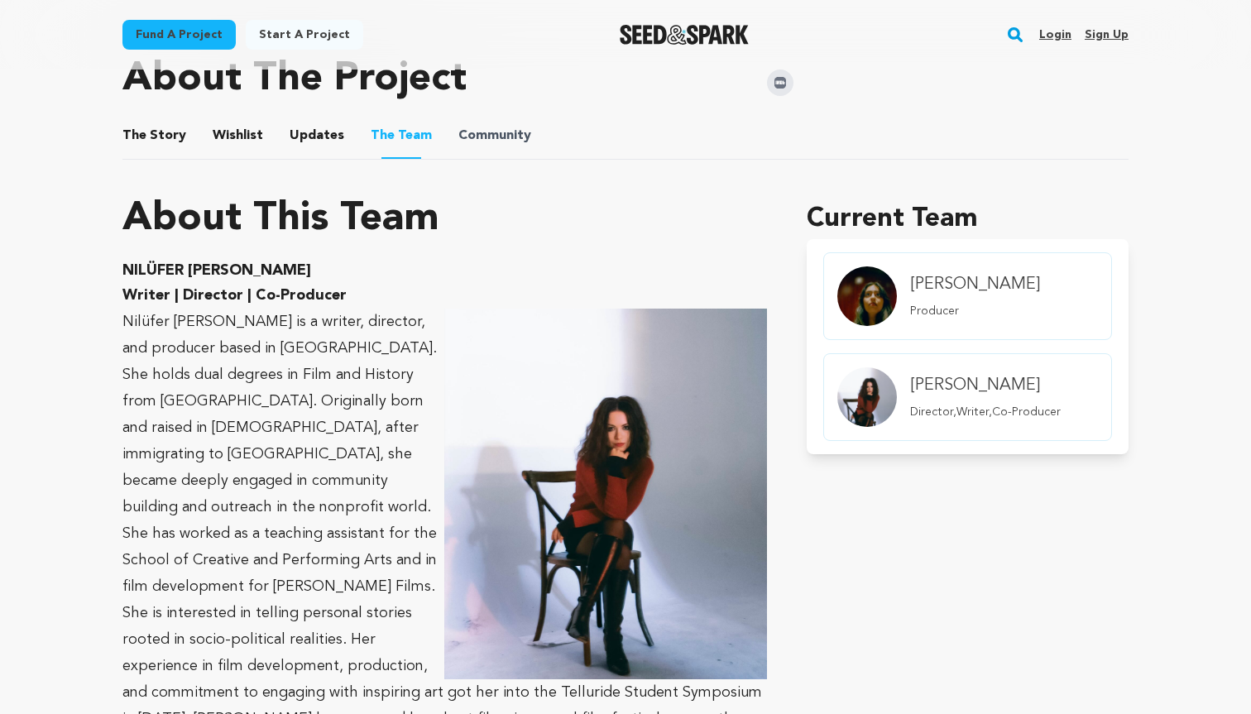
scroll to position [823, 0]
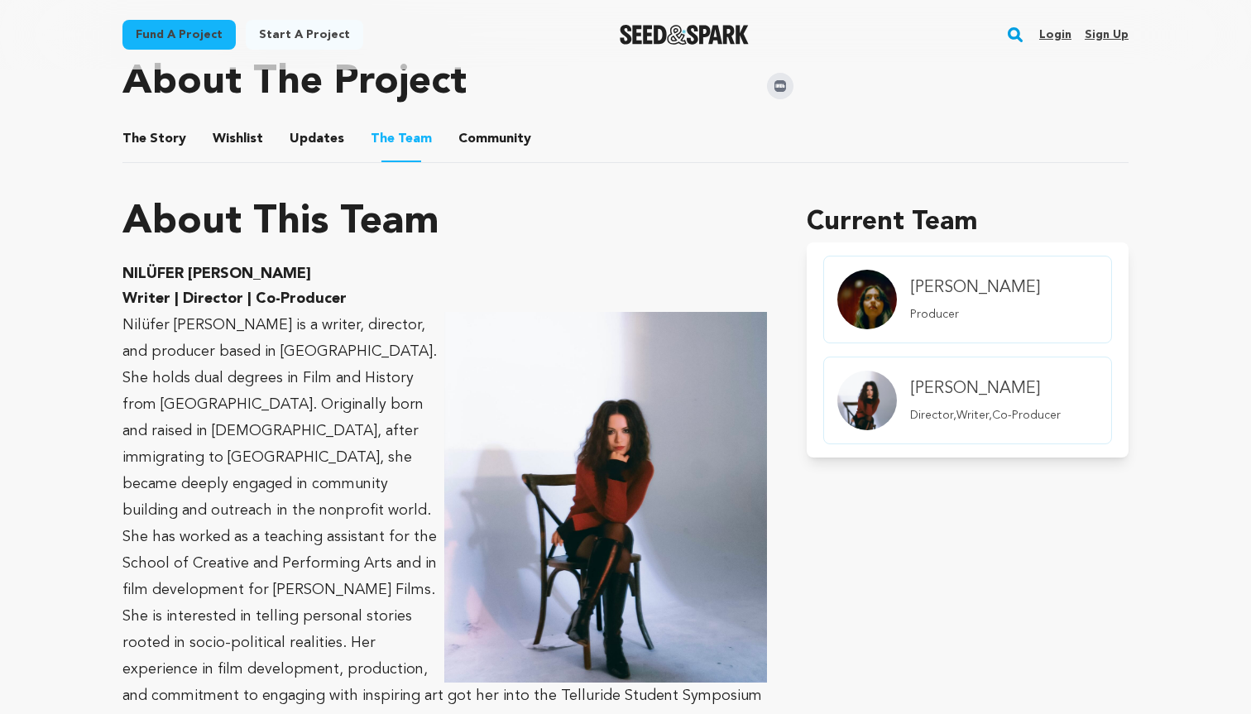
click at [475, 125] on button "Community" at bounding box center [495, 142] width 40 height 40
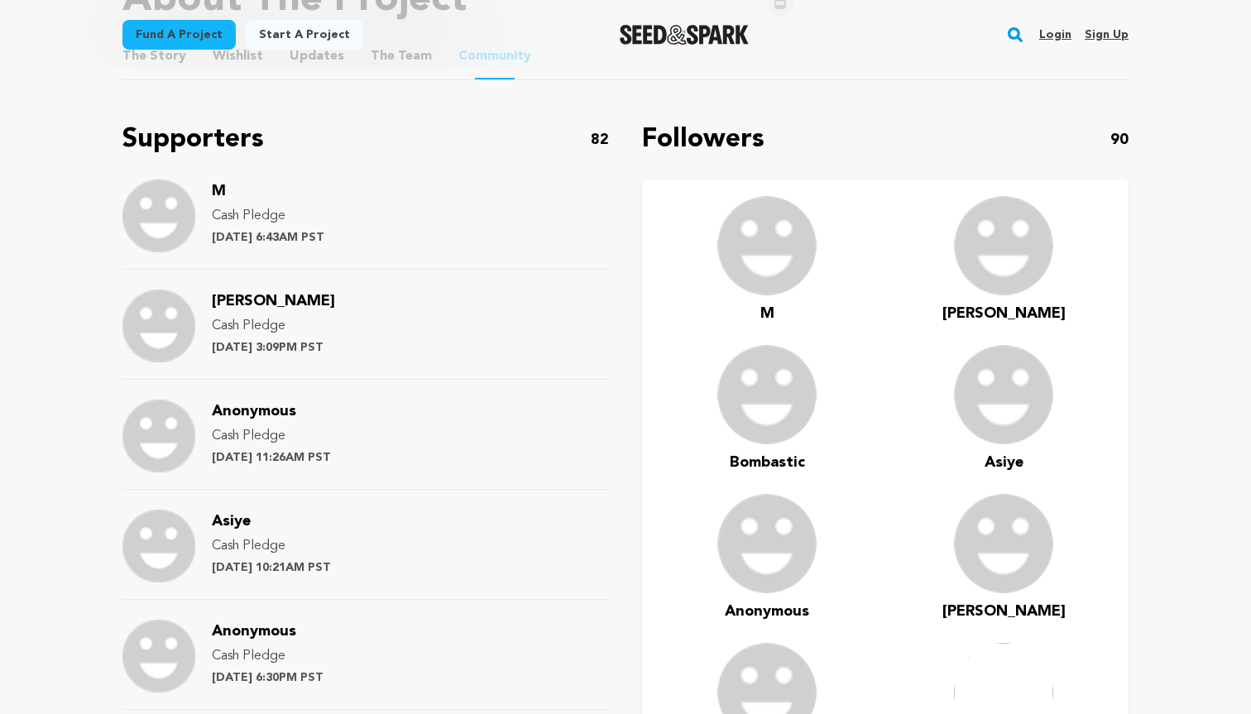
scroll to position [622, 0]
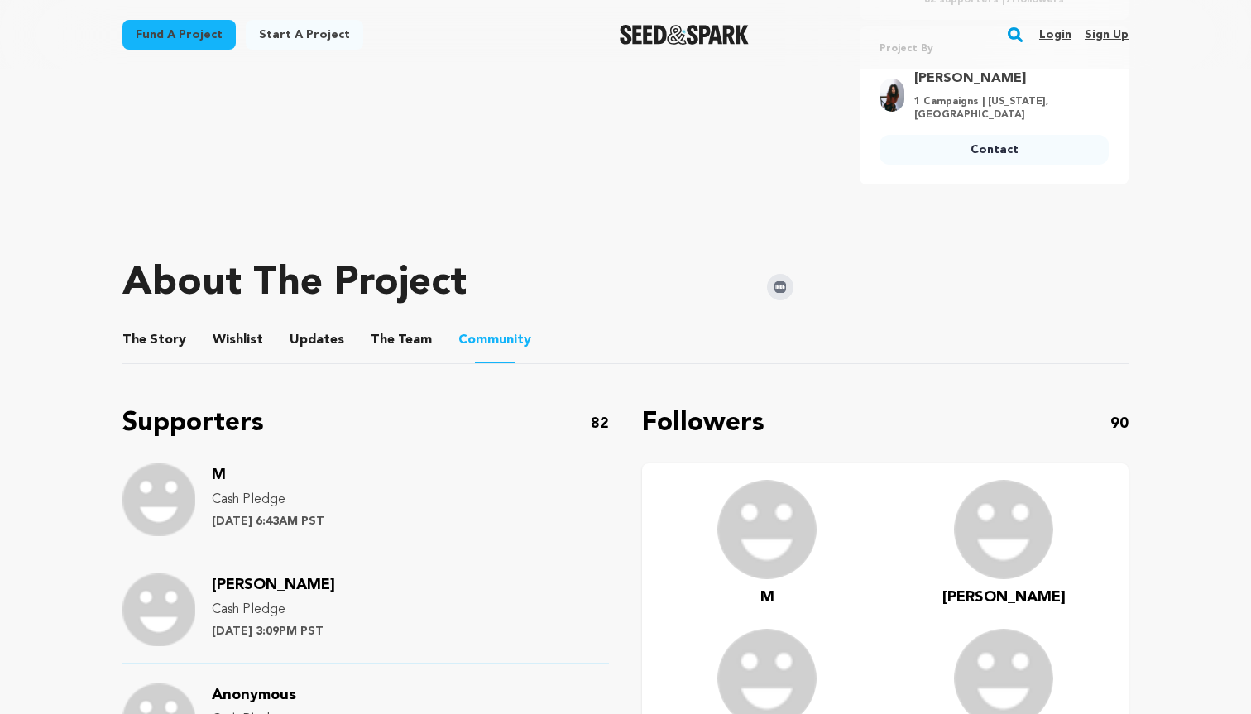
click at [236, 323] on button "Wishlist" at bounding box center [238, 343] width 40 height 40
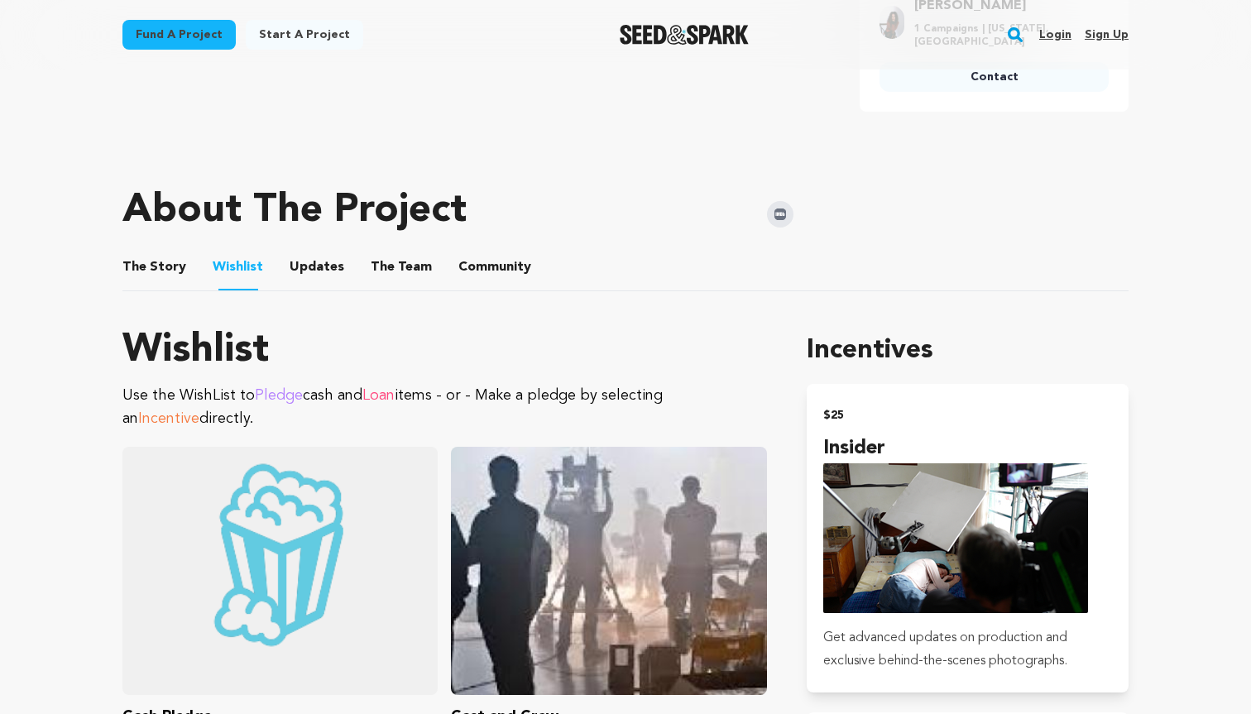
scroll to position [673, 0]
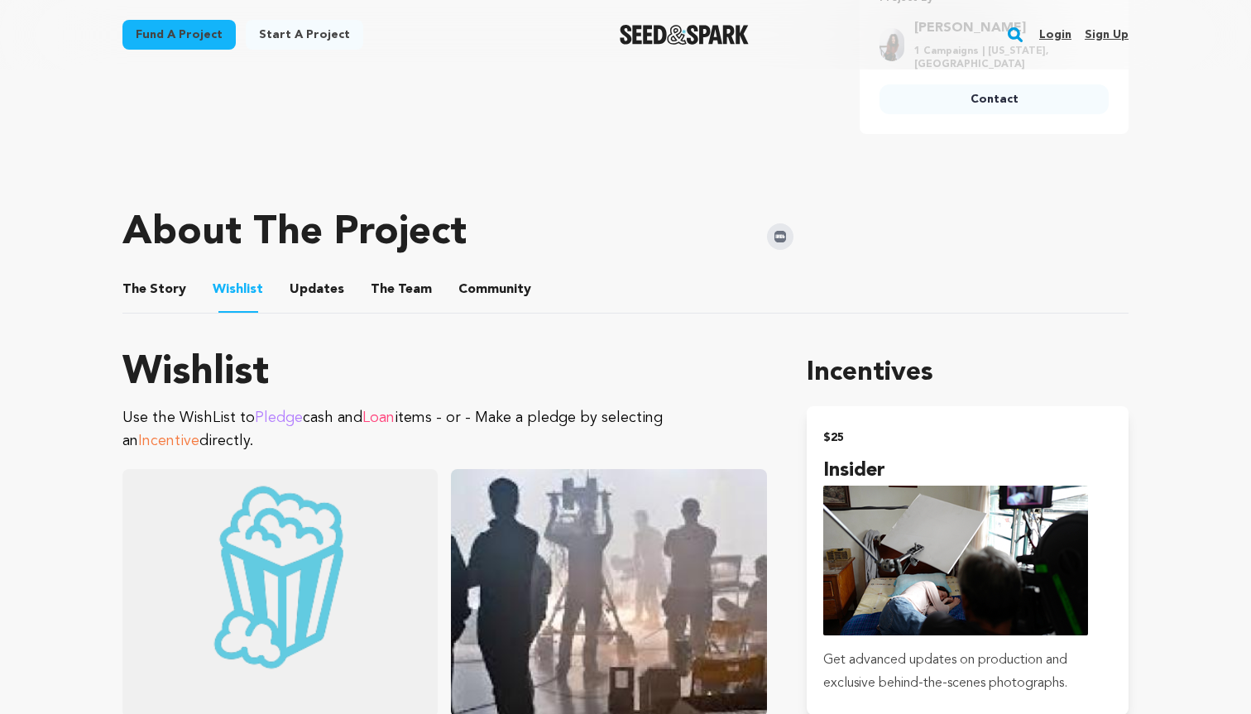
click at [164, 275] on button "The Story" at bounding box center [155, 293] width 40 height 40
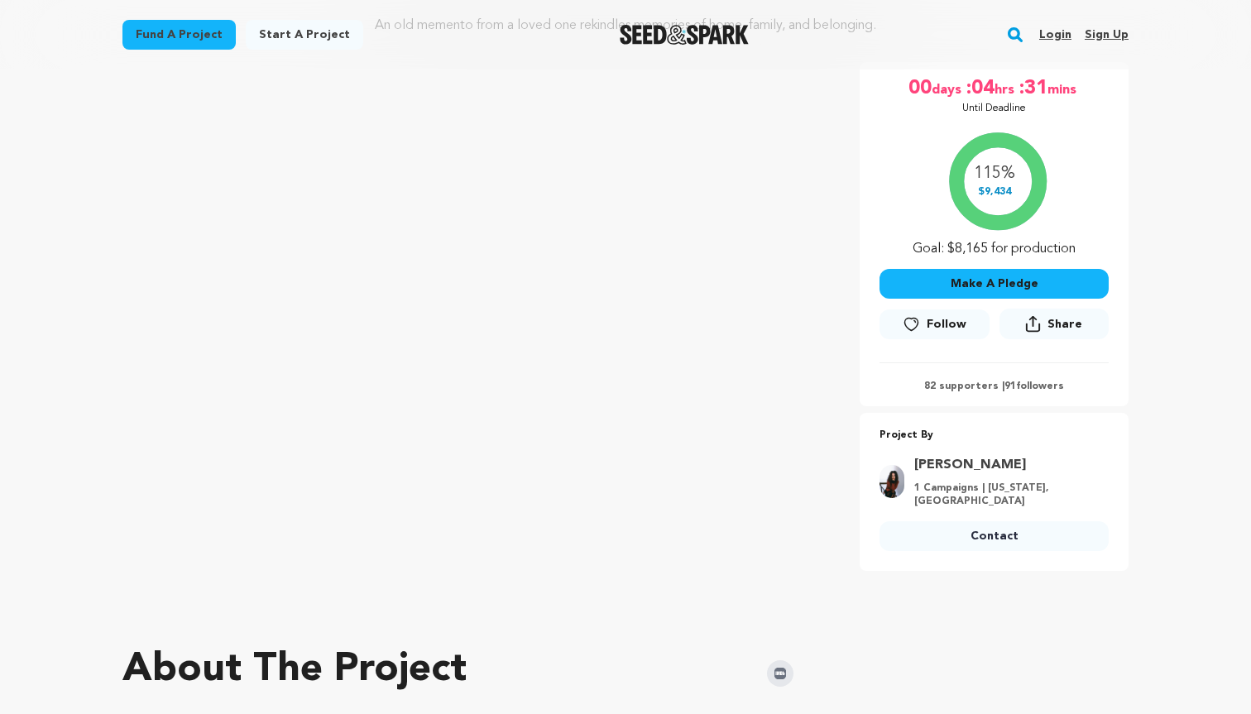
scroll to position [237, 0]
click at [961, 381] on p "82 supporters | 91 followers" at bounding box center [993, 385] width 229 height 13
click at [989, 382] on p "82 supporters | 91 followers" at bounding box center [993, 385] width 229 height 13
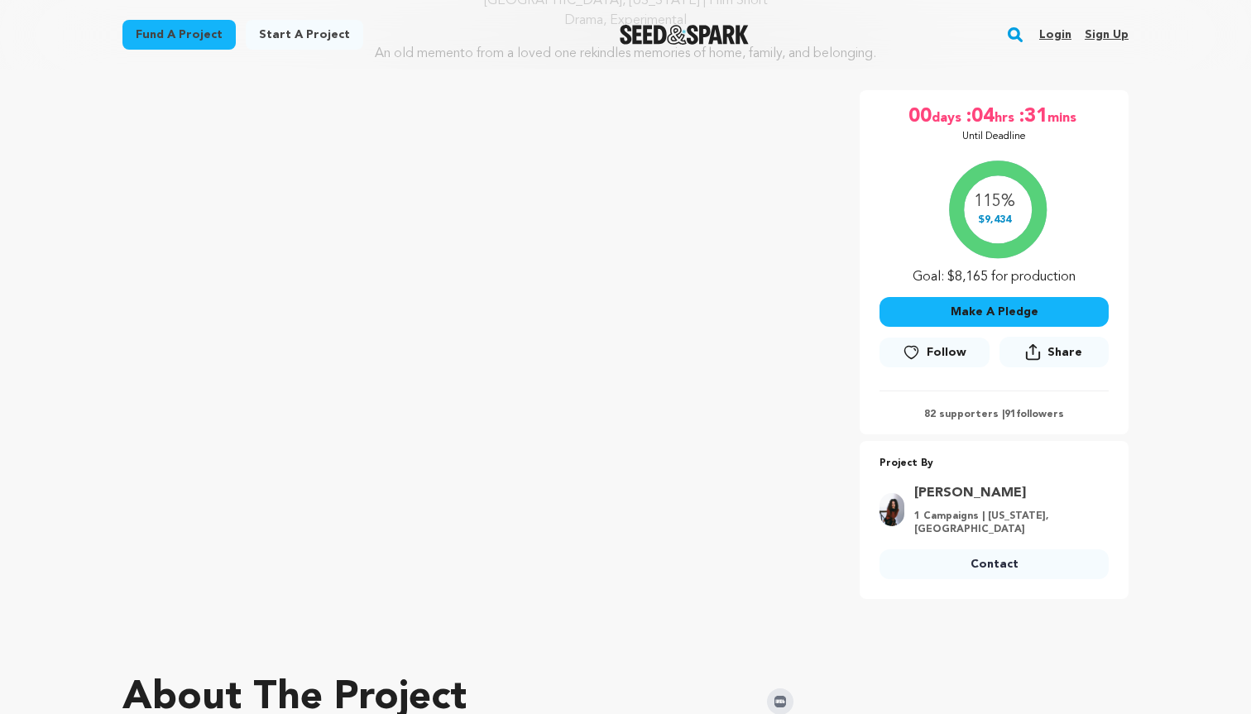
scroll to position [0, 0]
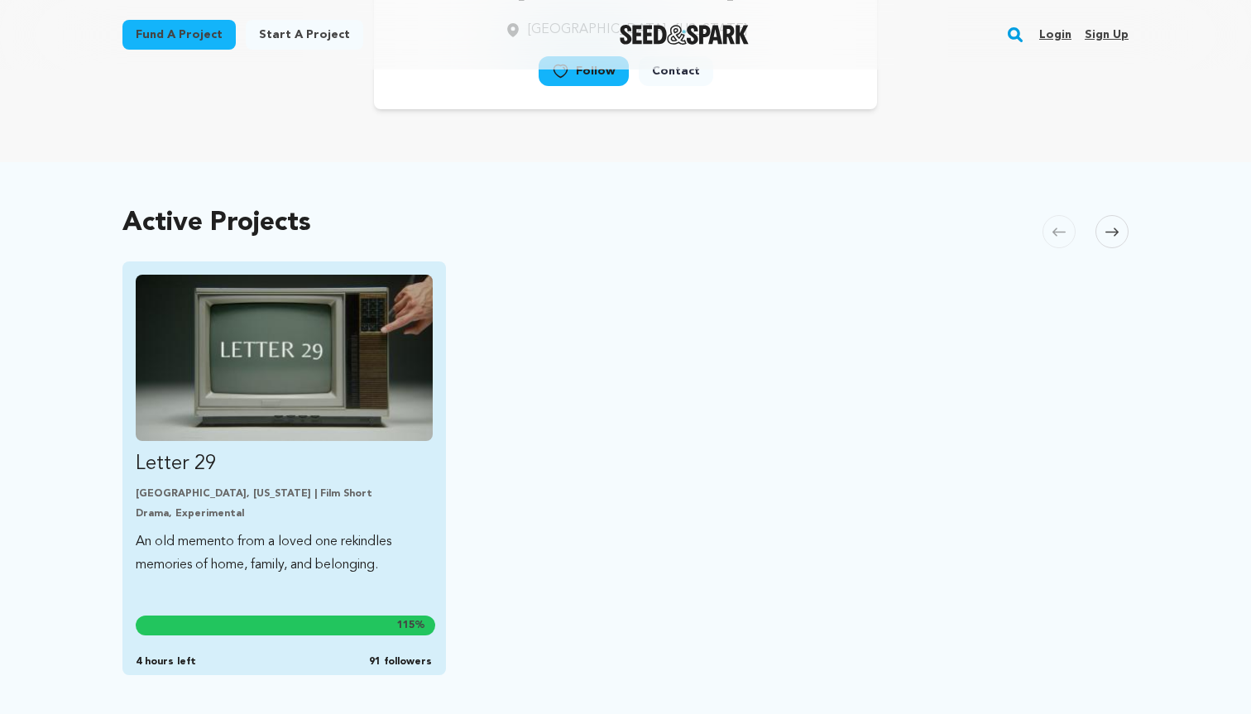
scroll to position [233, 0]
